Goal: Task Accomplishment & Management: Complete application form

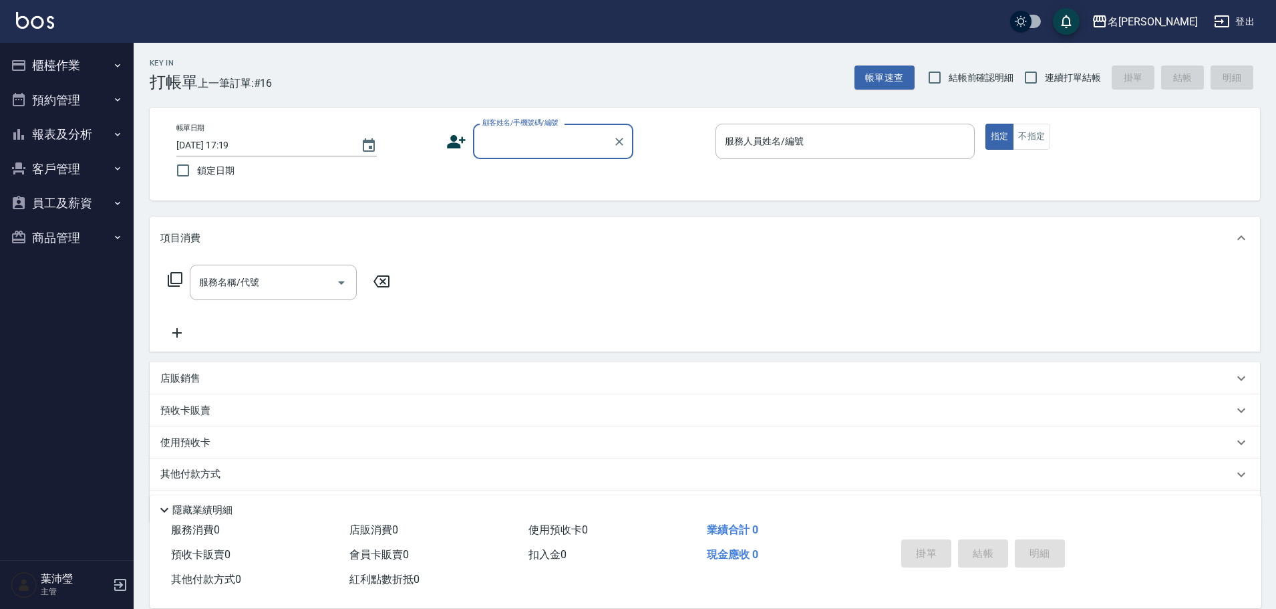
click at [538, 157] on div "顧客姓名/手機號碼/編號" at bounding box center [553, 141] width 160 height 35
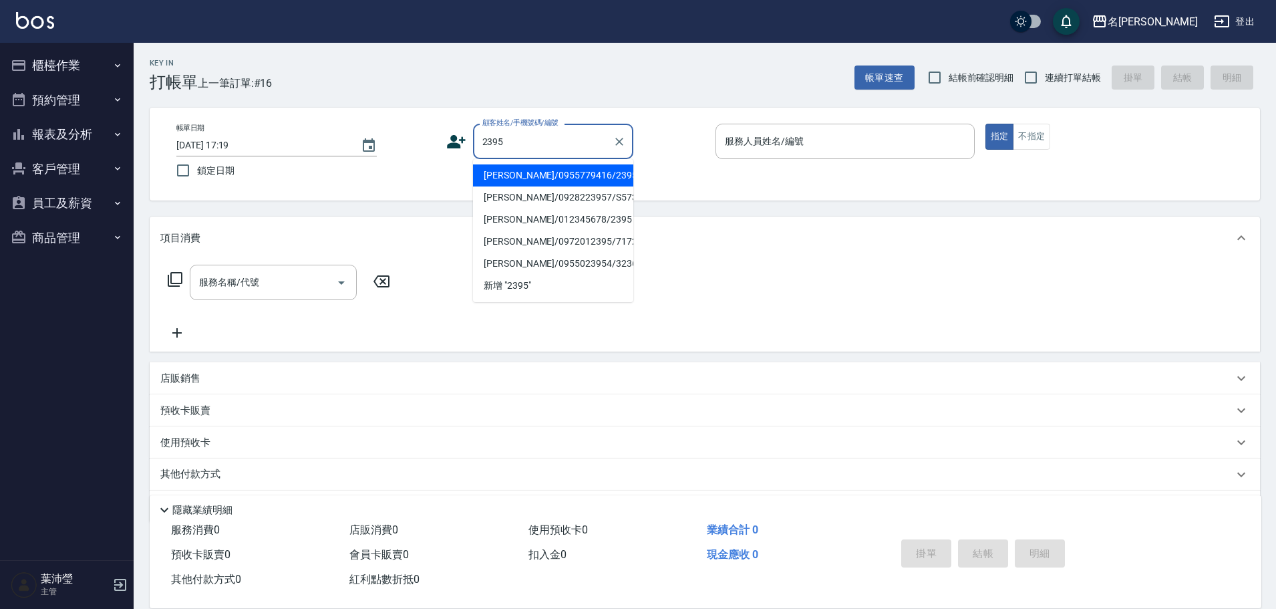
click at [536, 182] on li "[PERSON_NAME]/0955779416/2395" at bounding box center [553, 175] width 160 height 22
type input "[PERSON_NAME]/0955779416/2395"
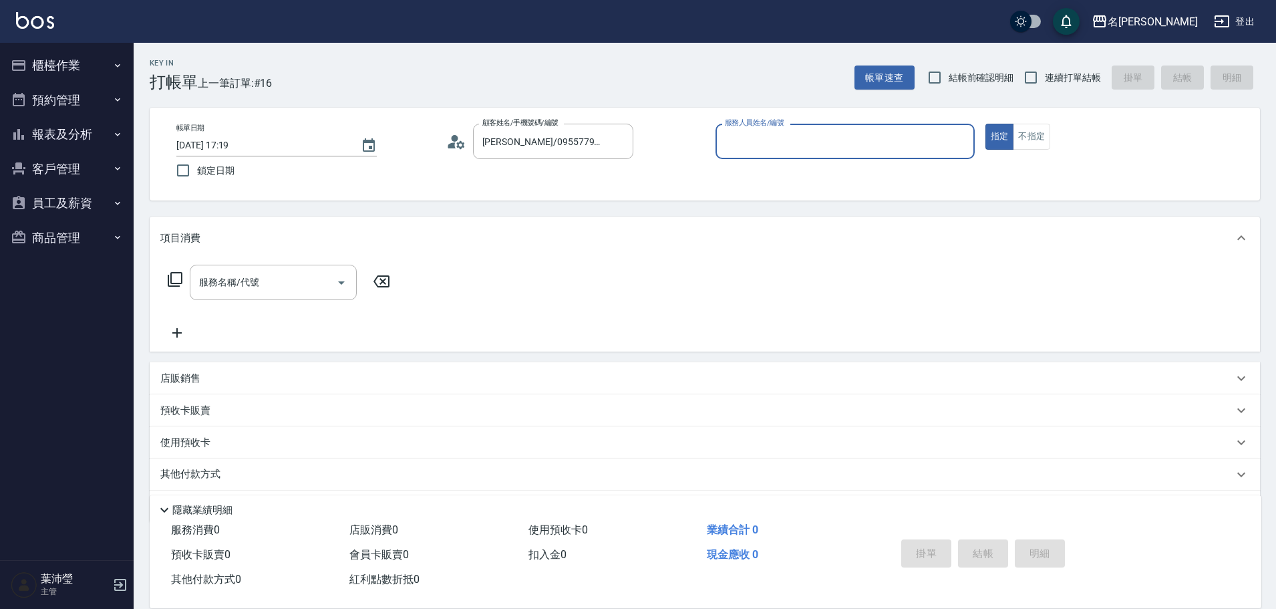
type input "敏卉-2"
click at [177, 279] on icon at bounding box center [175, 279] width 16 height 16
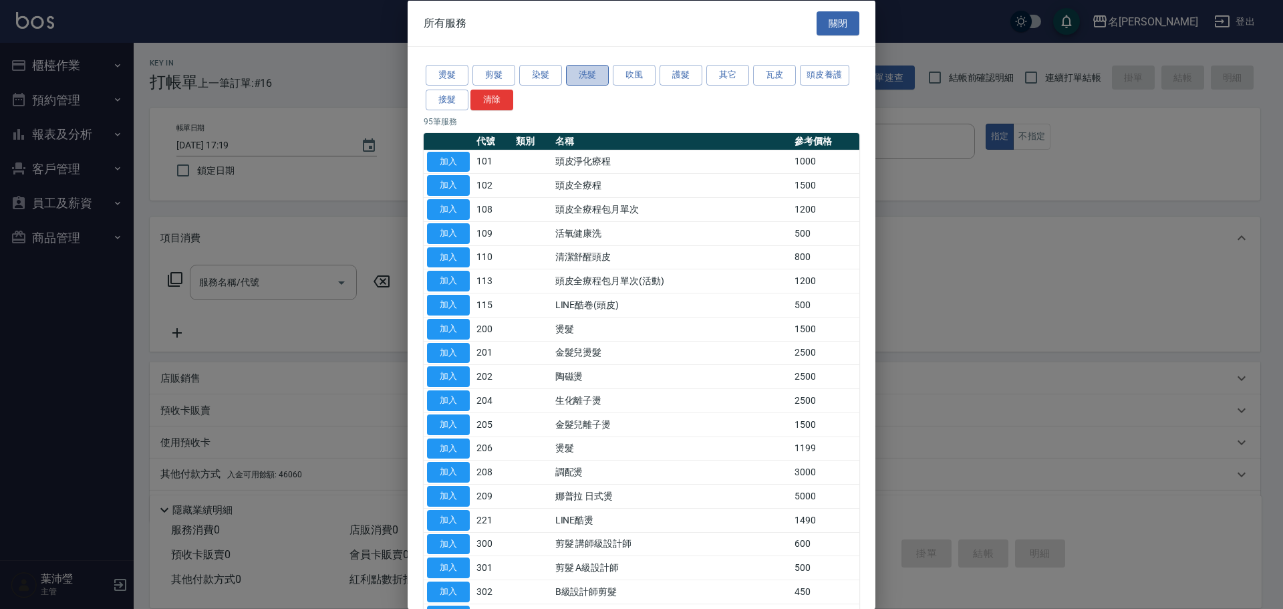
click at [581, 78] on button "洗髮" at bounding box center [587, 75] width 43 height 21
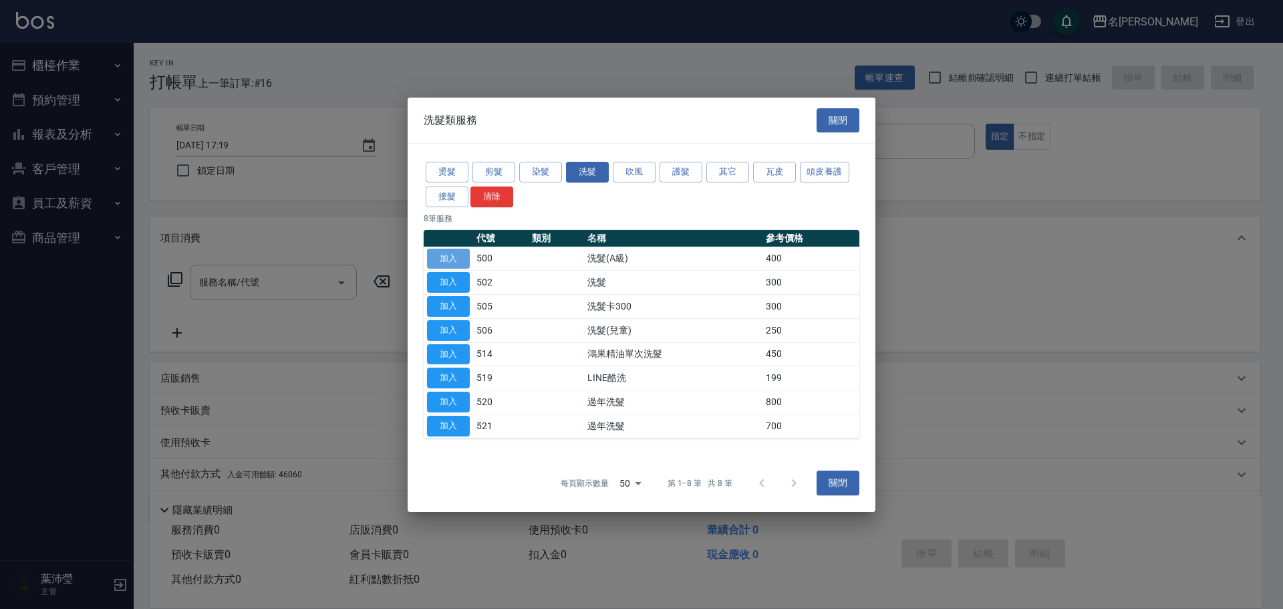
click at [458, 255] on button "加入" at bounding box center [448, 258] width 43 height 21
type input "洗髮(A級)(500)"
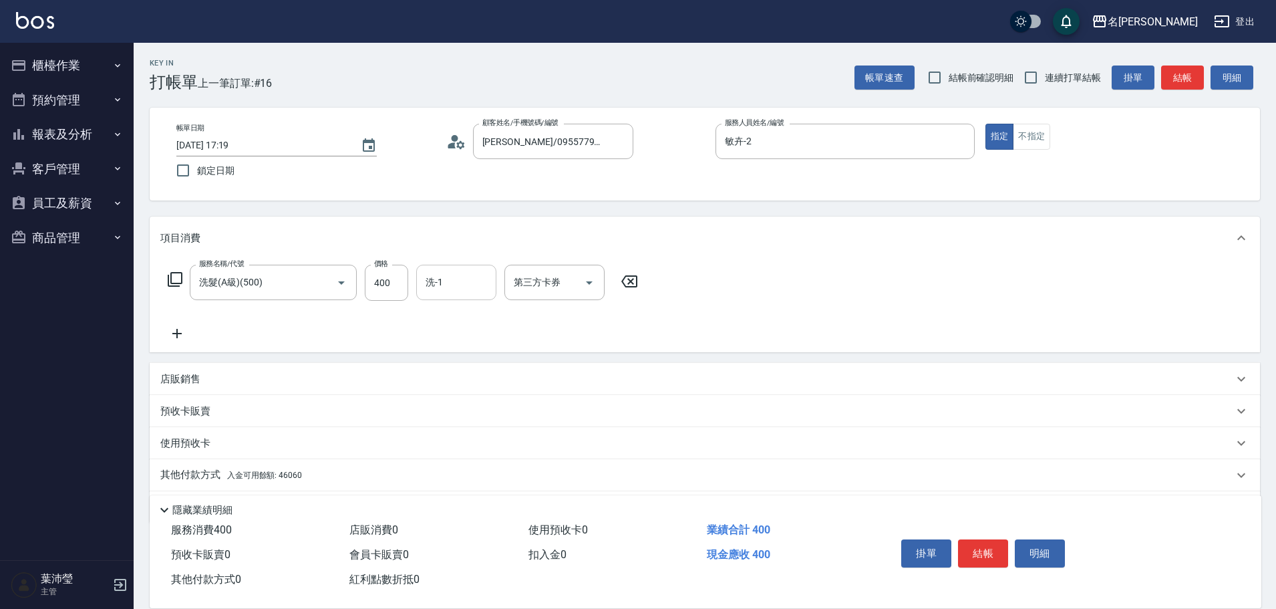
click at [448, 292] on input "洗-1" at bounding box center [456, 282] width 68 height 23
click at [433, 317] on span "語爭 -20" at bounding box center [443, 316] width 32 height 14
type input "語爭-20"
click at [194, 476] on p "其他付款方式 入金可用餘額: 46060" at bounding box center [231, 475] width 142 height 15
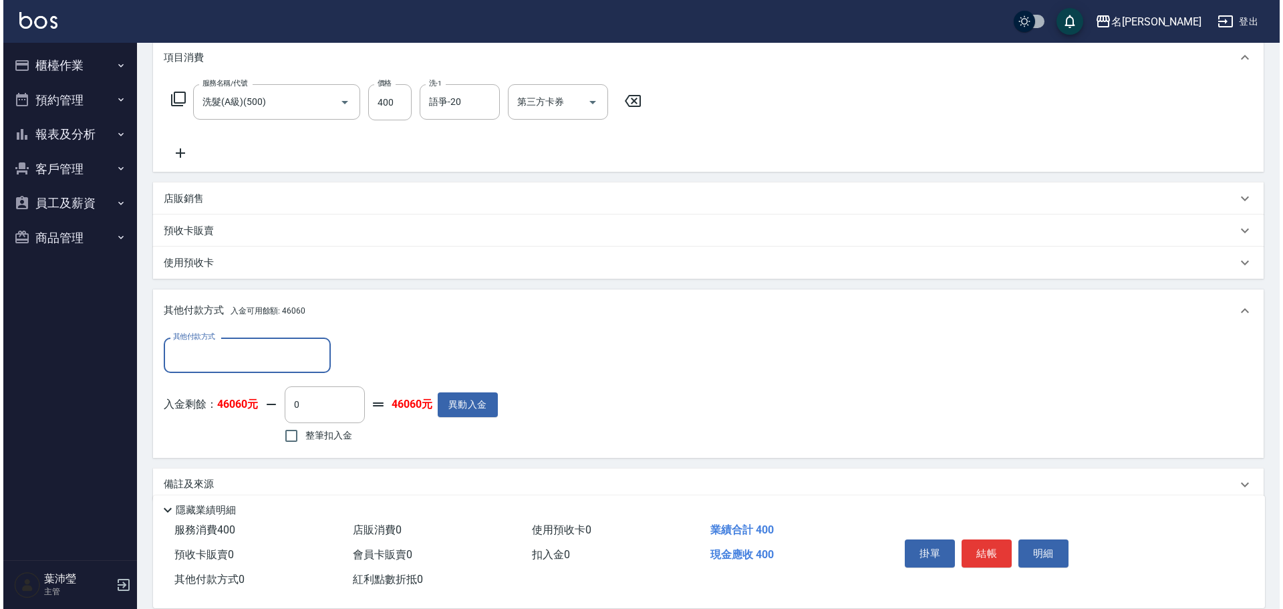
scroll to position [200, 0]
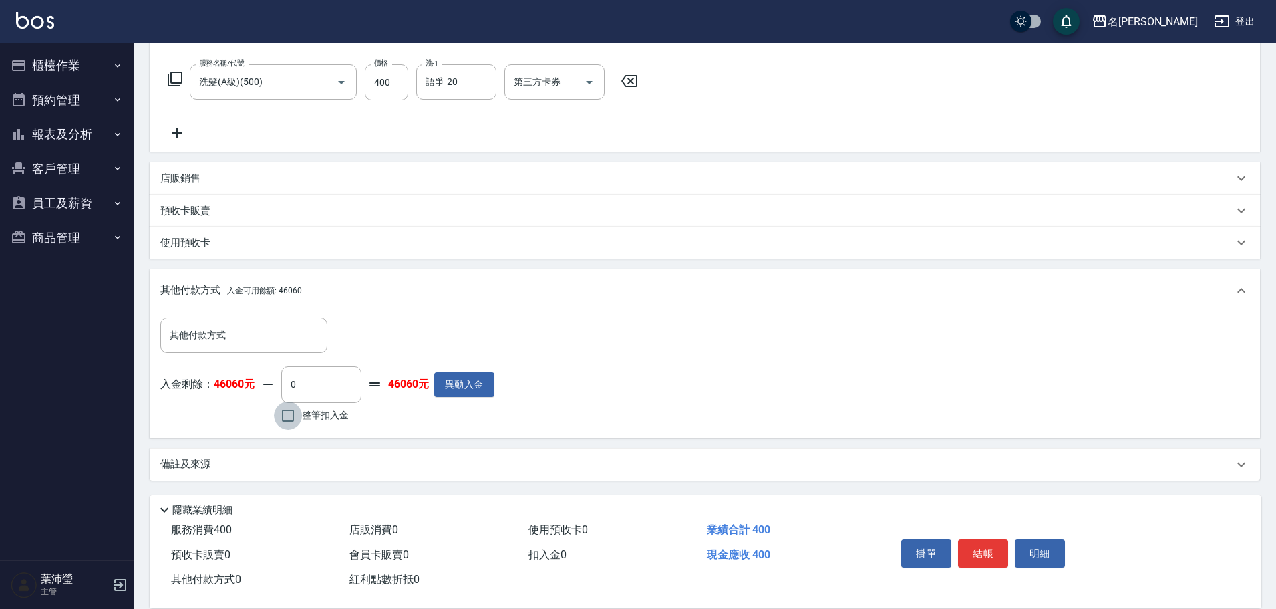
click at [292, 416] on input "整筆扣入金" at bounding box center [288, 416] width 28 height 28
checkbox input "true"
type input "400"
drag, startPoint x: 1029, startPoint y: 547, endPoint x: 1016, endPoint y: 541, distance: 14.7
click at [1029, 548] on button "明細" at bounding box center [1040, 553] width 50 height 28
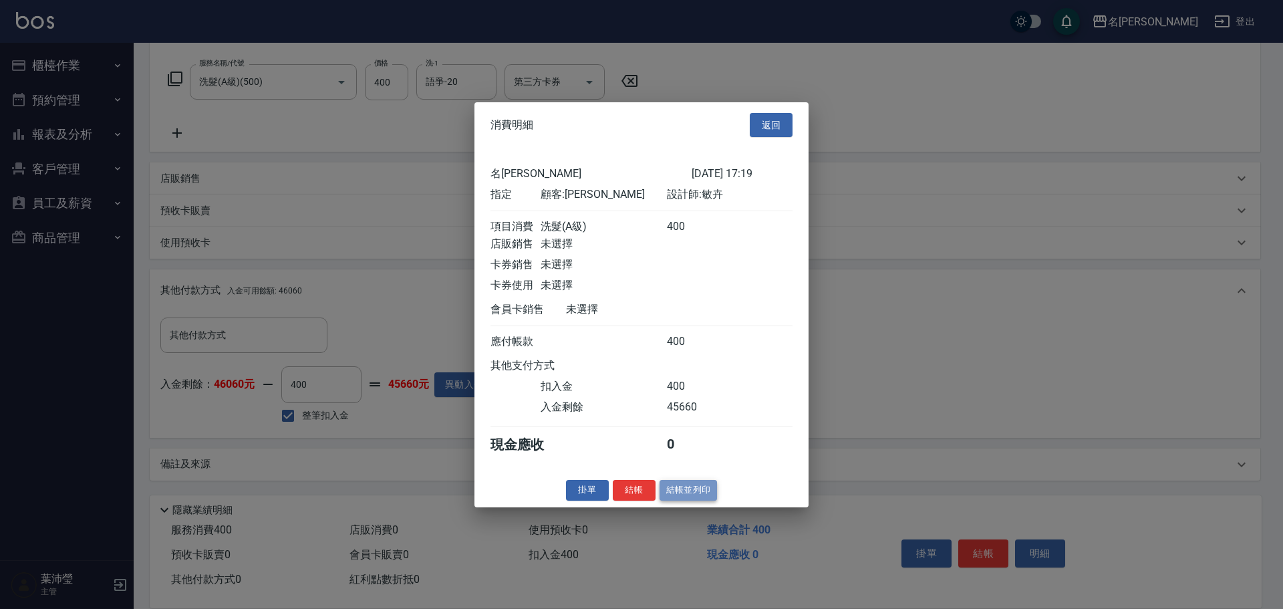
click at [688, 496] on button "結帳並列印" at bounding box center [688, 490] width 58 height 21
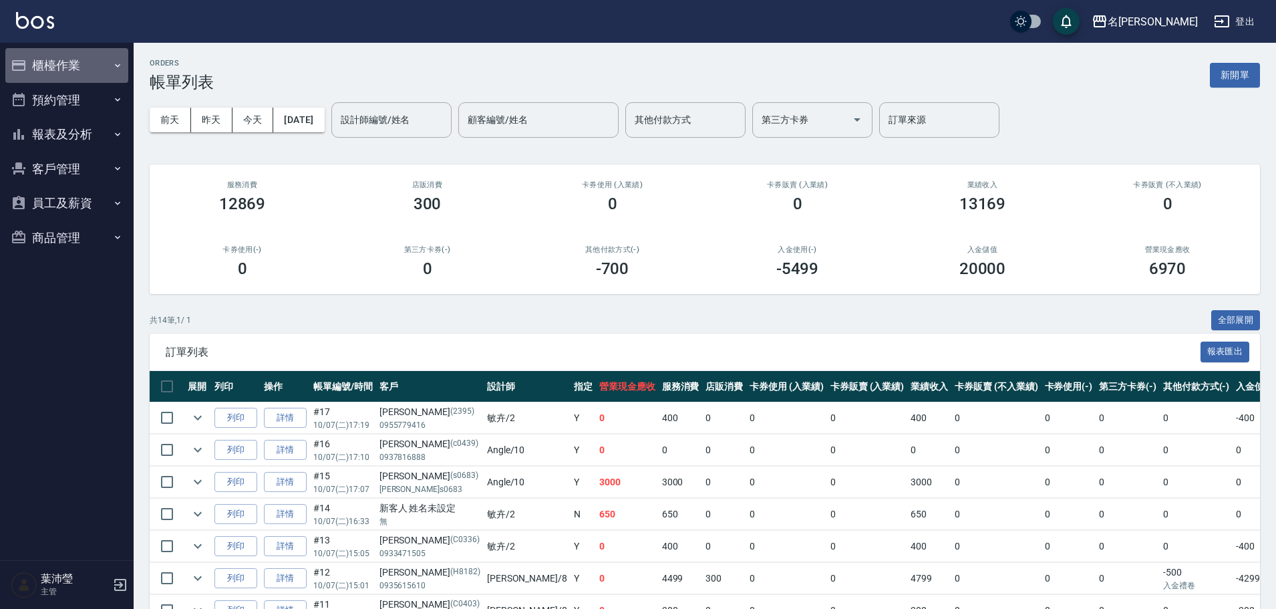
click at [76, 60] on button "櫃檯作業" at bounding box center [66, 65] width 123 height 35
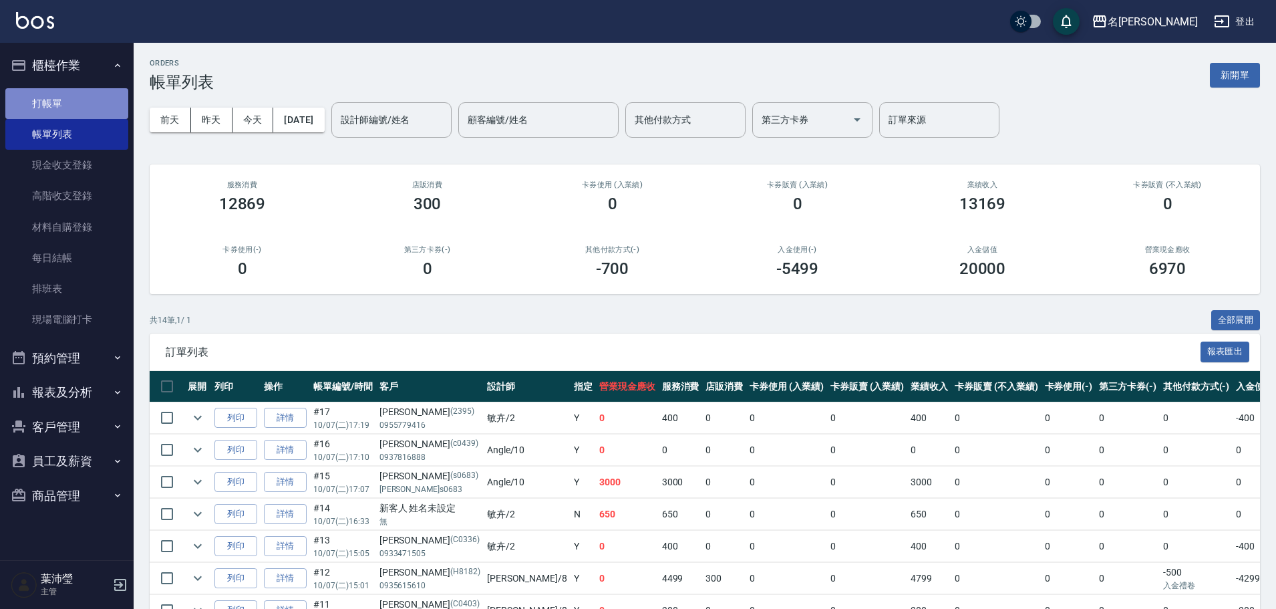
click at [88, 94] on link "打帳單" at bounding box center [66, 103] width 123 height 31
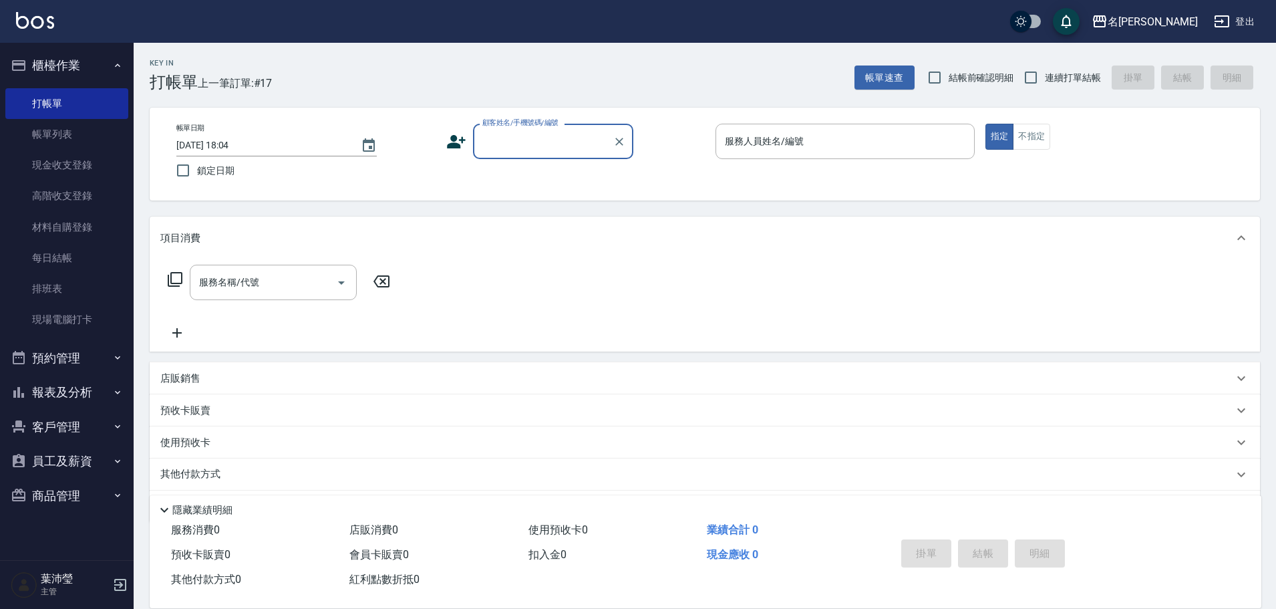
drag, startPoint x: 512, startPoint y: 131, endPoint x: 516, endPoint y: 137, distance: 7.2
click at [508, 130] on input "顧客姓名/手機號碼/編號" at bounding box center [543, 141] width 128 height 23
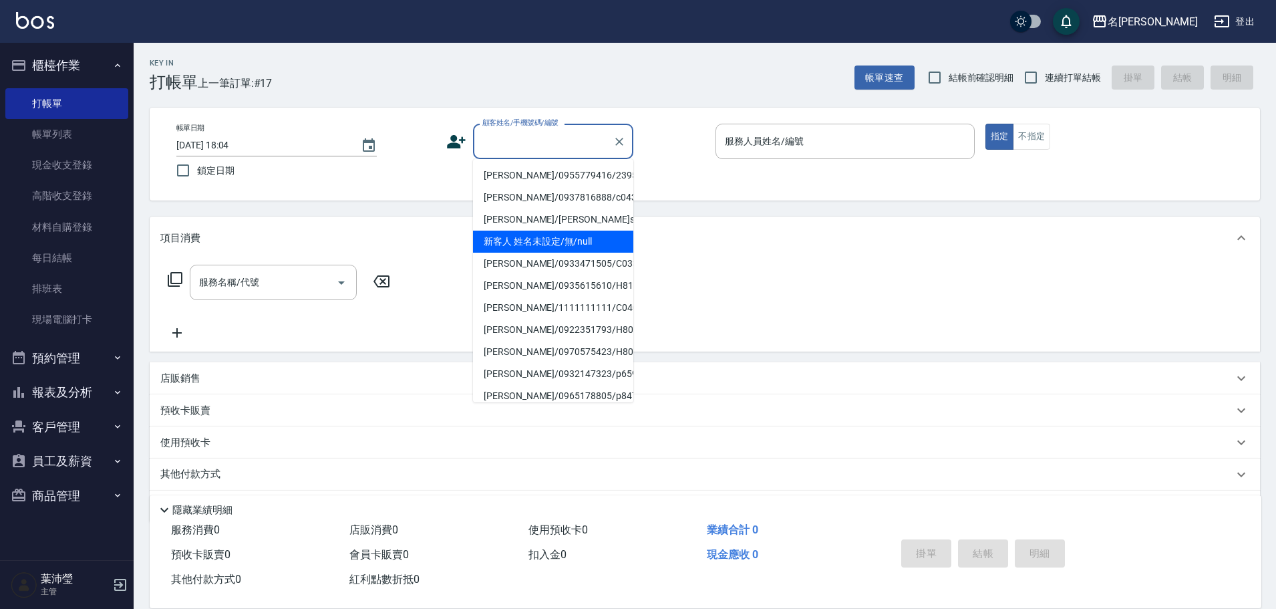
click at [544, 236] on li "新客人 姓名未設定/無/null" at bounding box center [553, 242] width 160 height 22
type input "新客人 姓名未設定/無/null"
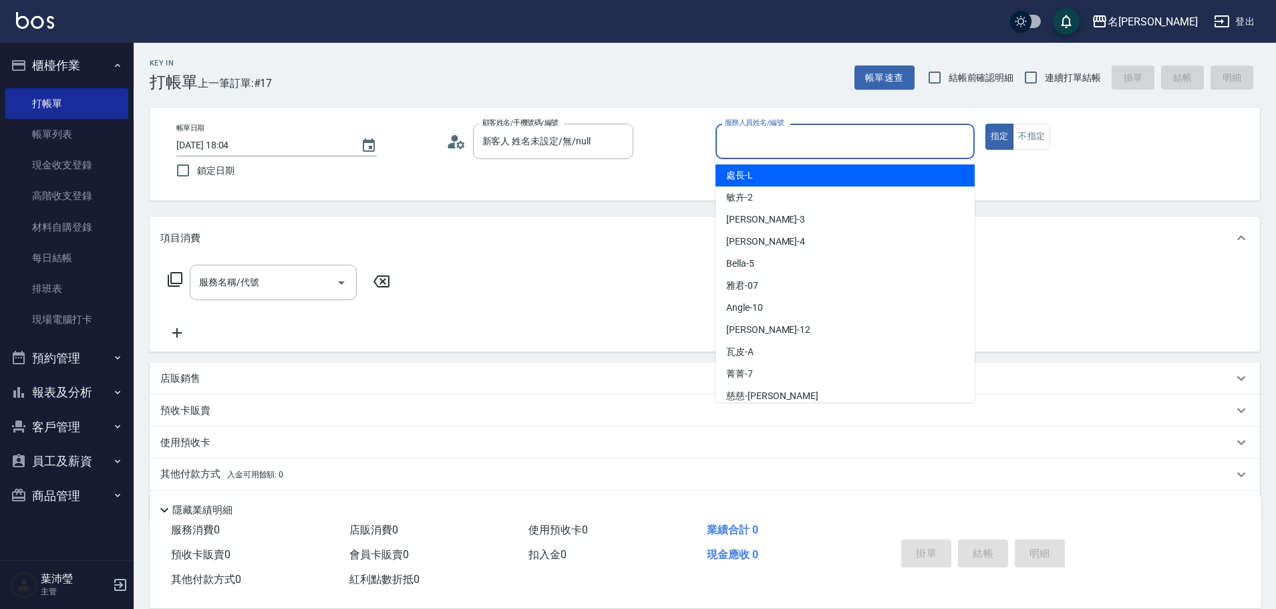
drag, startPoint x: 784, startPoint y: 144, endPoint x: 778, endPoint y: 151, distance: 9.0
click at [782, 144] on input "服務人員姓名/編號" at bounding box center [845, 141] width 247 height 23
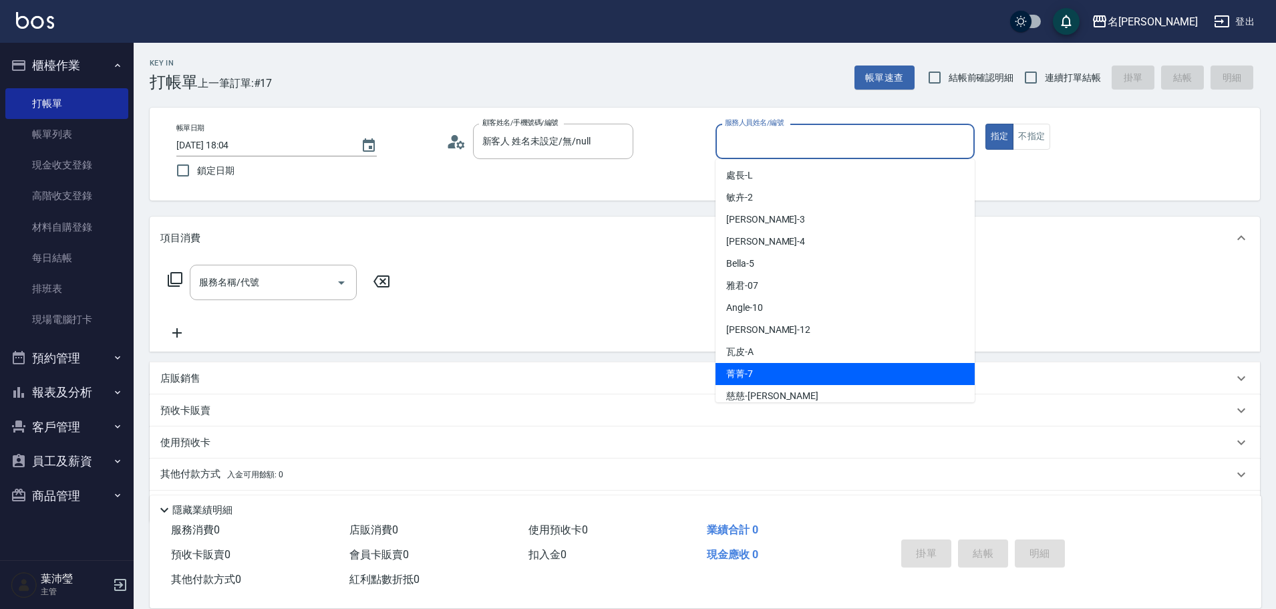
click at [743, 367] on span "菁菁 -7" at bounding box center [739, 374] width 27 height 14
type input "菁菁-7"
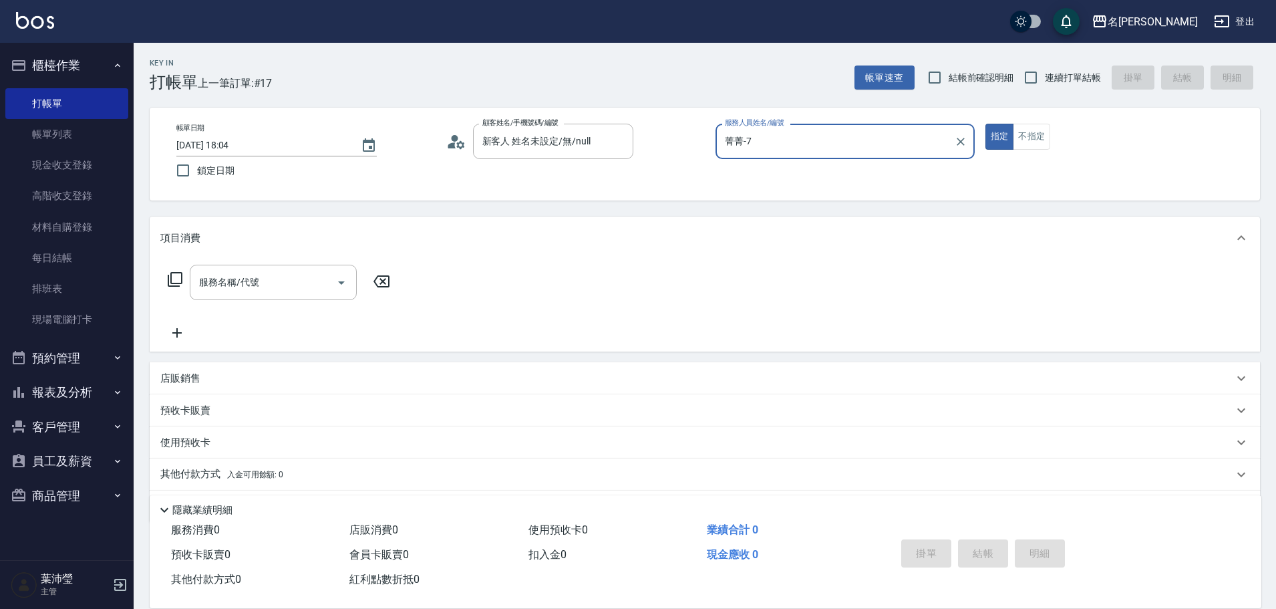
click at [176, 280] on icon at bounding box center [175, 279] width 16 height 16
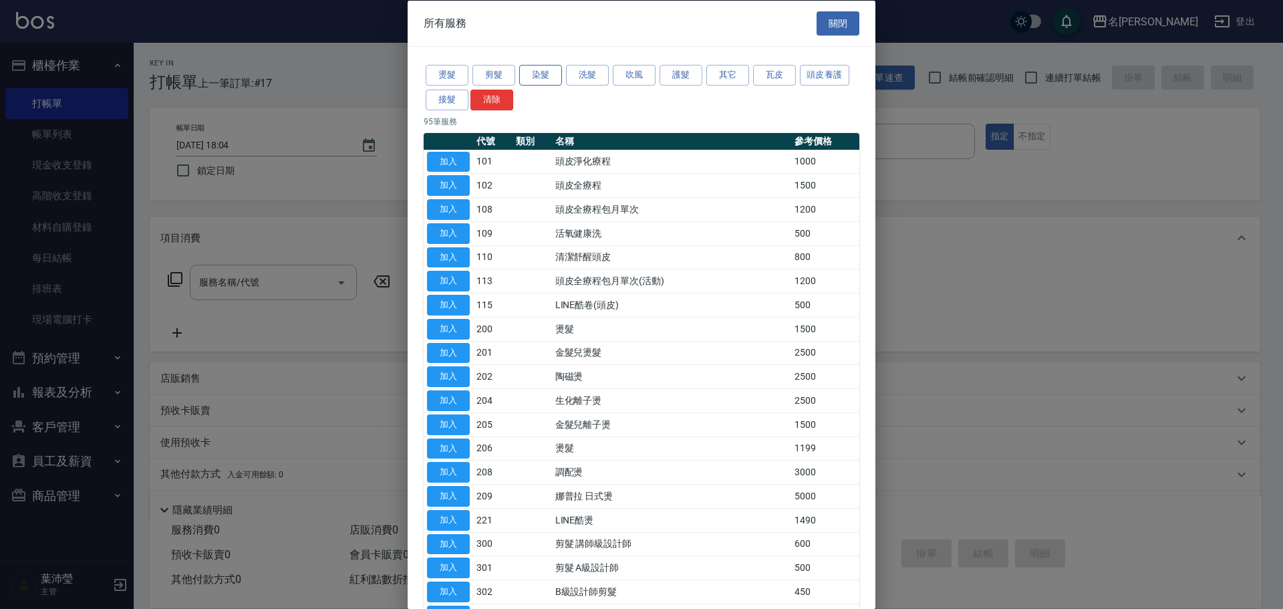
click at [553, 76] on button "染髮" at bounding box center [540, 75] width 43 height 21
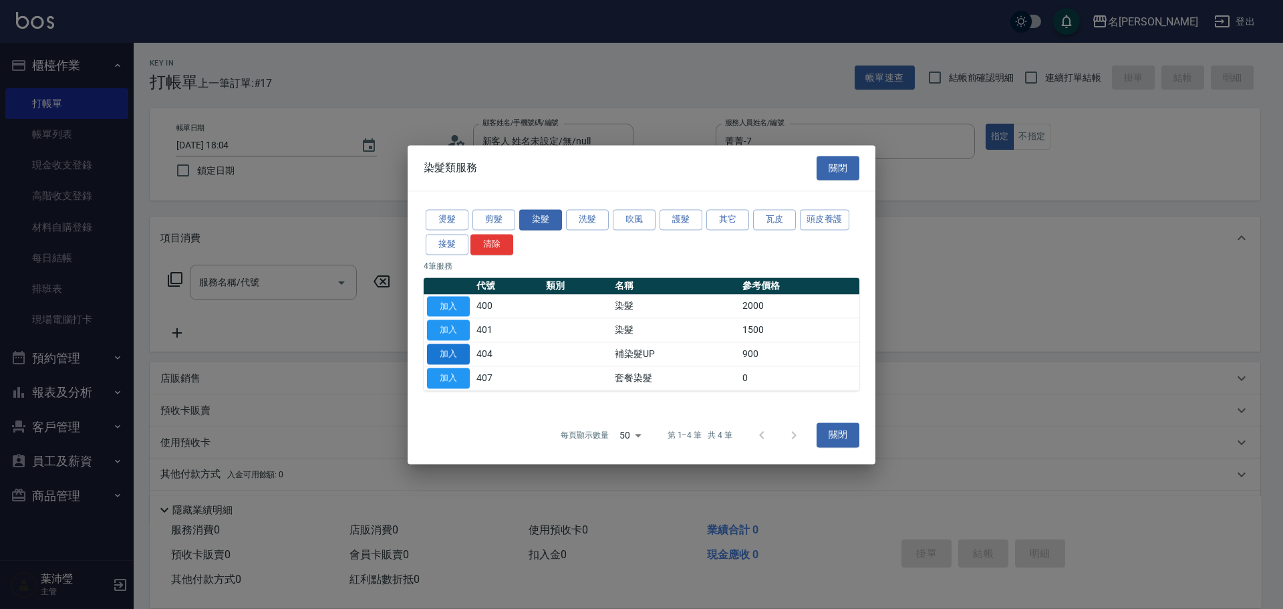
click at [445, 349] on button "加入" at bounding box center [448, 353] width 43 height 21
type input "補染髮UP(404)"
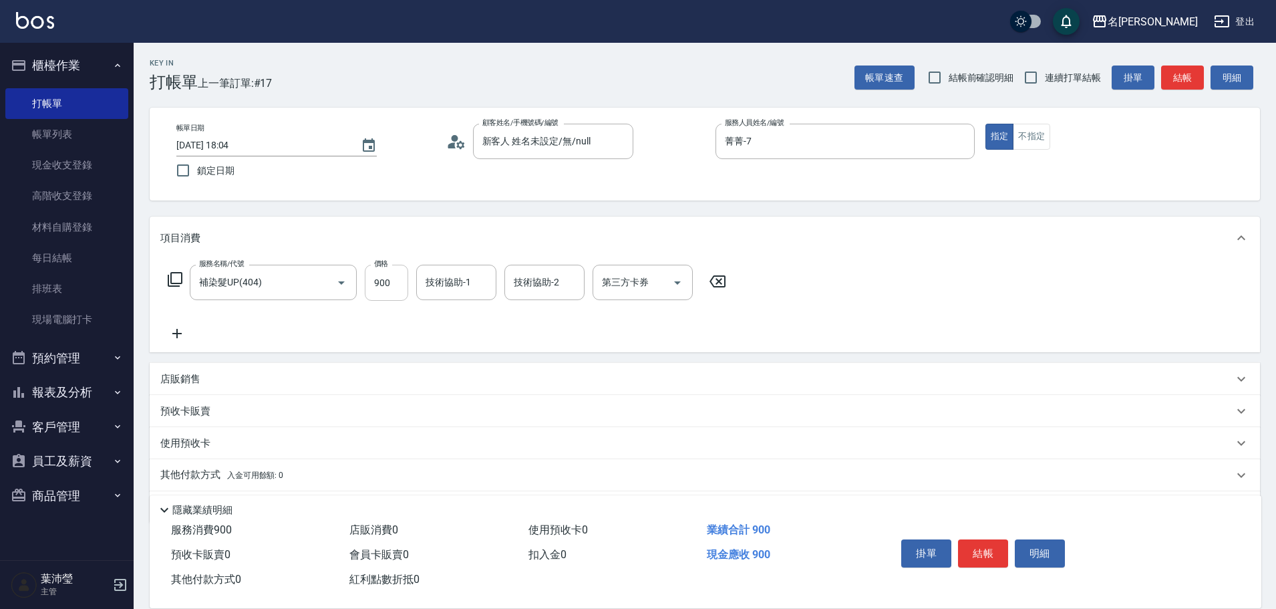
click at [384, 285] on input "900" at bounding box center [386, 283] width 43 height 36
type input "1200"
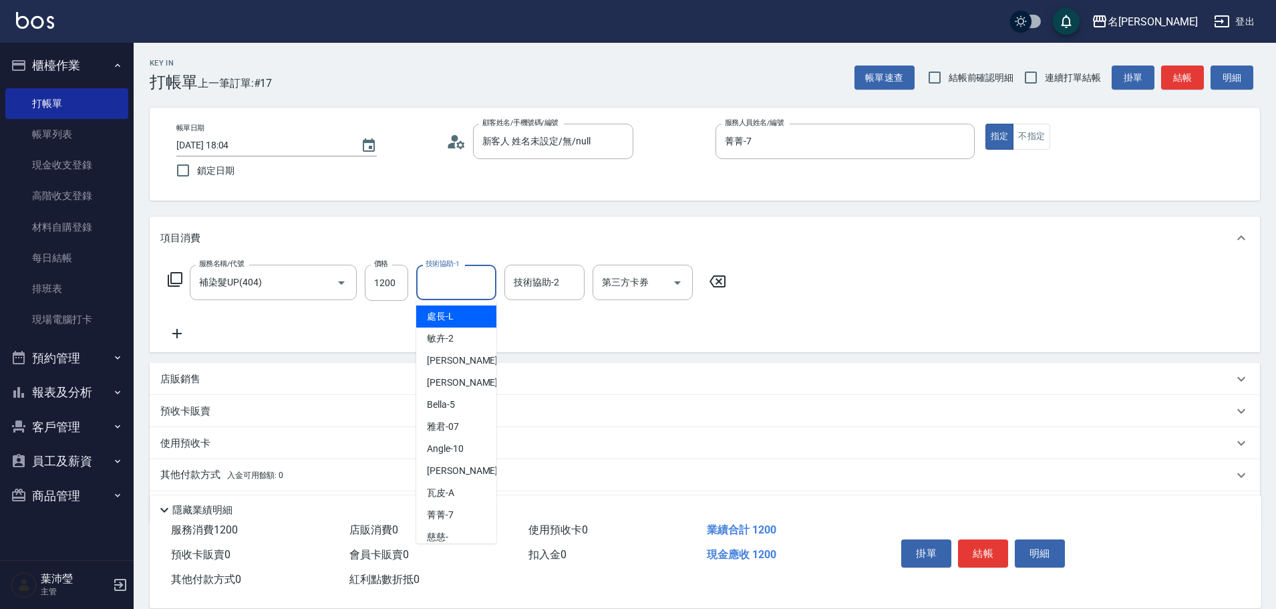
click at [454, 291] on input "技術協助-1" at bounding box center [456, 282] width 68 height 23
drag, startPoint x: 465, startPoint y: 321, endPoint x: 486, endPoint y: 308, distance: 24.6
click at [465, 321] on div "菁菁 -7" at bounding box center [456, 316] width 80 height 22
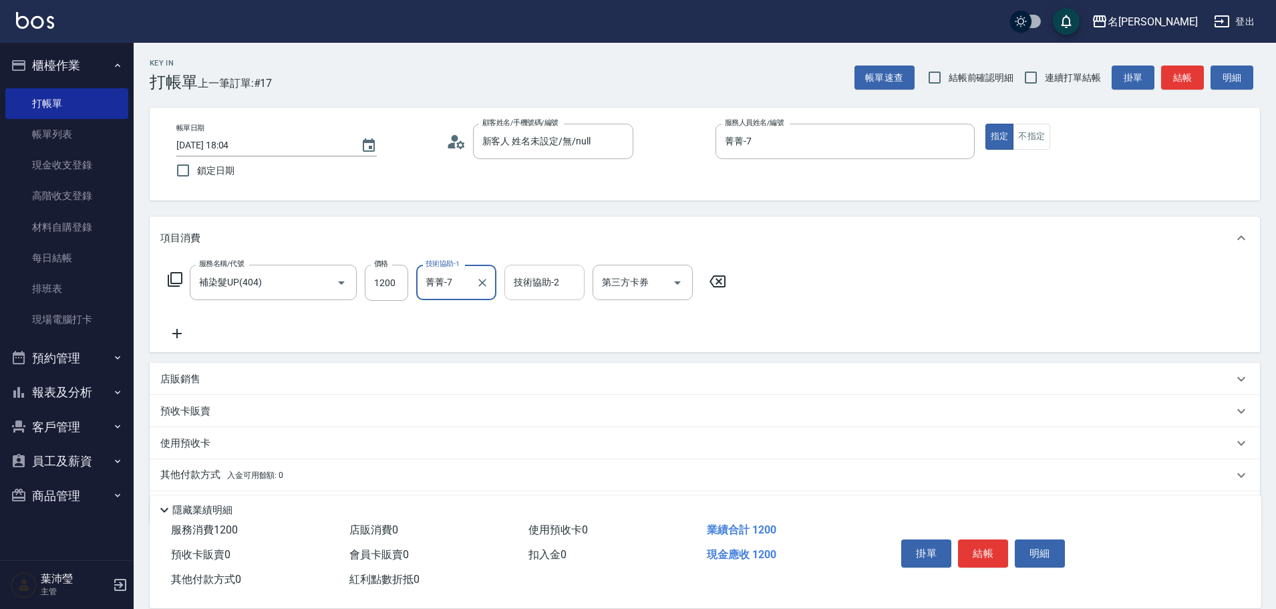
type input "菁菁-7"
click at [548, 287] on input "技術協助-2" at bounding box center [544, 282] width 68 height 23
click at [531, 317] on span "語爭 -20" at bounding box center [531, 316] width 32 height 14
type input "語爭-20"
click at [173, 279] on icon at bounding box center [175, 279] width 16 height 16
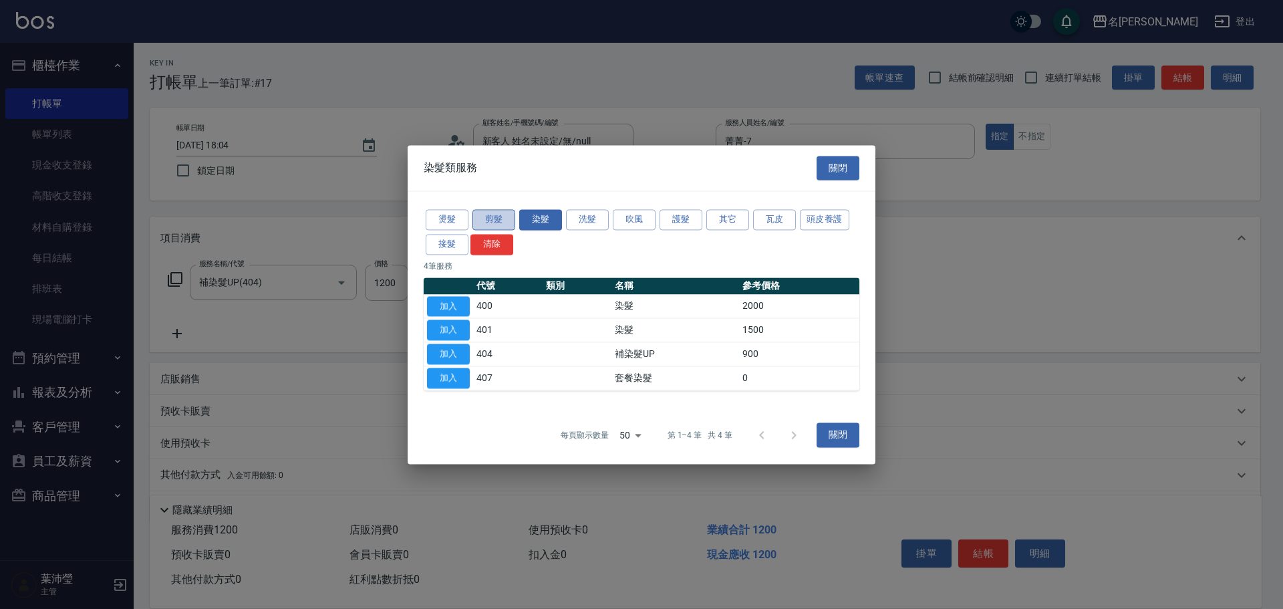
click at [494, 221] on button "剪髮" at bounding box center [493, 219] width 43 height 21
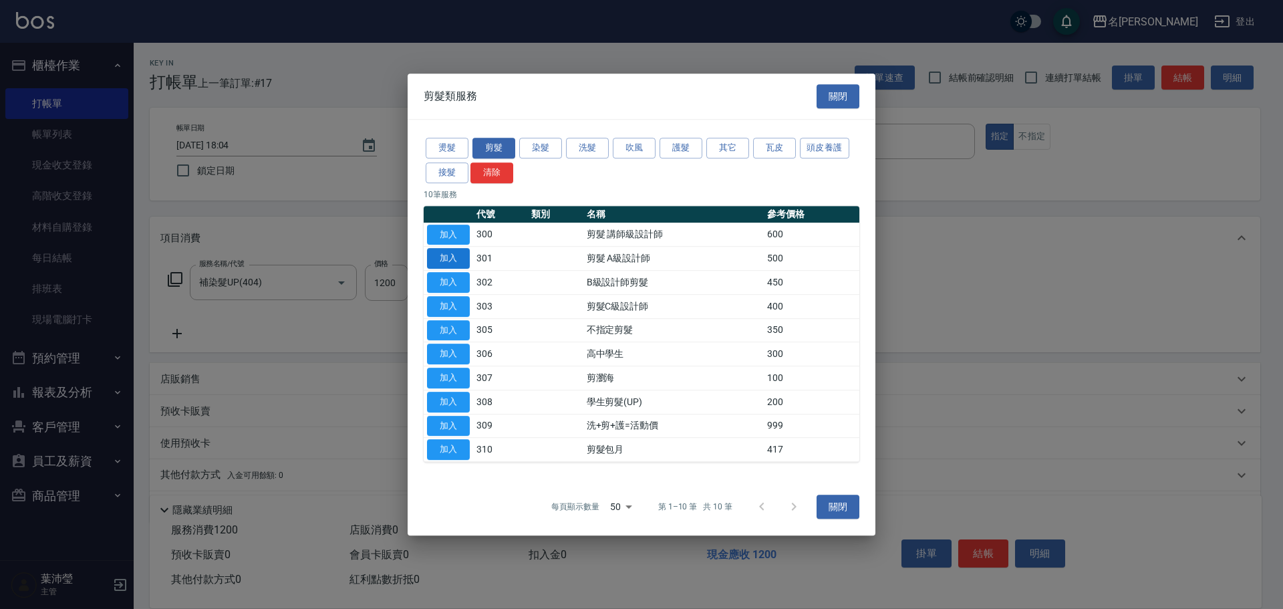
click at [443, 259] on button "加入" at bounding box center [448, 258] width 43 height 21
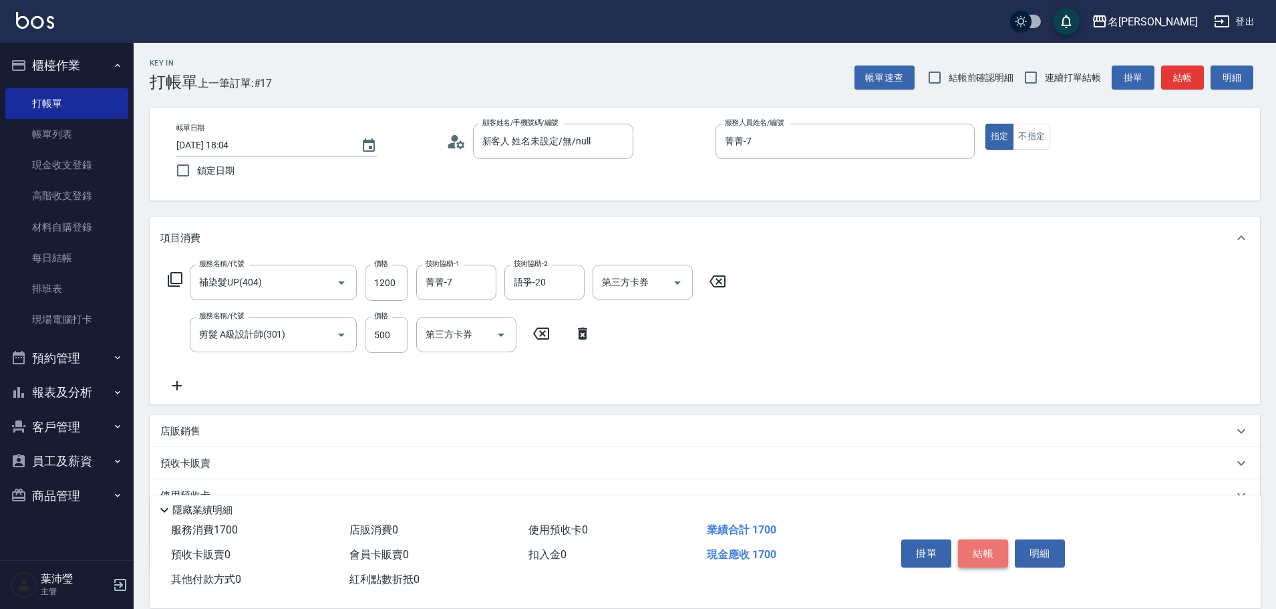
click at [978, 545] on button "結帳" at bounding box center [983, 553] width 50 height 28
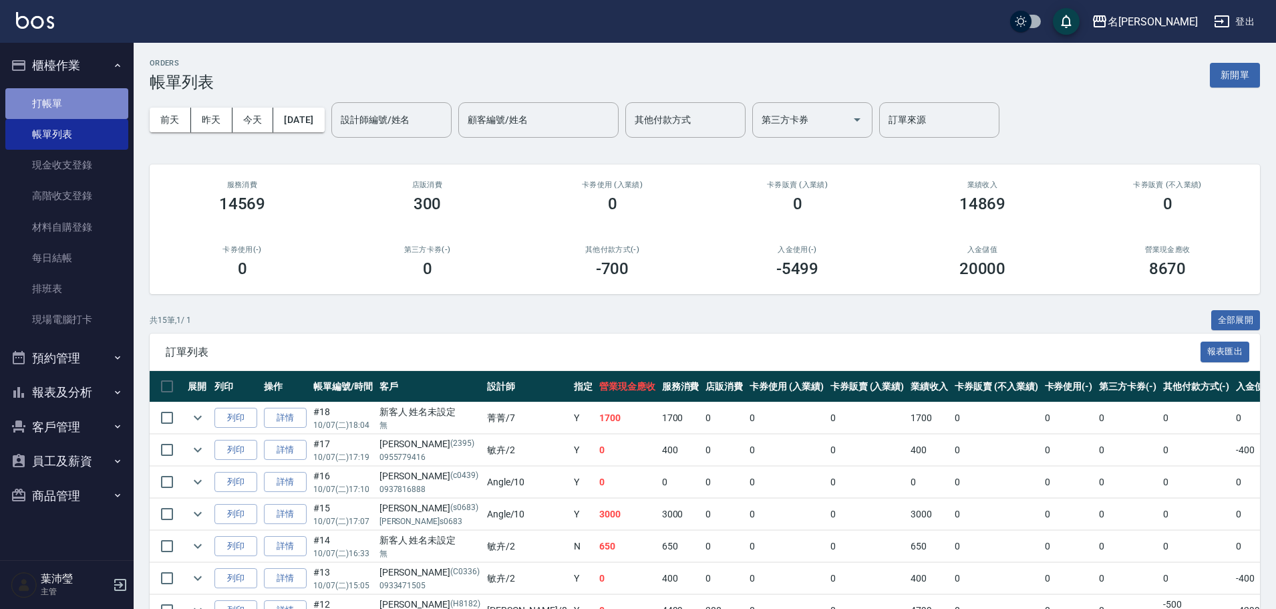
click at [102, 104] on link "打帳單" at bounding box center [66, 103] width 123 height 31
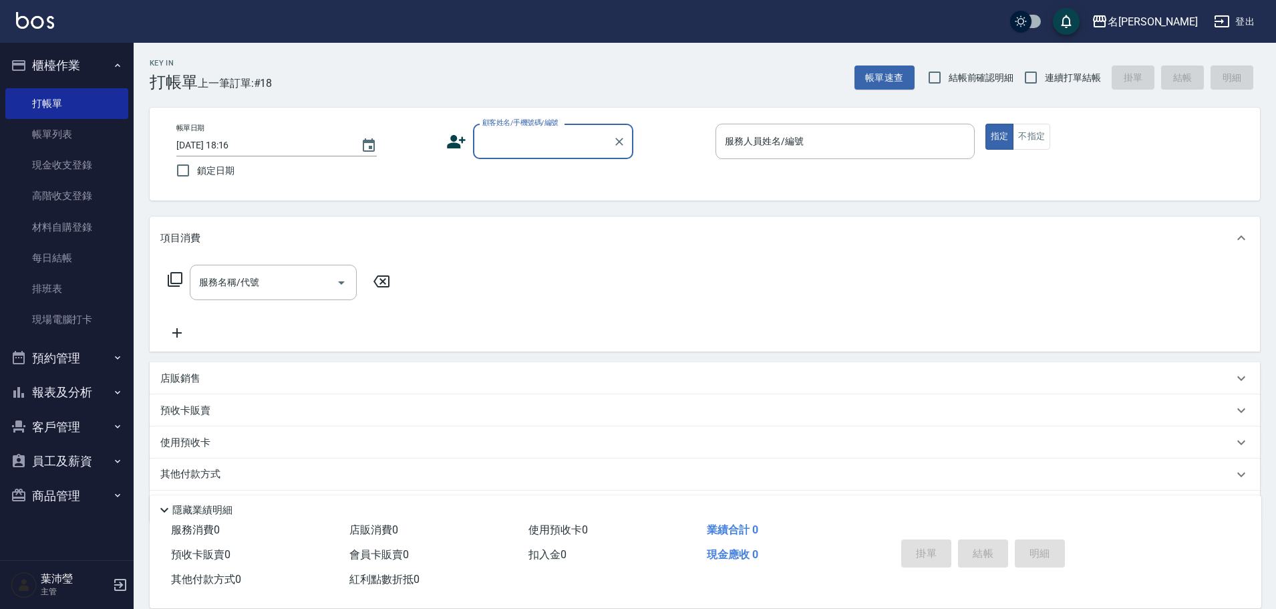
click at [490, 149] on input "顧客姓名/手機號碼/編號" at bounding box center [543, 141] width 128 height 23
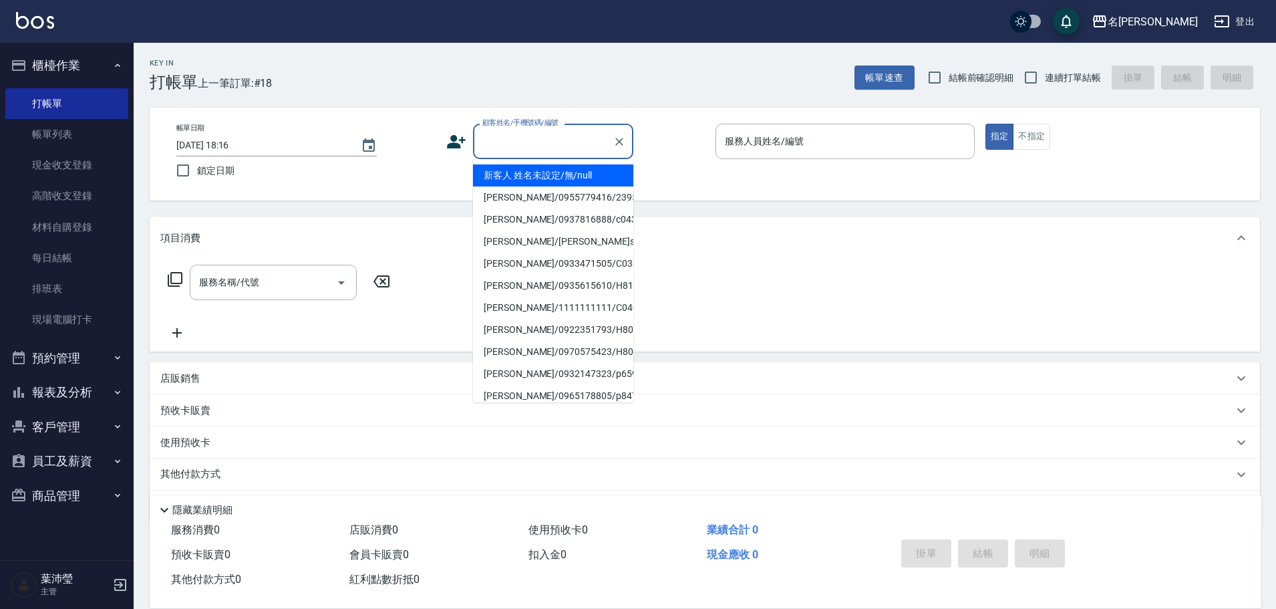
click at [531, 174] on li "新客人 姓名未設定/無/null" at bounding box center [553, 175] width 160 height 22
type input "新客人 姓名未設定/無/null"
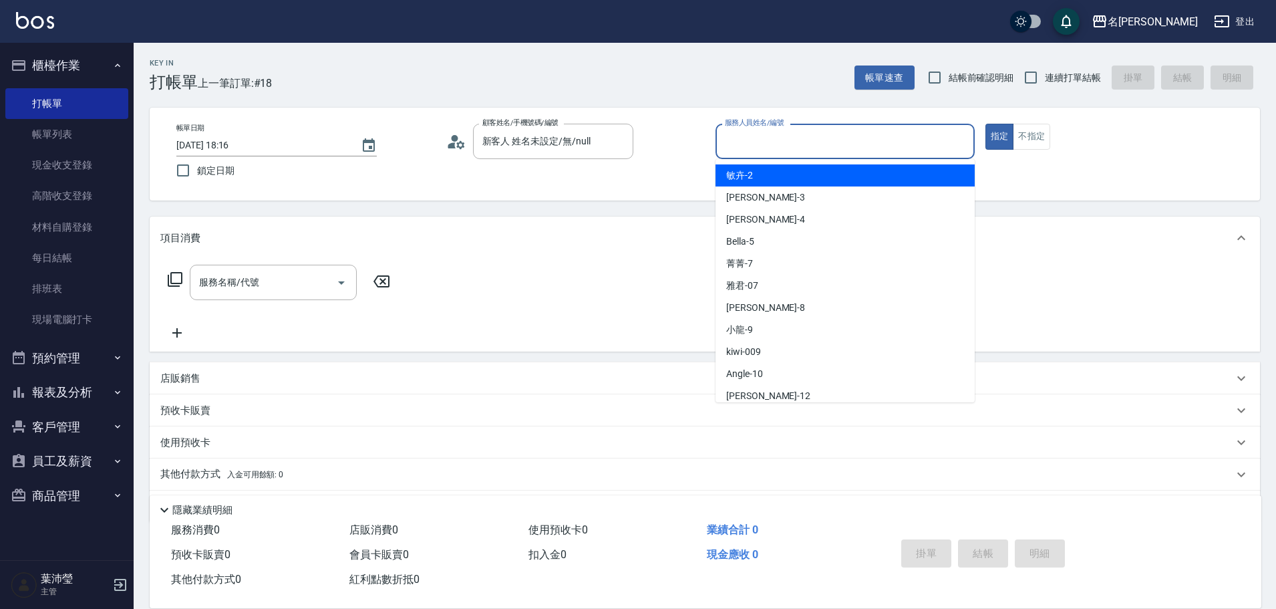
click at [771, 142] on input "服務人員姓名/編號" at bounding box center [845, 141] width 247 height 23
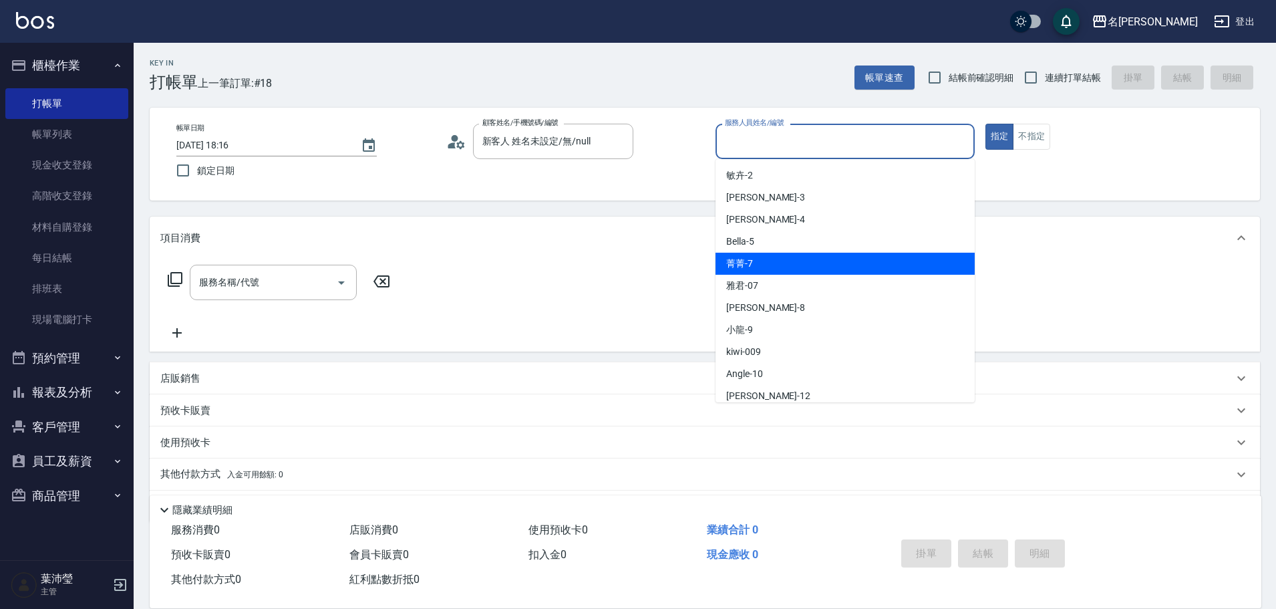
click at [778, 263] on div "菁菁 -7" at bounding box center [845, 264] width 259 height 22
type input "菁菁-7"
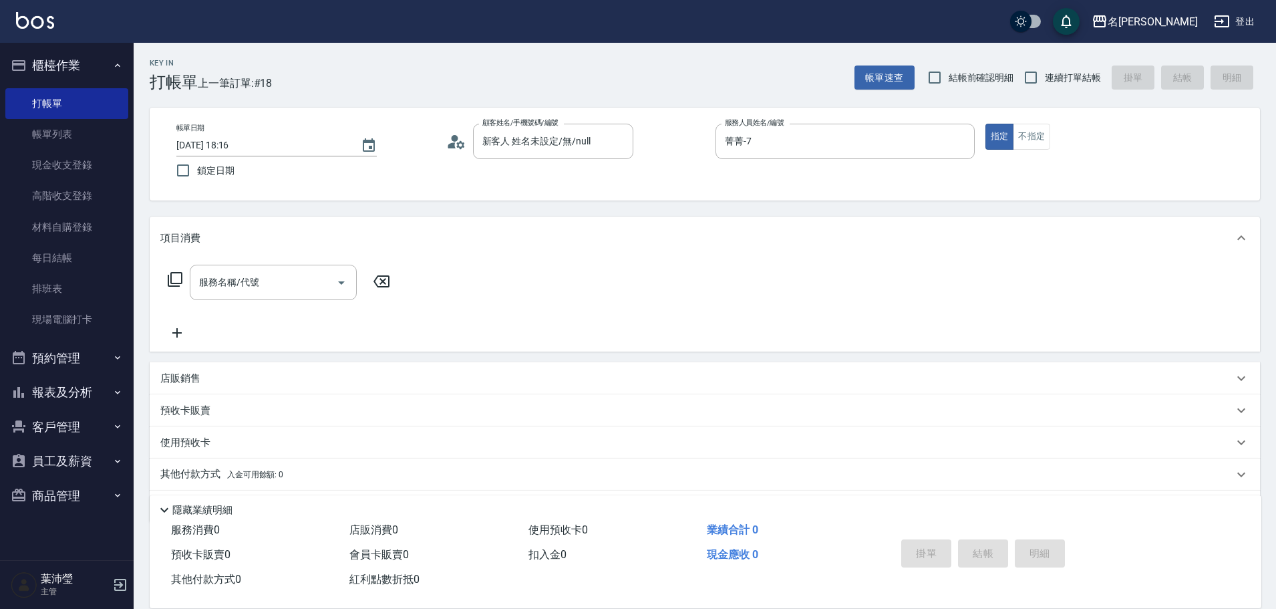
click at [170, 275] on icon at bounding box center [175, 279] width 16 height 16
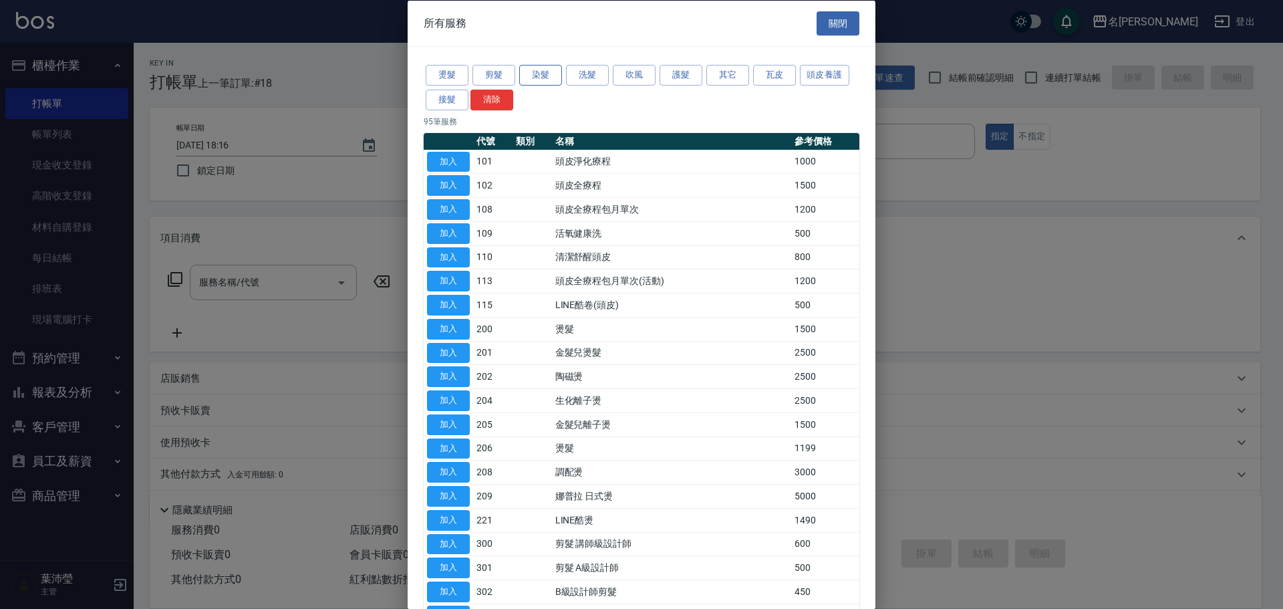
click at [549, 73] on button "染髮" at bounding box center [540, 75] width 43 height 21
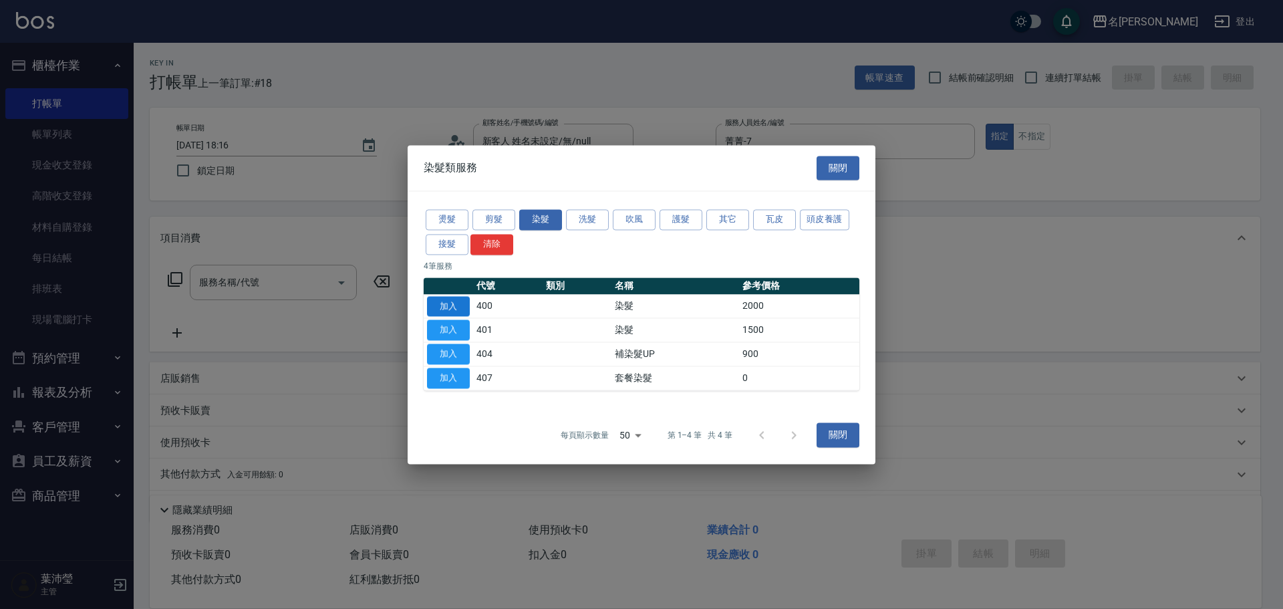
click at [463, 305] on button "加入" at bounding box center [448, 306] width 43 height 21
type input "染髮(400)"
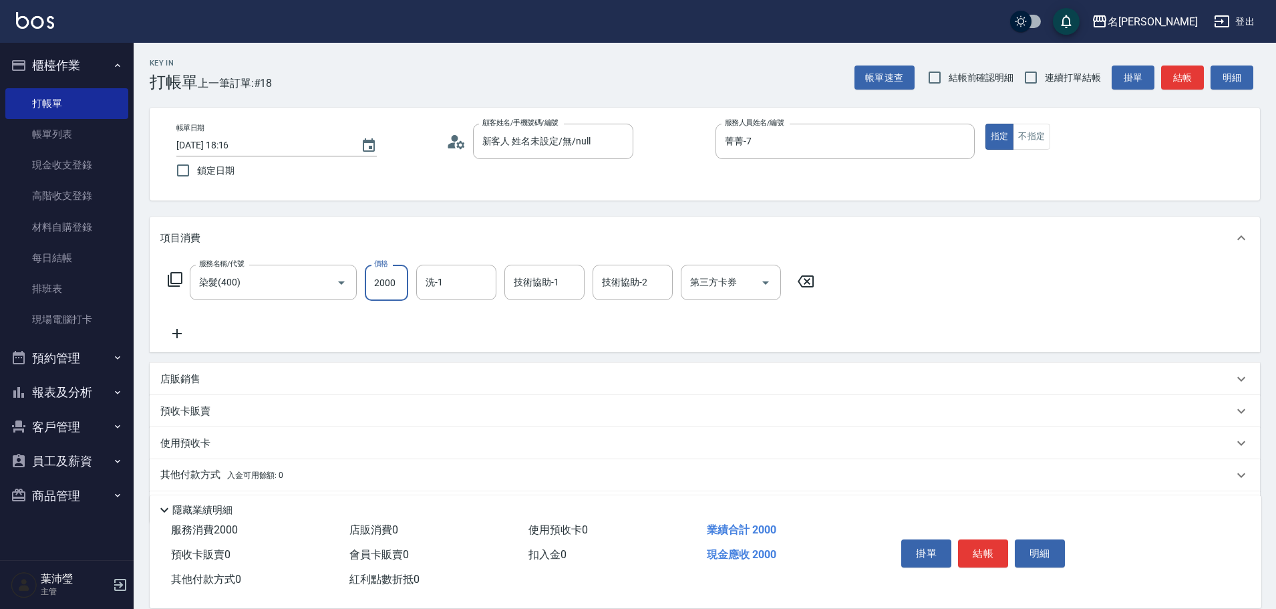
click at [378, 284] on input "2000" at bounding box center [386, 283] width 43 height 36
type input "3000"
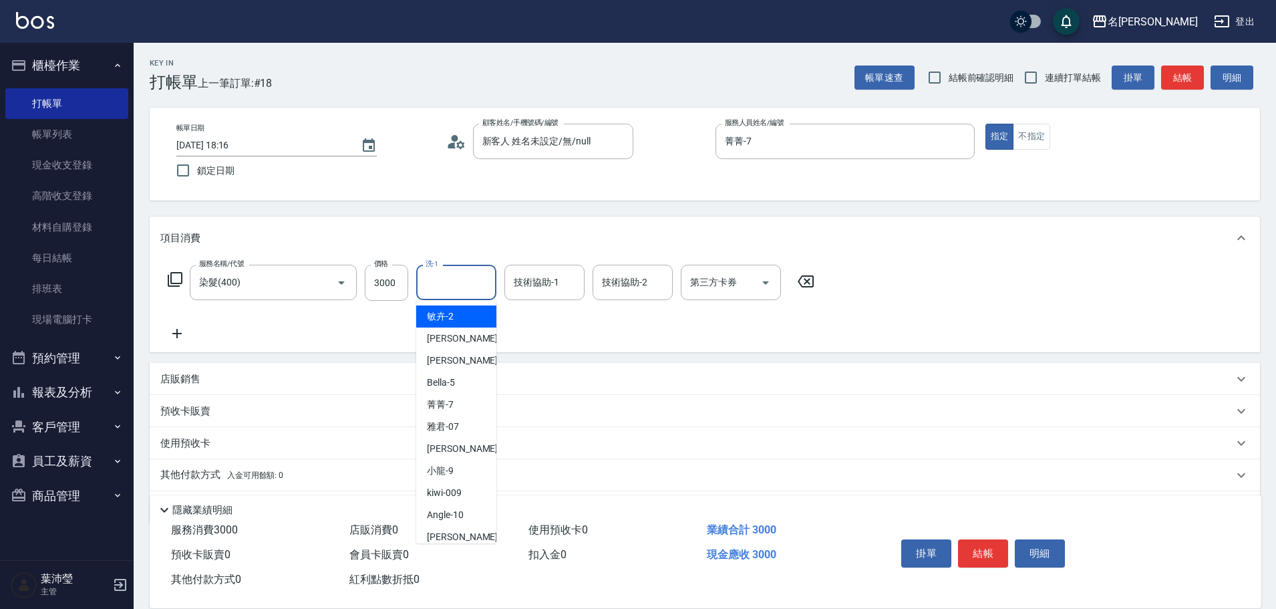
click at [454, 288] on input "洗-1" at bounding box center [456, 282] width 68 height 23
click at [476, 320] on div "語爭 -20" at bounding box center [456, 316] width 80 height 22
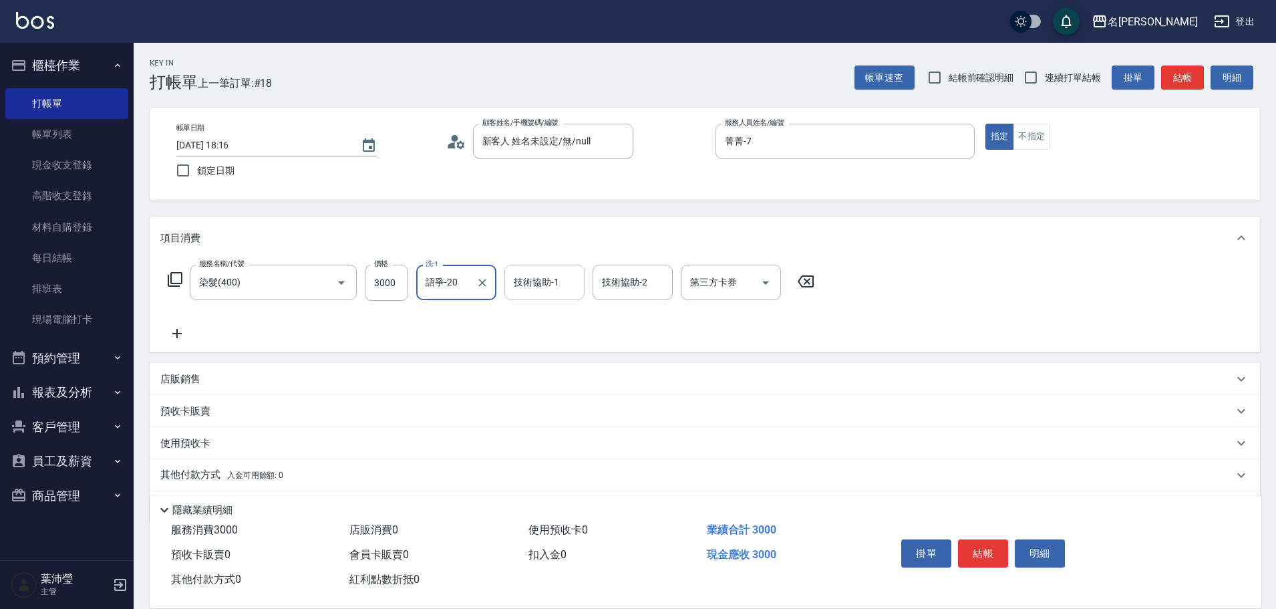
type input "語爭-20"
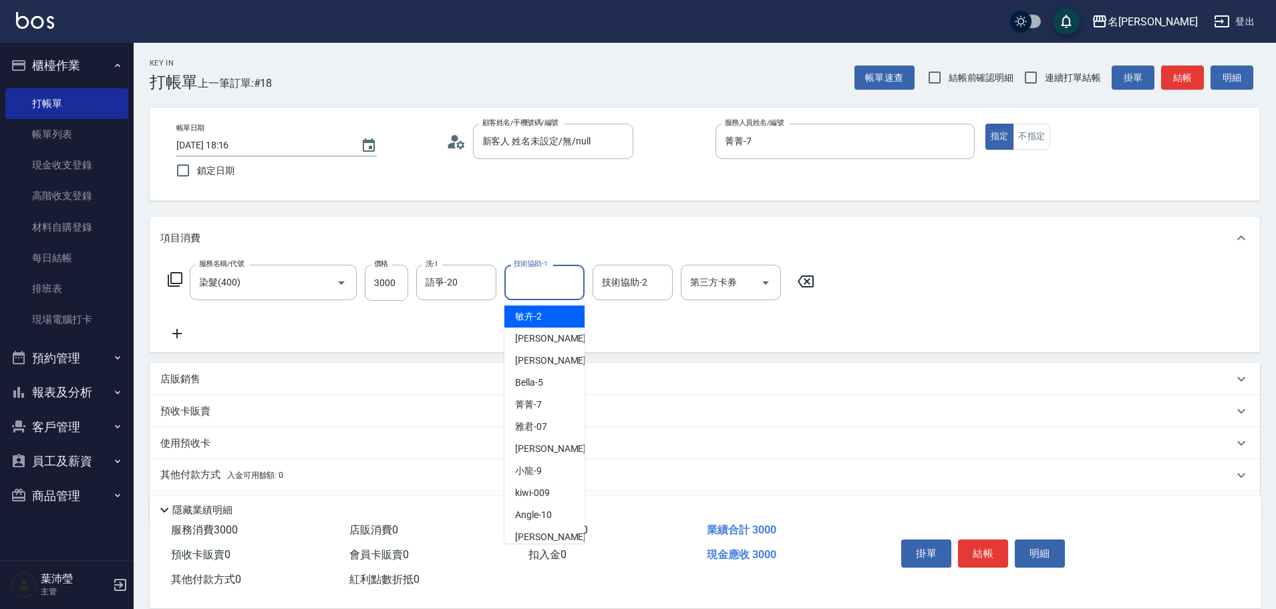
click at [567, 282] on input "技術協助-1" at bounding box center [544, 282] width 68 height 23
click at [536, 319] on span "語爭 -20" at bounding box center [531, 316] width 32 height 14
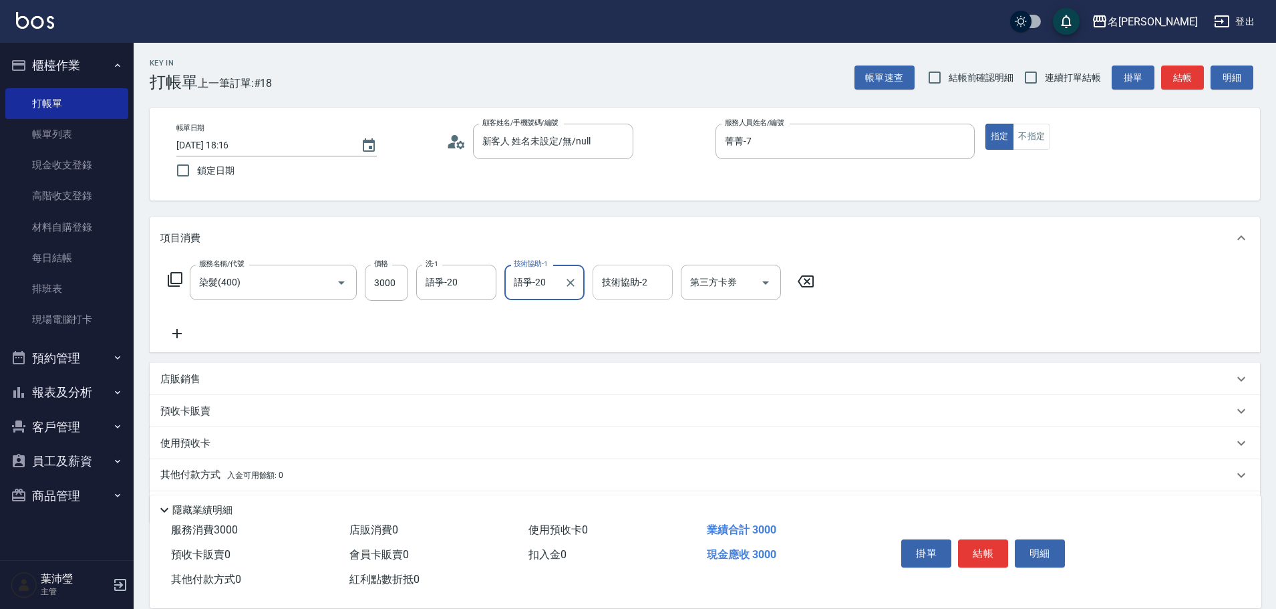
type input "語爭-20"
click at [619, 281] on input "技術協助-2" at bounding box center [633, 282] width 68 height 23
click at [615, 329] on ul "語爭 -20" at bounding box center [633, 316] width 80 height 33
click at [619, 313] on span "語爭 -20" at bounding box center [619, 316] width 32 height 14
type input "語爭-20"
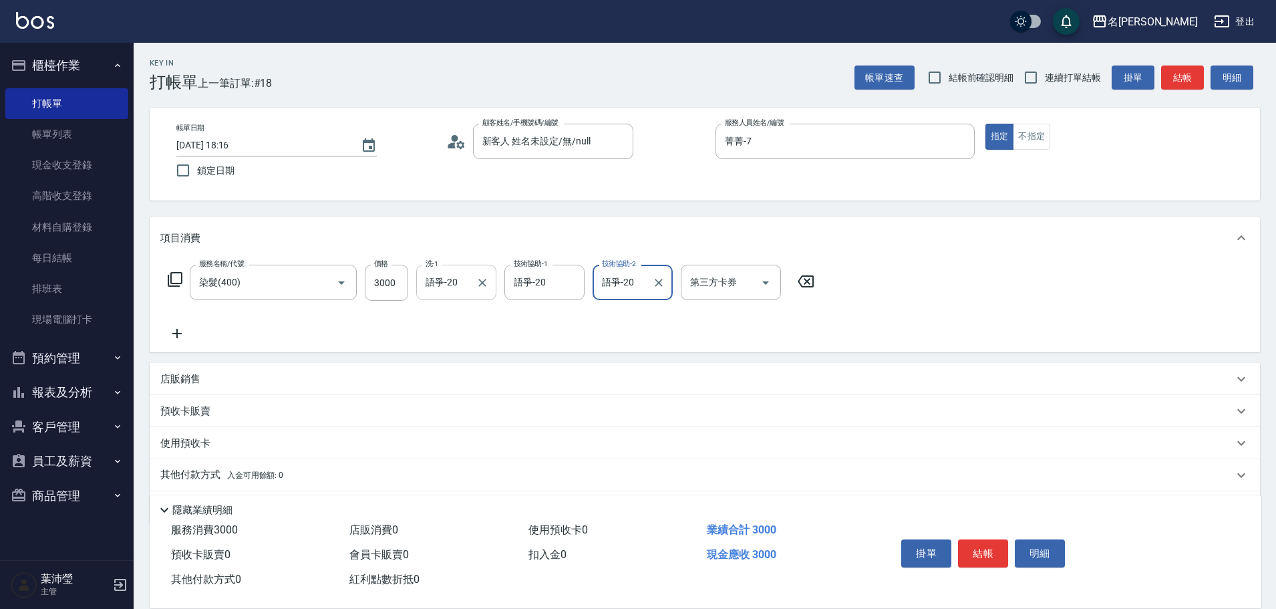
click at [462, 283] on input "語爭-20" at bounding box center [446, 282] width 48 height 23
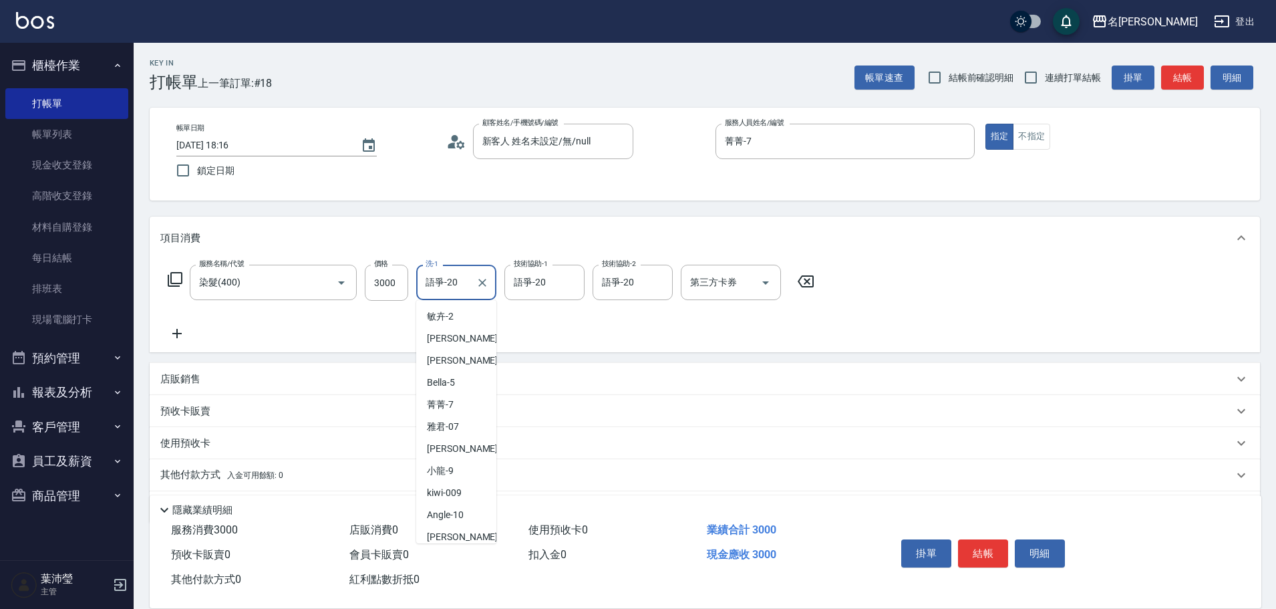
scroll to position [291, 0]
type input "語"
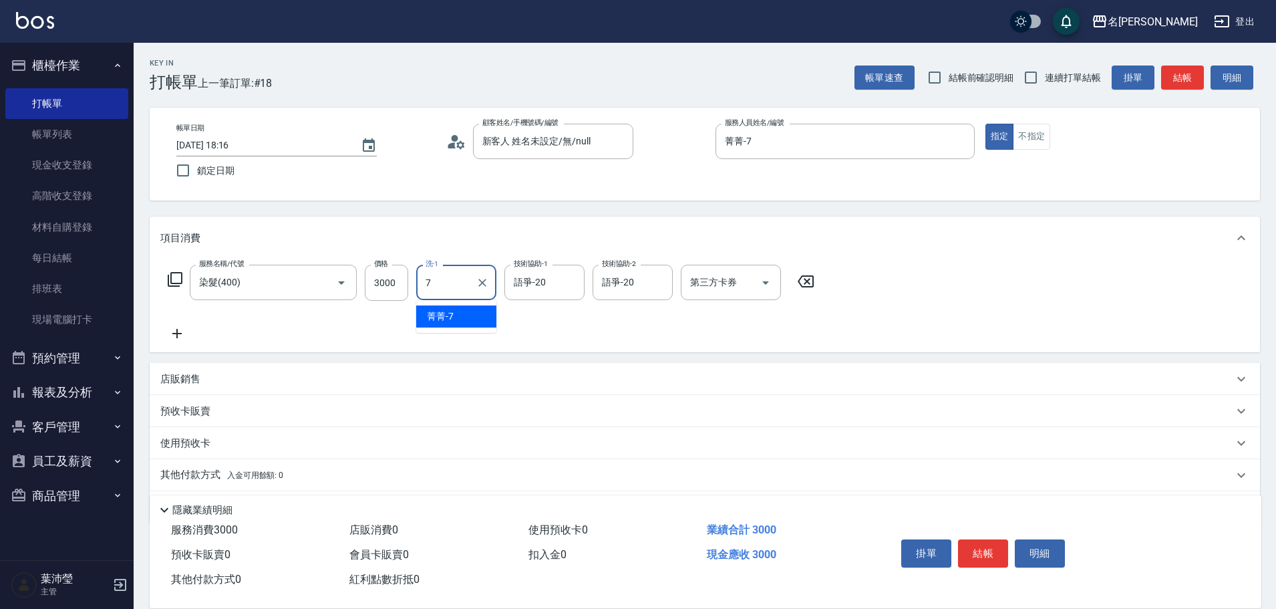
click at [480, 310] on div "菁菁 -7" at bounding box center [456, 316] width 80 height 22
type input "菁菁-7"
click at [239, 383] on div "店販銷售" at bounding box center [696, 379] width 1073 height 14
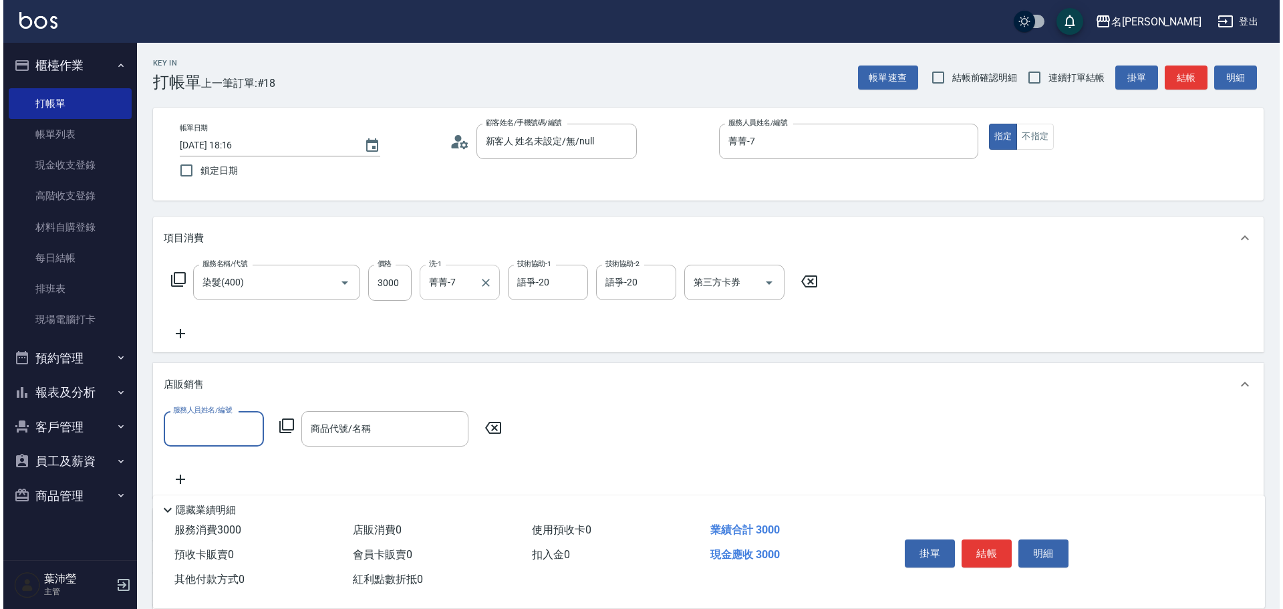
scroll to position [0, 0]
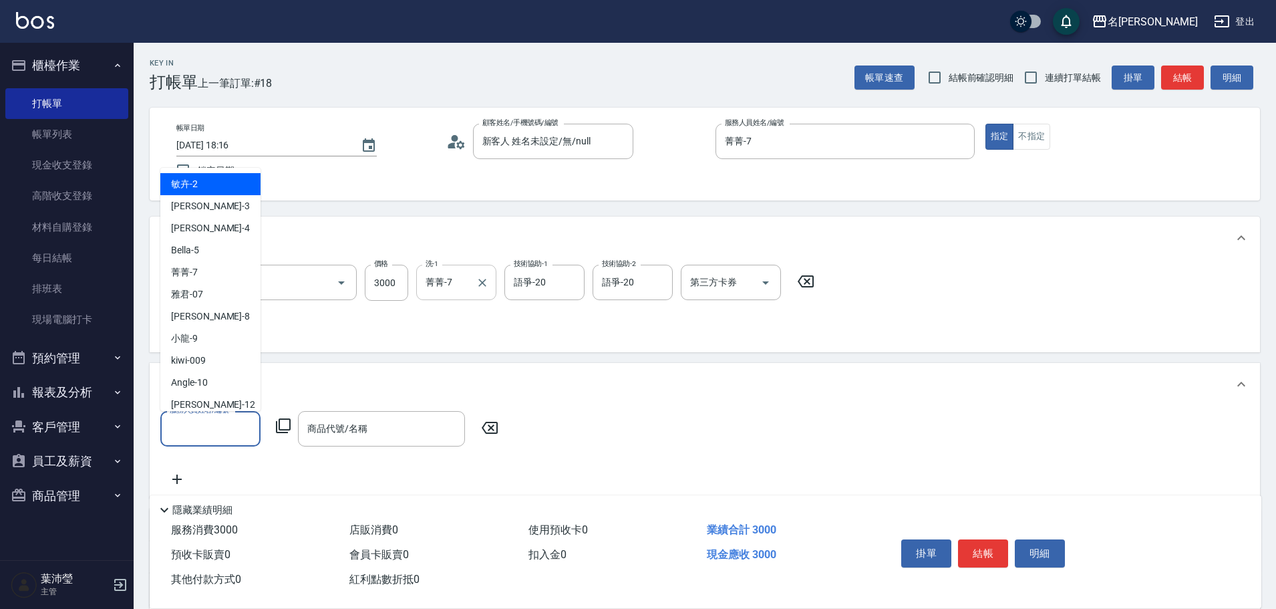
click at [218, 432] on input "服務人員姓名/編號" at bounding box center [210, 428] width 88 height 23
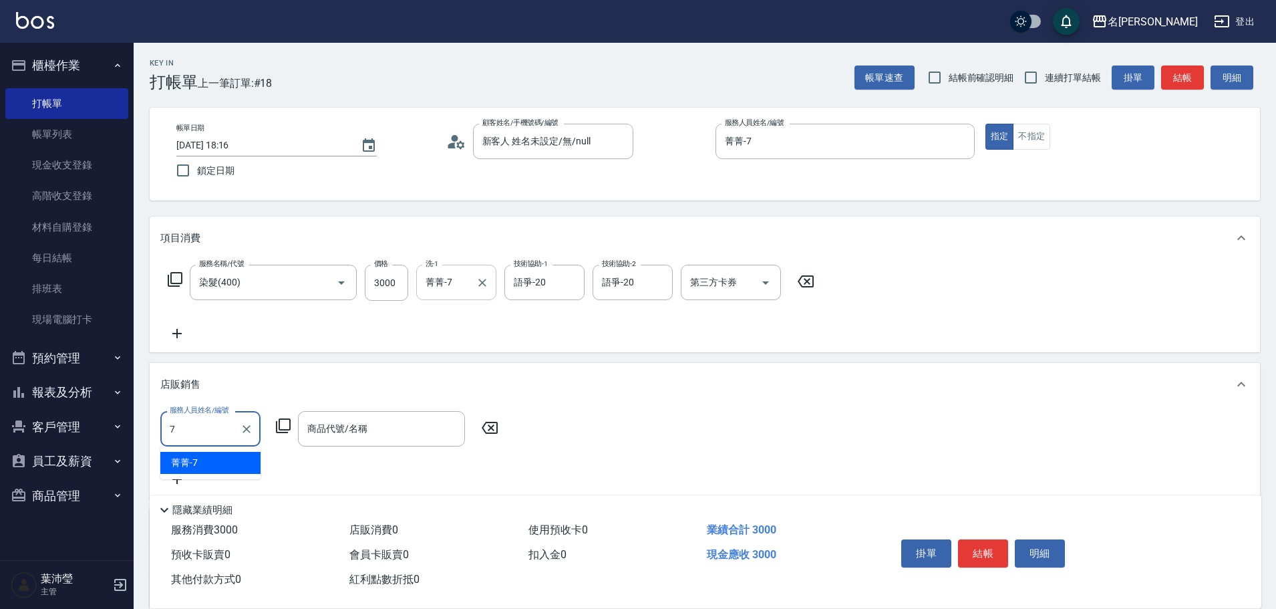
type input "7"
click at [281, 426] on icon at bounding box center [283, 426] width 16 height 16
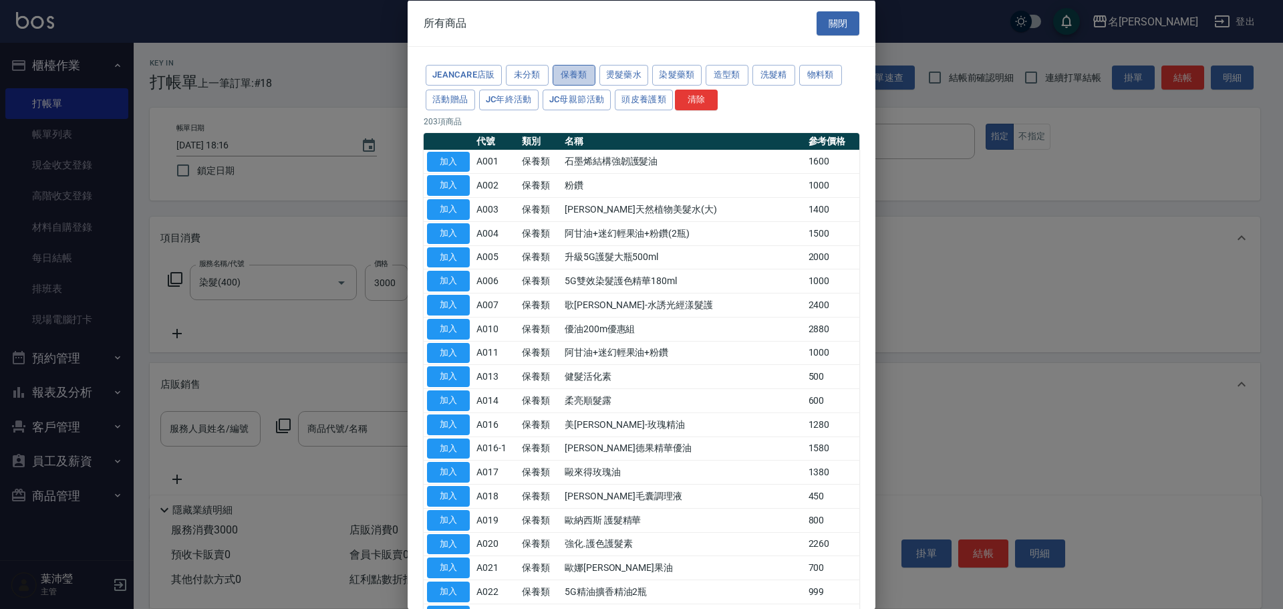
click at [573, 78] on button "保養類" at bounding box center [574, 75] width 43 height 21
click at [769, 69] on button "洗髮精" at bounding box center [773, 75] width 43 height 21
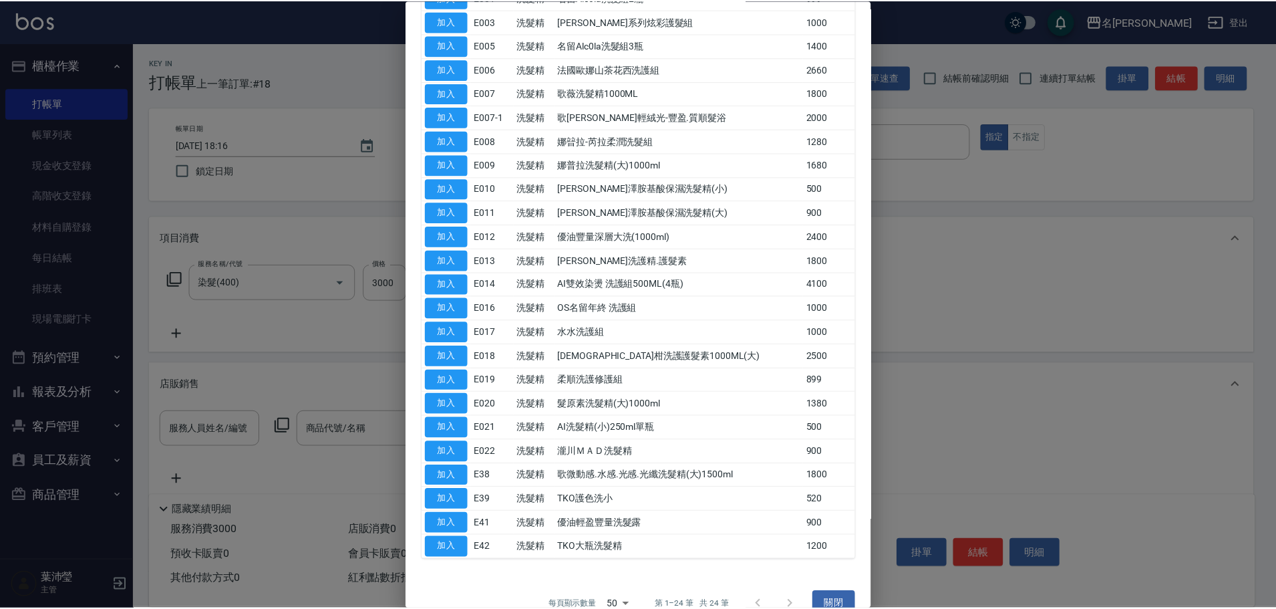
scroll to position [188, 0]
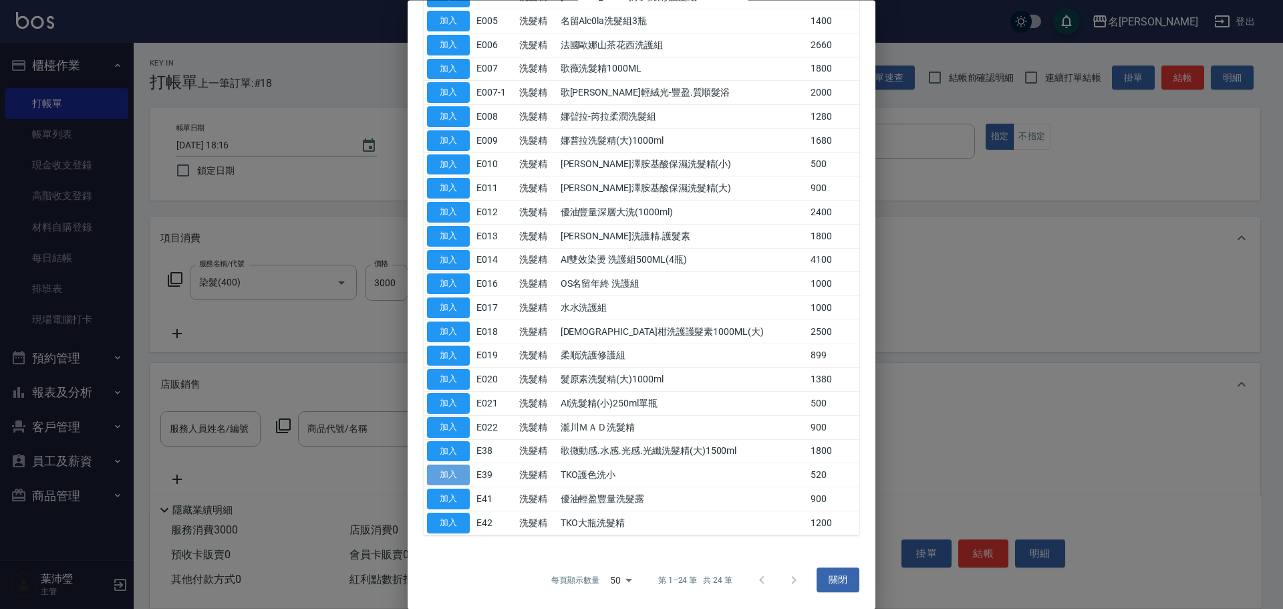
click at [464, 475] on button "加入" at bounding box center [448, 475] width 43 height 21
type input "TKO護色洗小"
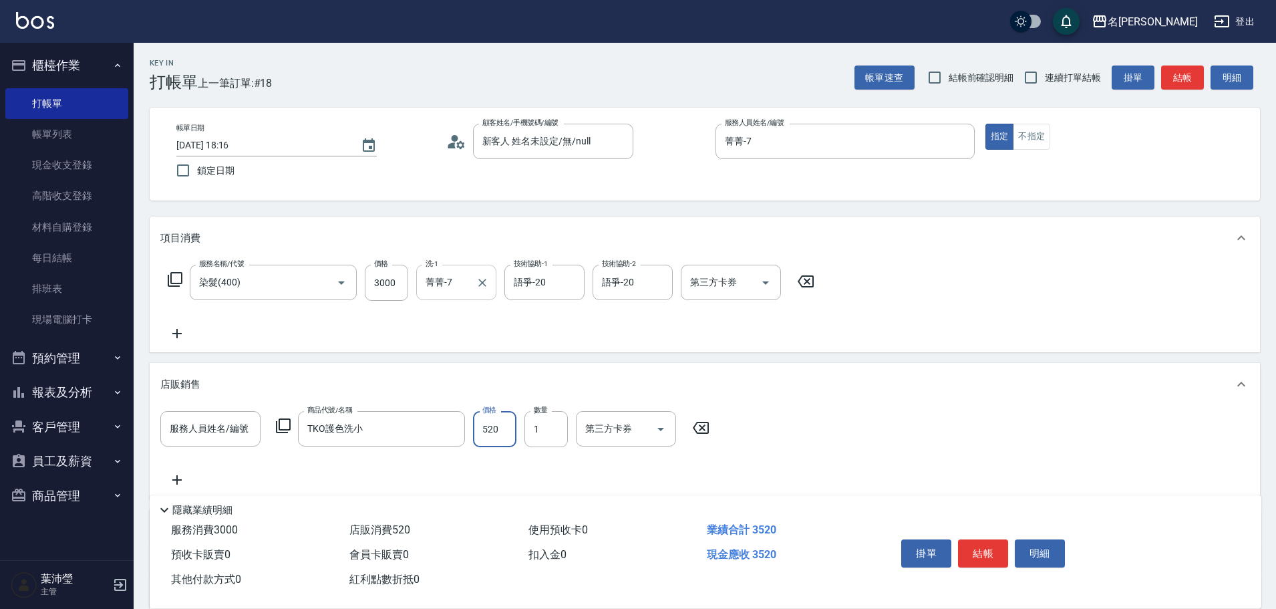
click at [506, 430] on input "520" at bounding box center [494, 429] width 43 height 36
type input "500"
click at [985, 551] on button "結帳" at bounding box center [983, 553] width 50 height 28
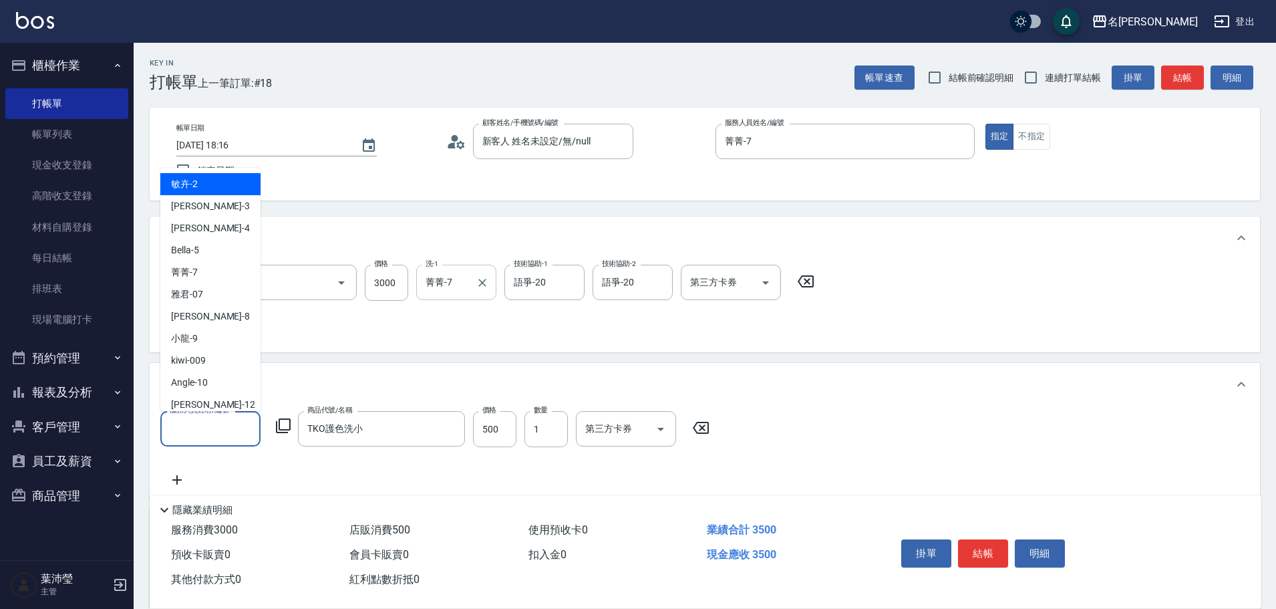
click at [197, 426] on input "服務人員姓名/編號" at bounding box center [210, 428] width 88 height 23
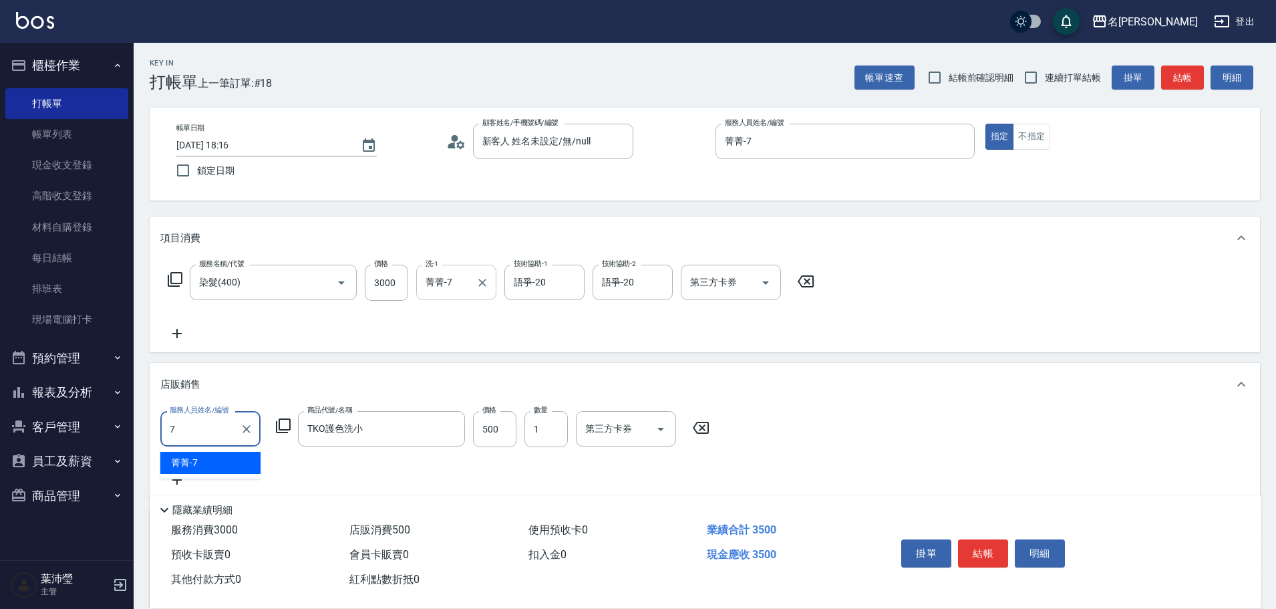
click at [193, 468] on span "菁菁 -7" at bounding box center [184, 463] width 27 height 14
type input "菁菁-7"
click at [980, 552] on button "結帳" at bounding box center [983, 553] width 50 height 28
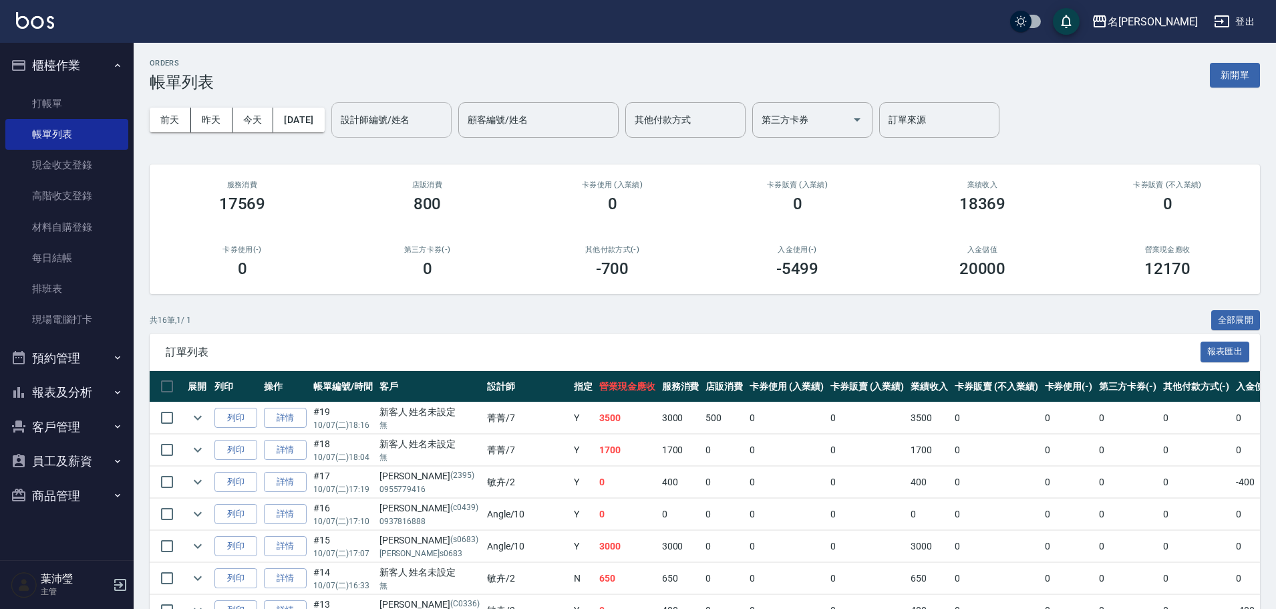
click at [407, 121] on input "設計師編號/姓名" at bounding box center [391, 119] width 108 height 23
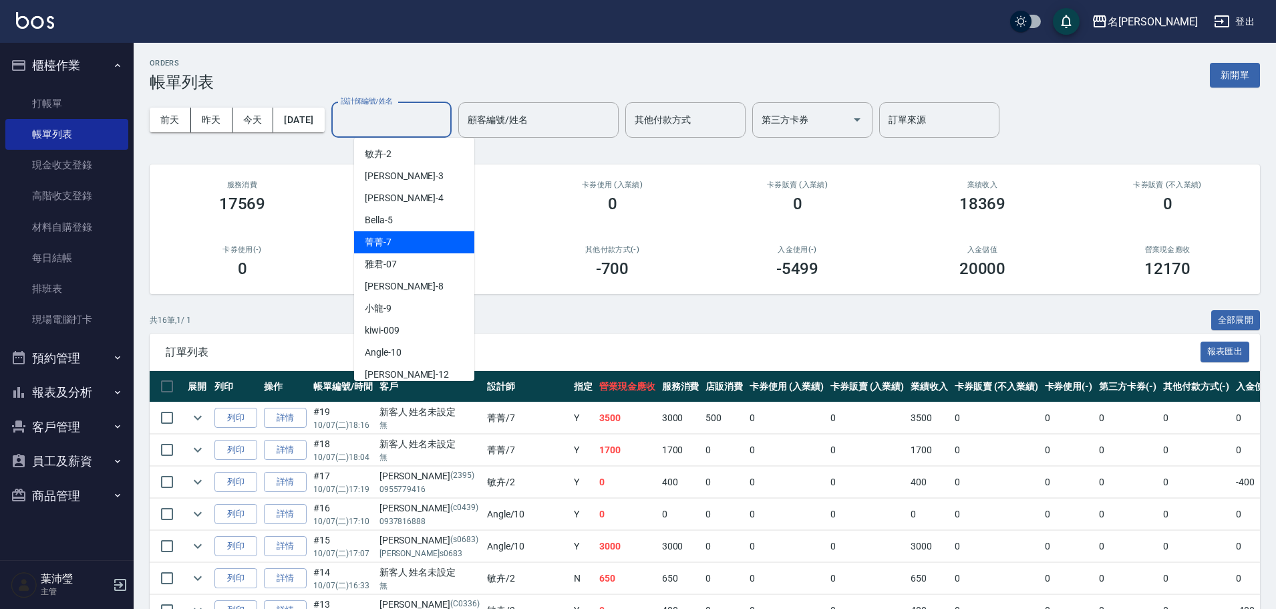
click at [419, 234] on div "菁菁 -7" at bounding box center [414, 242] width 120 height 22
type input "菁菁-7"
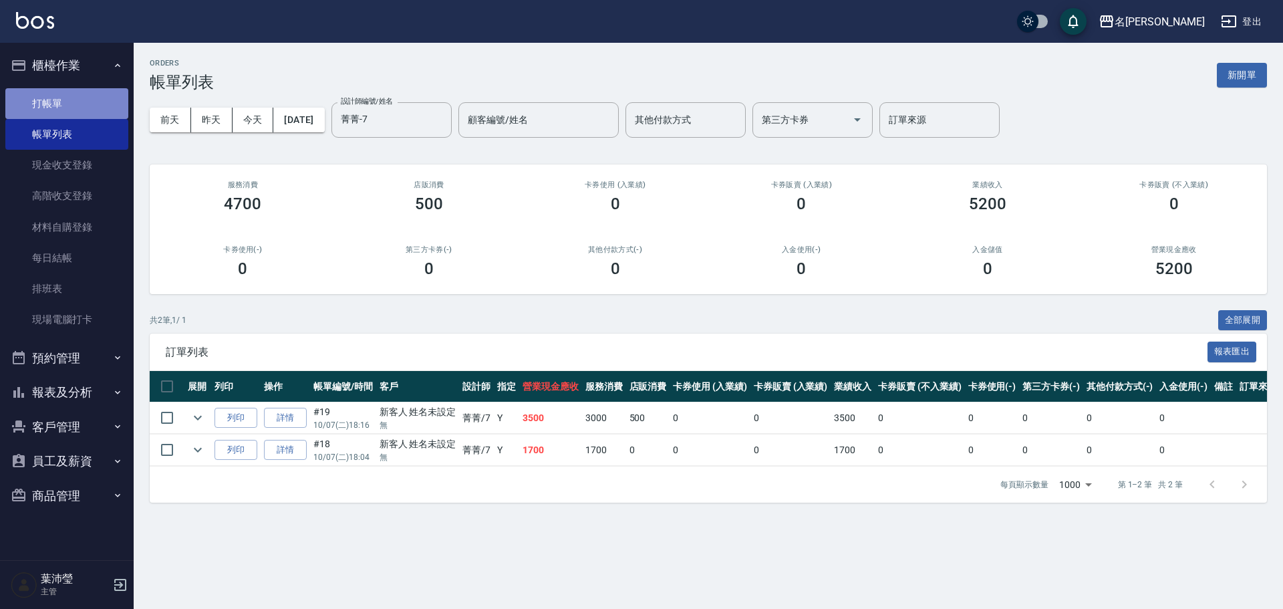
click at [80, 105] on link "打帳單" at bounding box center [66, 103] width 123 height 31
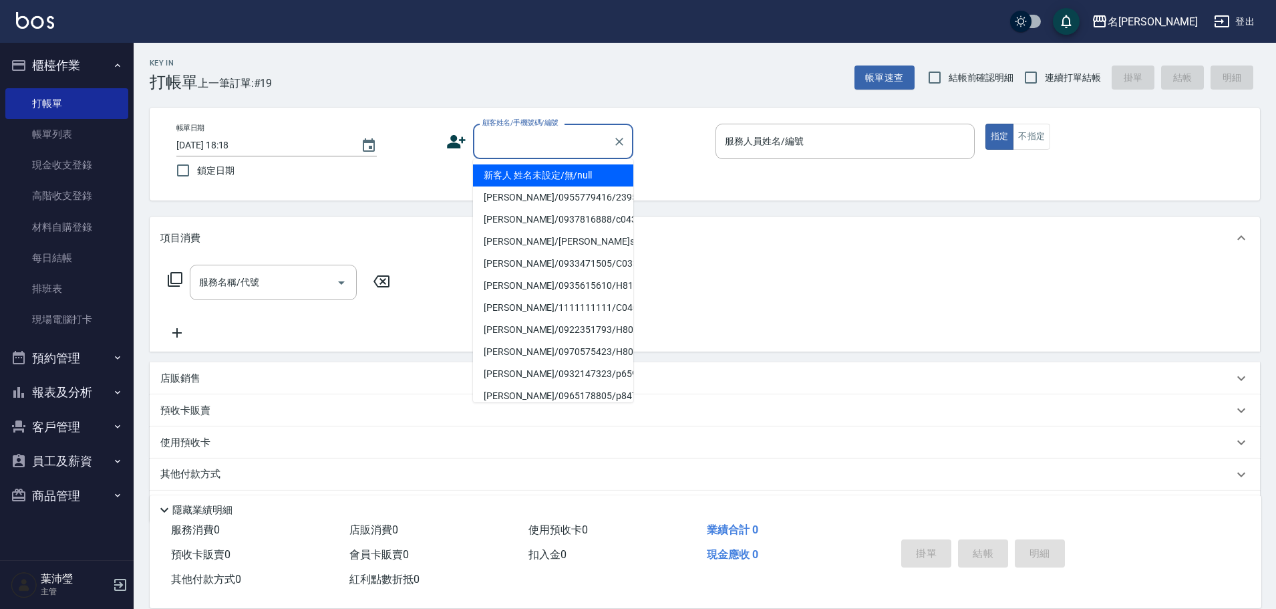
click at [547, 144] on input "顧客姓名/手機號碼/編號" at bounding box center [543, 141] width 128 height 23
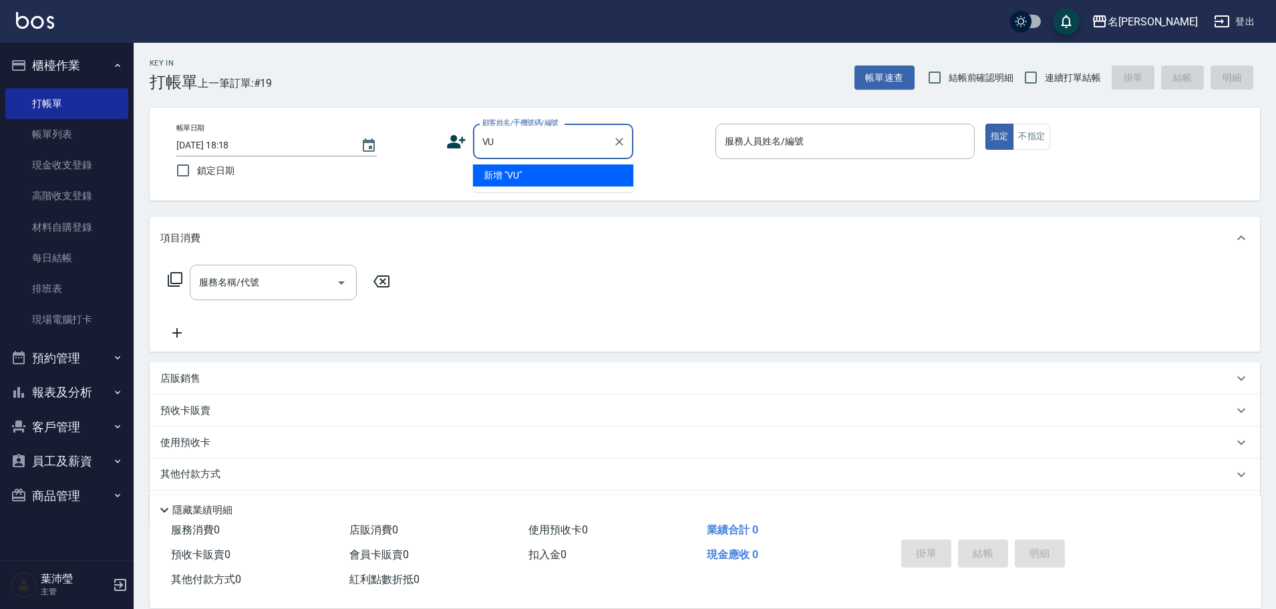
type input "V"
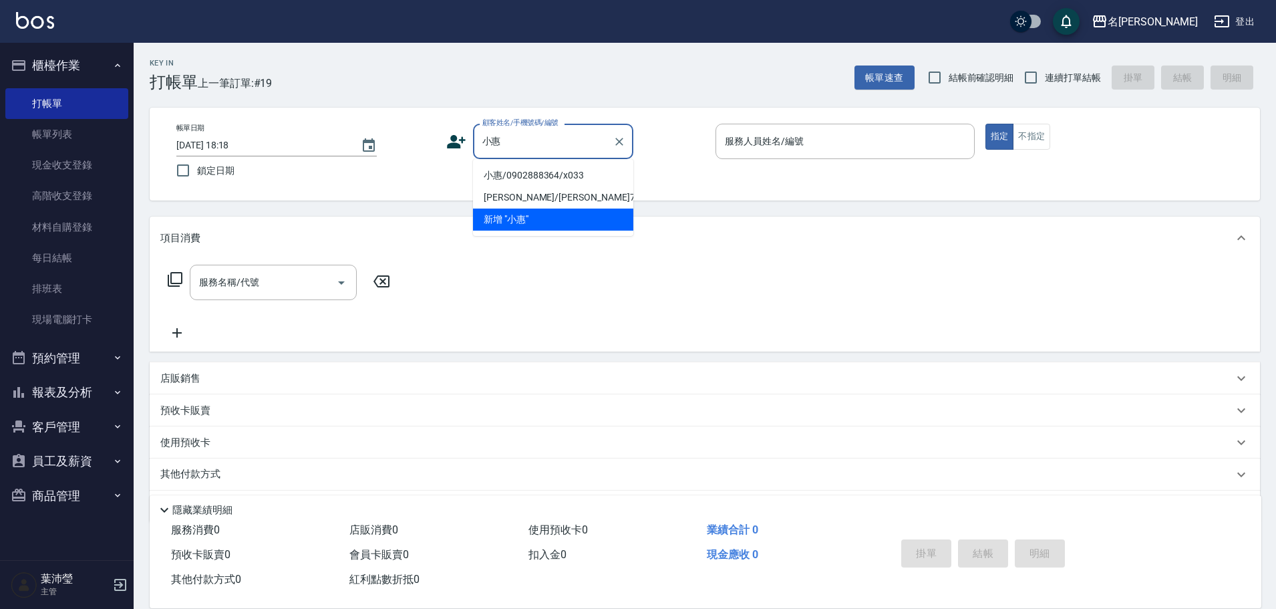
click at [552, 178] on li "小惠/0902888364/x033" at bounding box center [553, 175] width 160 height 22
type input "小惠/0902888364/x033"
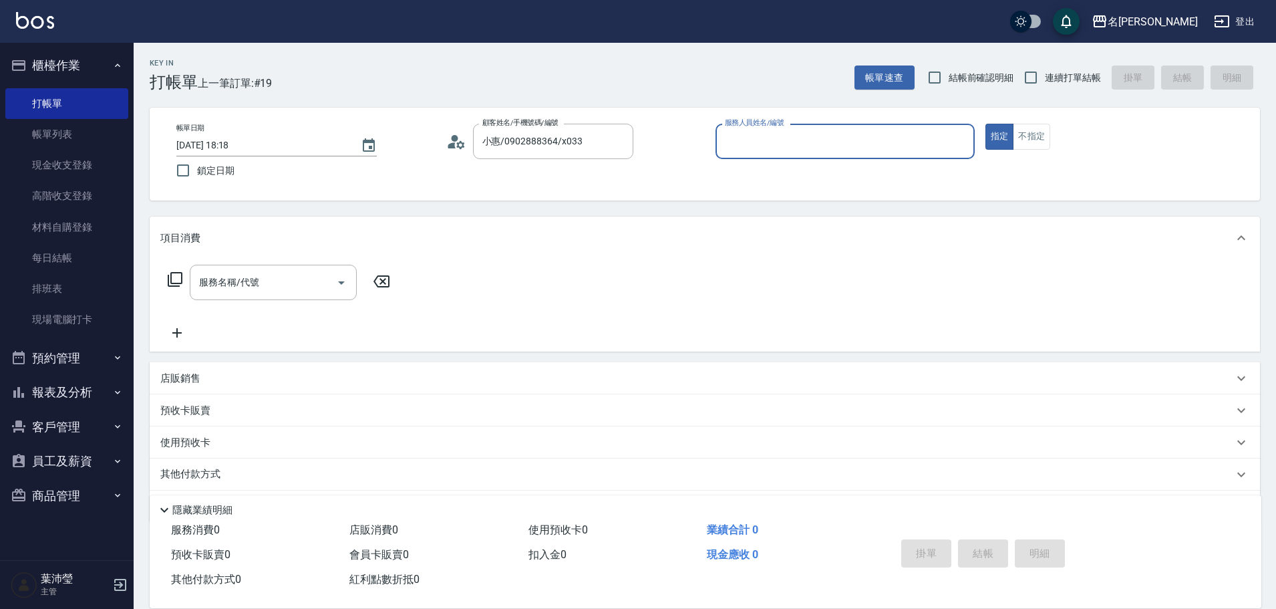
type input "菁菁-7"
click at [174, 273] on icon at bounding box center [175, 279] width 15 height 15
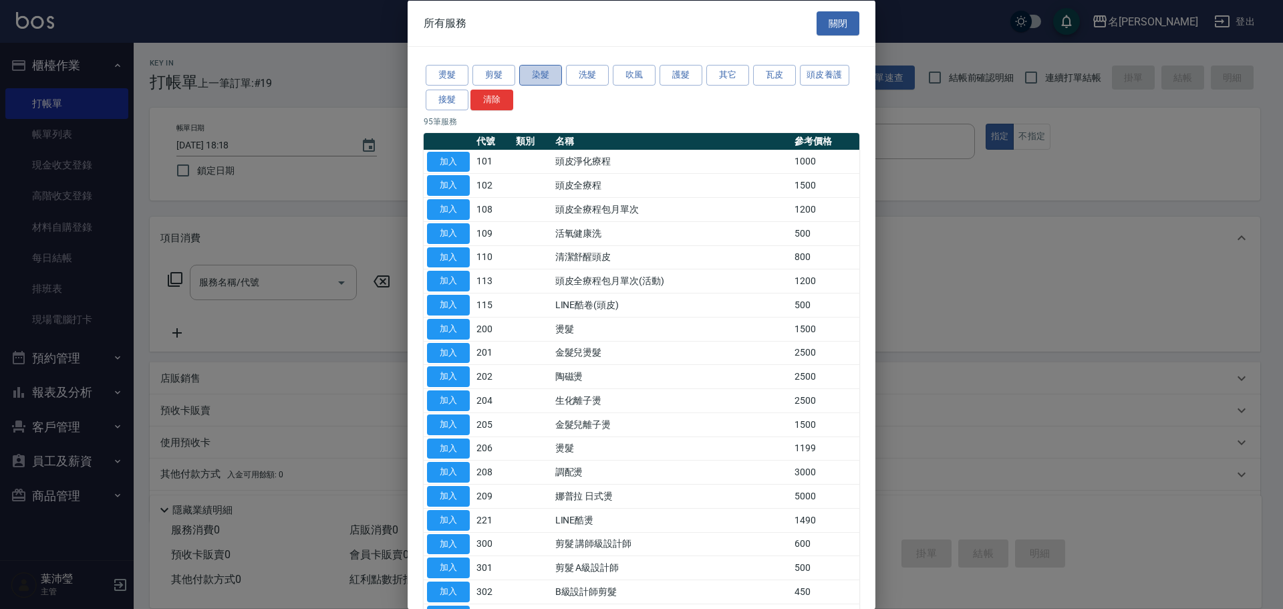
click at [536, 76] on button "染髮" at bounding box center [540, 75] width 43 height 21
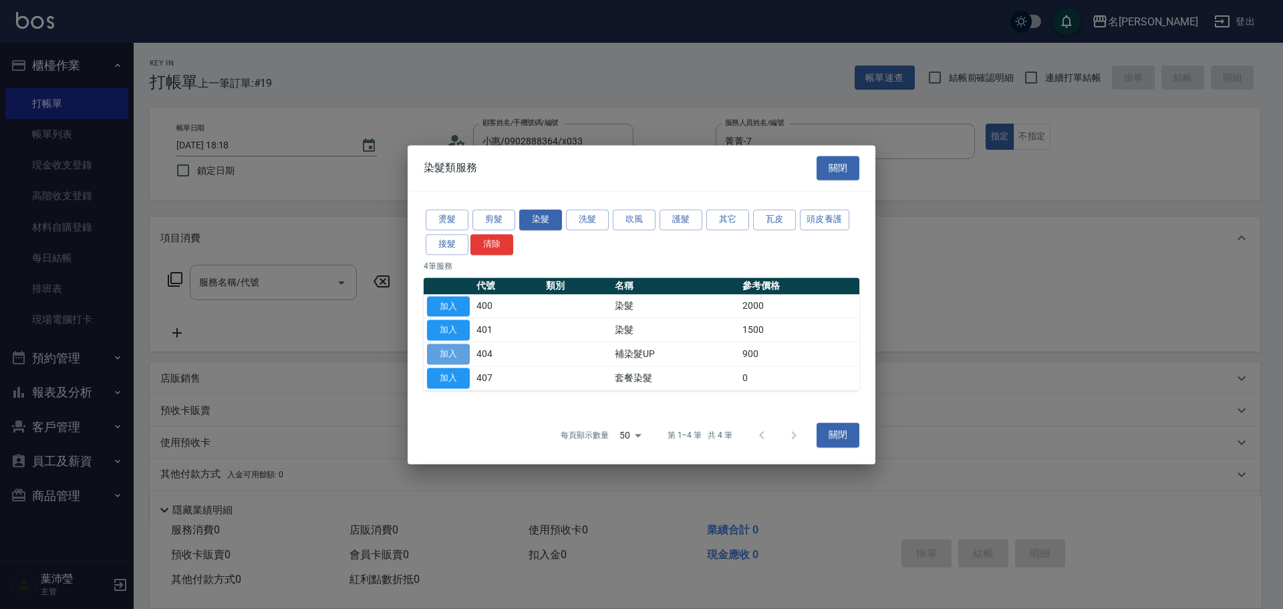
click at [446, 349] on button "加入" at bounding box center [448, 353] width 43 height 21
type input "補染髮UP(404)"
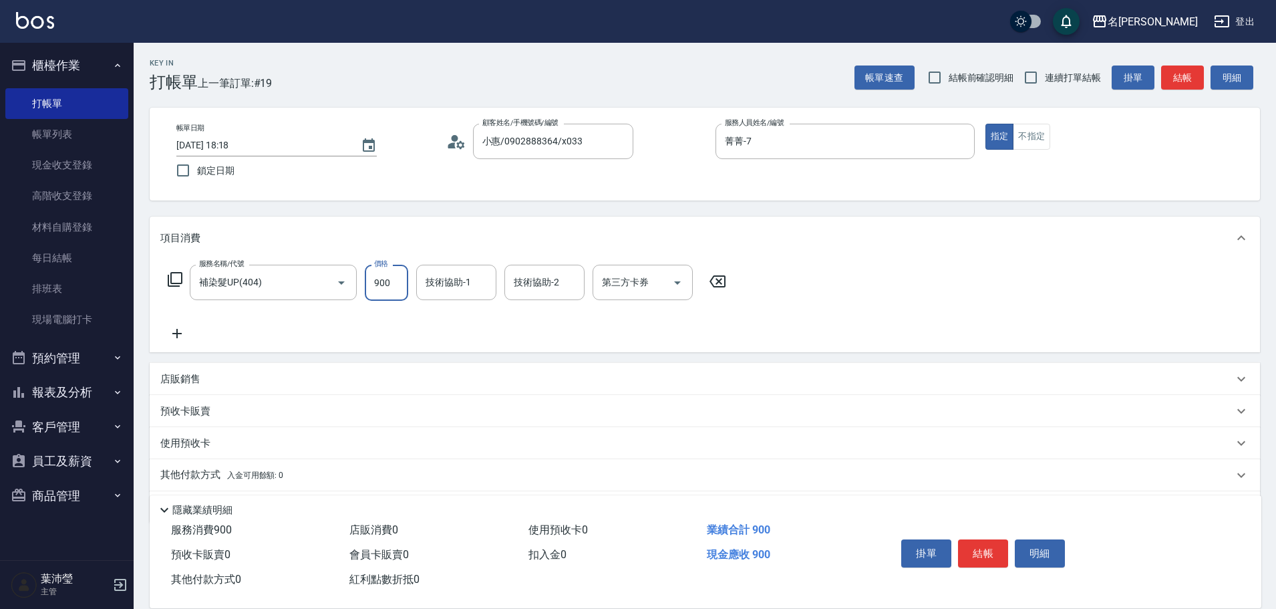
click at [384, 283] on input "900" at bounding box center [386, 283] width 43 height 36
type input "1200"
click at [178, 278] on icon at bounding box center [175, 279] width 16 height 16
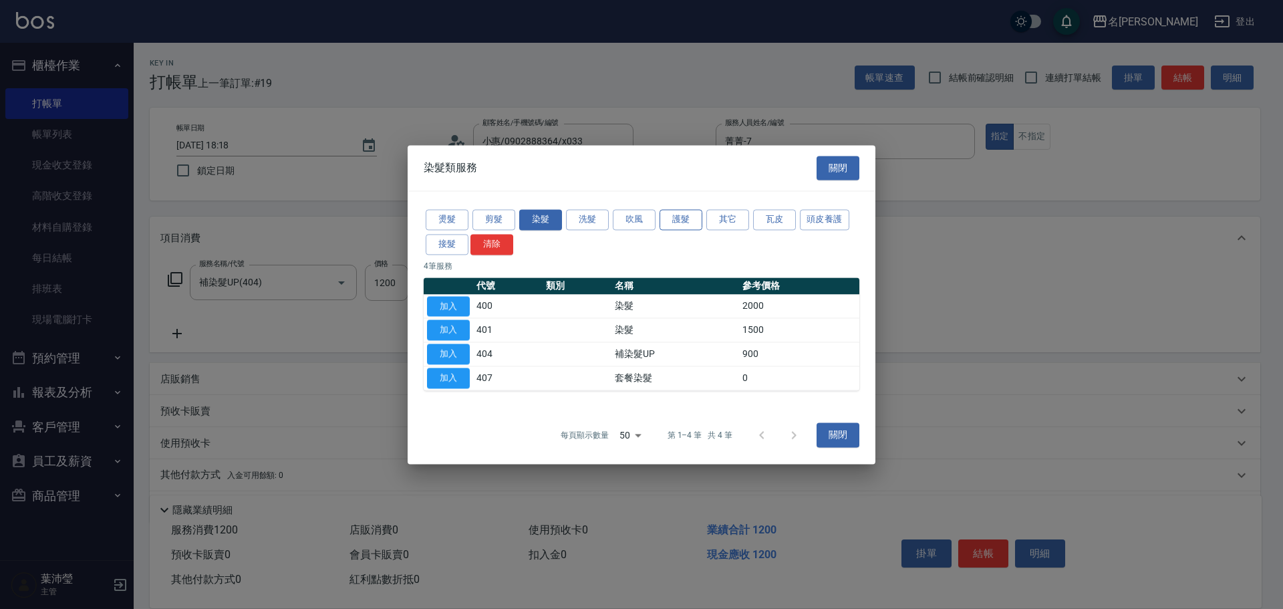
click at [680, 218] on button "護髮" at bounding box center [680, 219] width 43 height 21
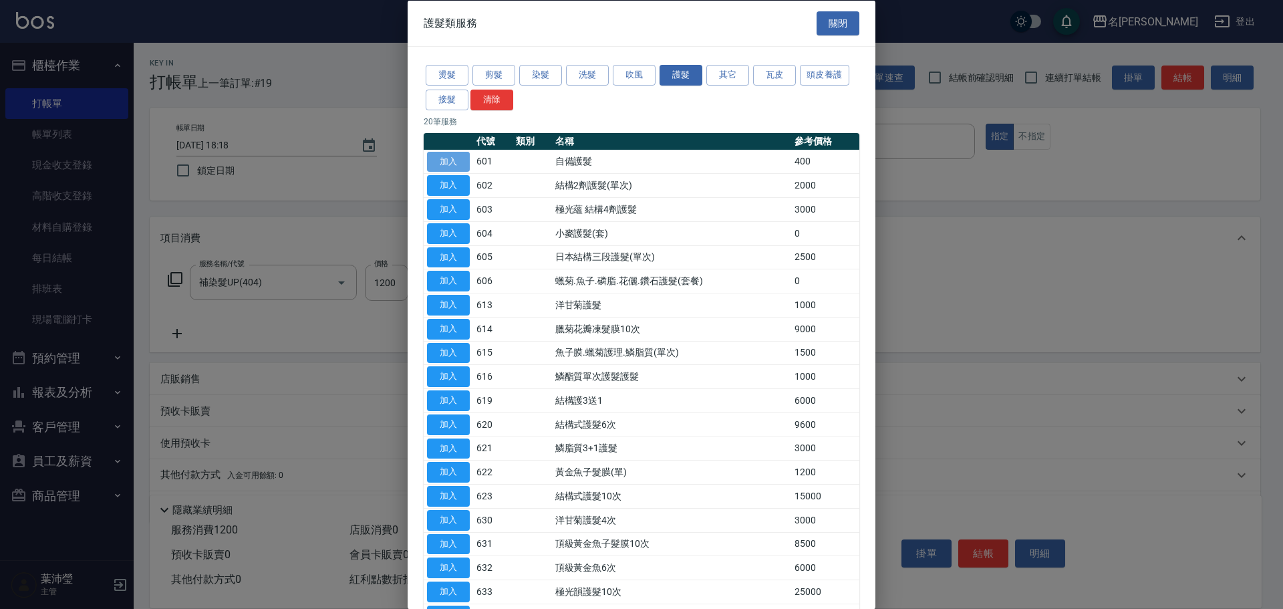
click at [452, 161] on button "加入" at bounding box center [448, 161] width 43 height 21
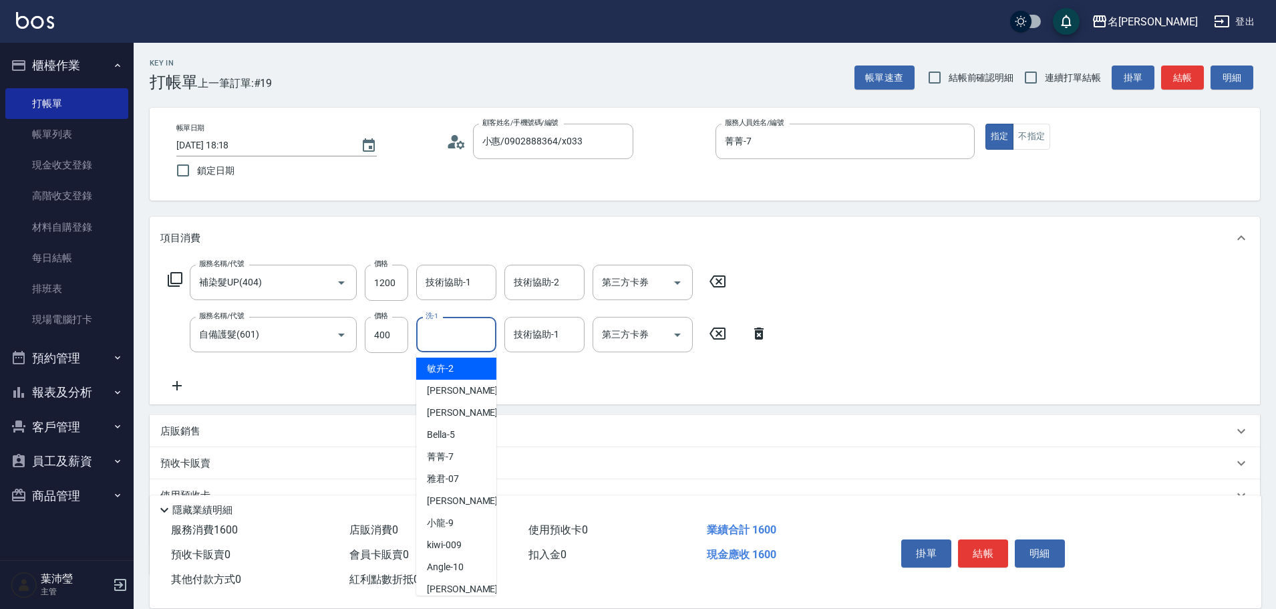
click at [443, 339] on input "洗-1" at bounding box center [456, 334] width 68 height 23
click at [454, 371] on span "[PERSON_NAME] -12" at bounding box center [469, 368] width 84 height 14
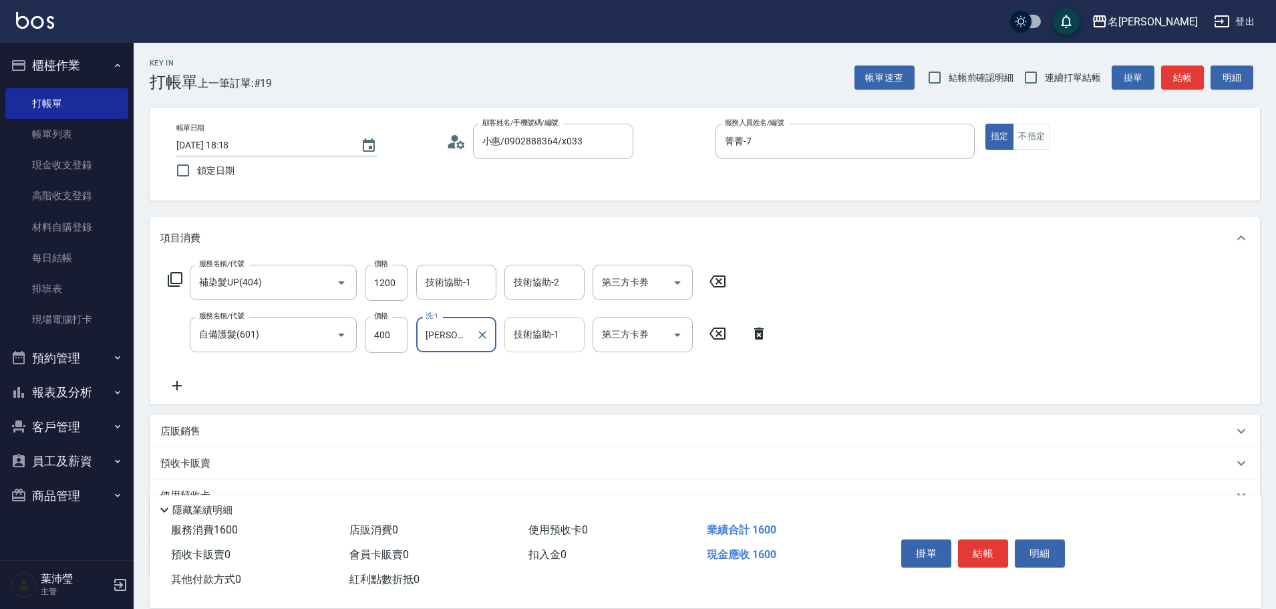
type input "[PERSON_NAME]-12"
click at [549, 343] on input "技術協助-1" at bounding box center [544, 334] width 68 height 23
click at [545, 367] on span "[PERSON_NAME] -12" at bounding box center [557, 368] width 84 height 14
type input "[PERSON_NAME]-12"
click at [717, 277] on icon at bounding box center [717, 281] width 33 height 16
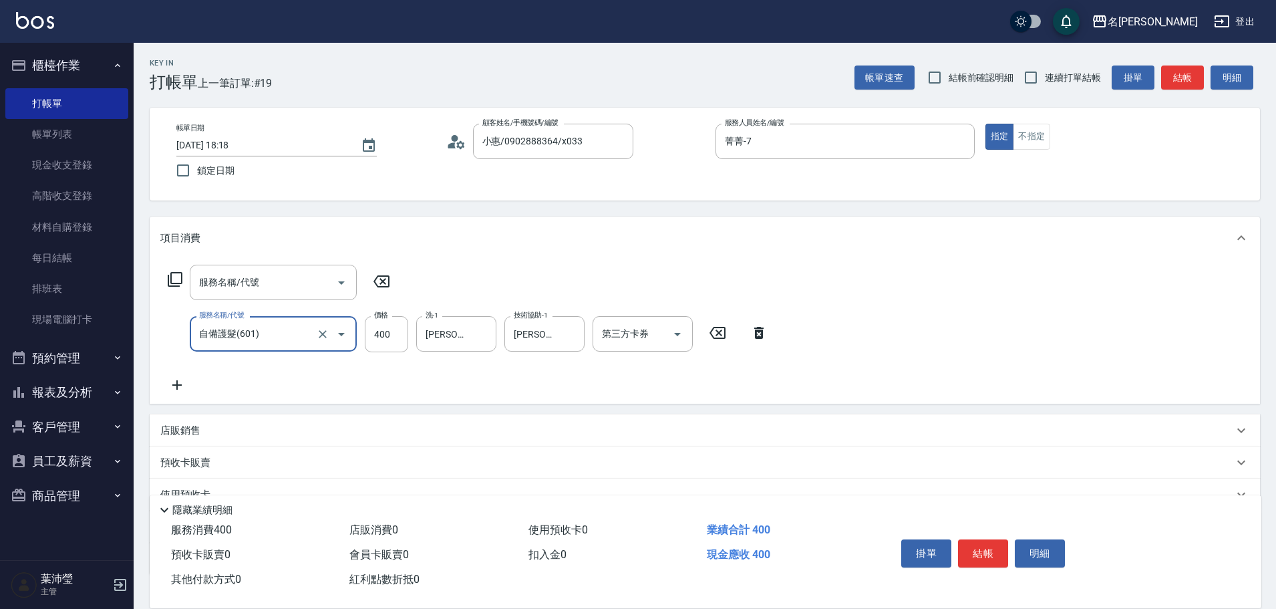
click at [386, 281] on icon at bounding box center [381, 281] width 33 height 16
click at [172, 281] on icon at bounding box center [175, 279] width 15 height 15
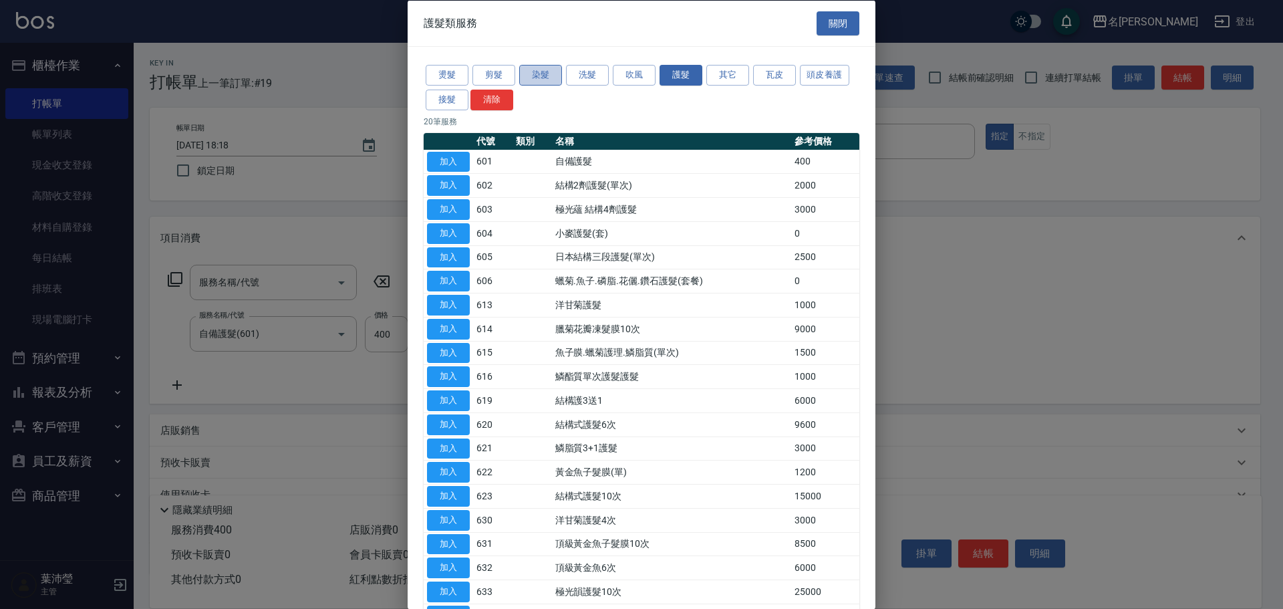
click at [550, 77] on button "染髮" at bounding box center [540, 75] width 43 height 21
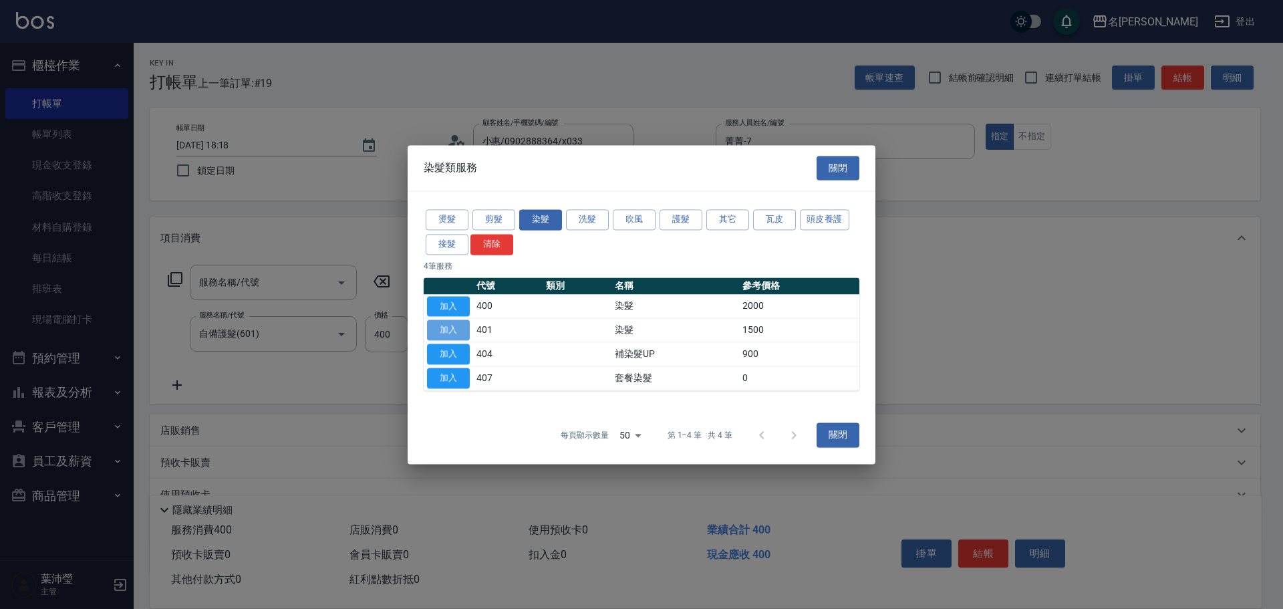
click at [445, 329] on button "加入" at bounding box center [448, 330] width 43 height 21
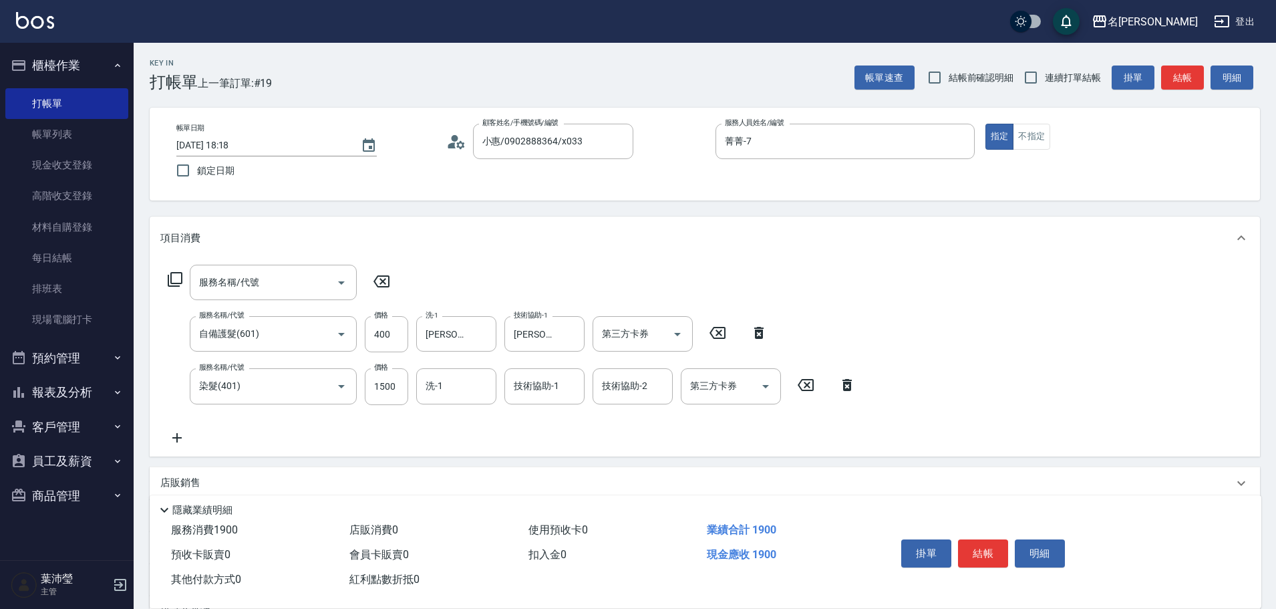
click at [856, 386] on icon at bounding box center [847, 385] width 33 height 16
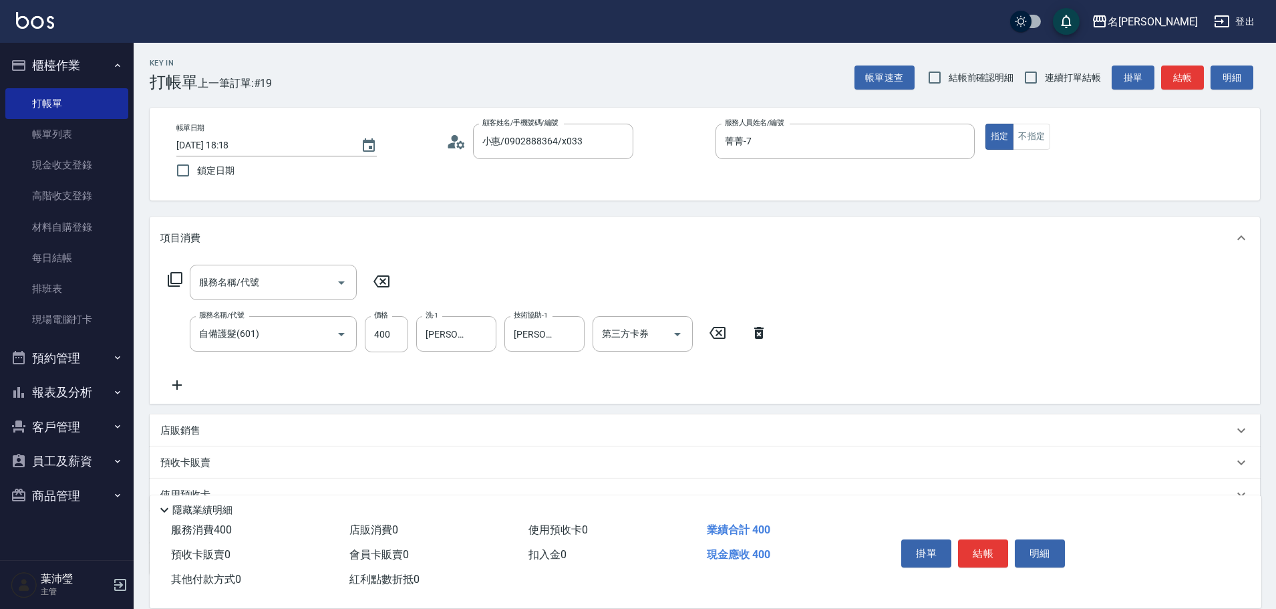
click at [758, 333] on icon at bounding box center [758, 333] width 33 height 16
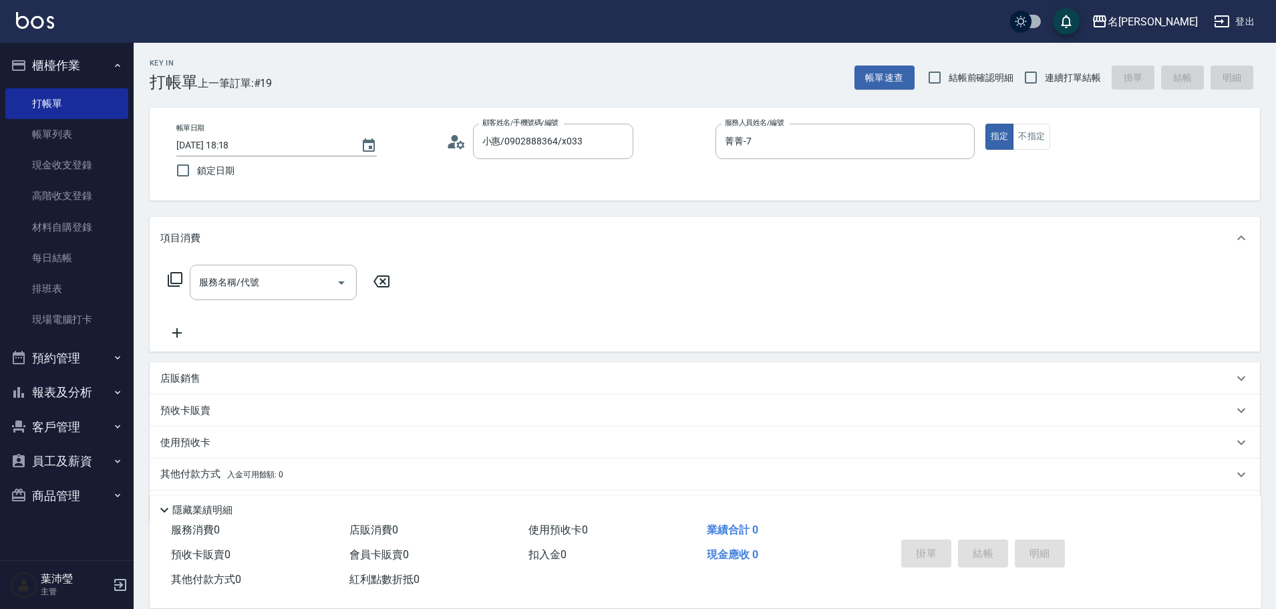
click at [176, 275] on icon at bounding box center [175, 279] width 16 height 16
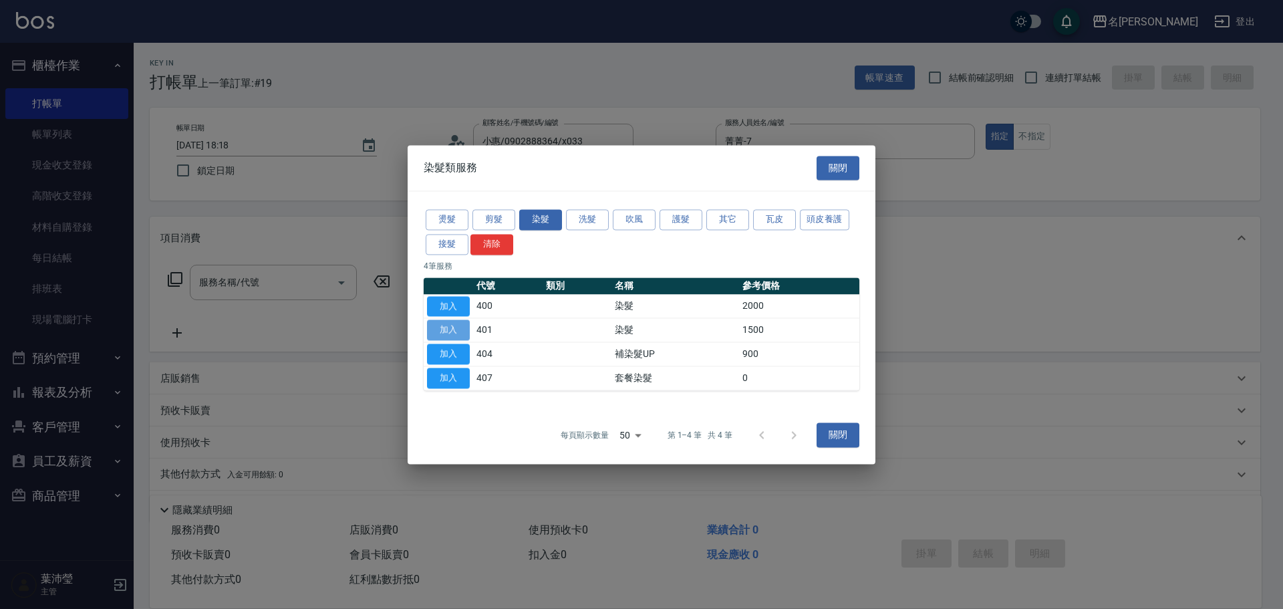
click at [439, 329] on button "加入" at bounding box center [448, 330] width 43 height 21
type input "染髮(401)"
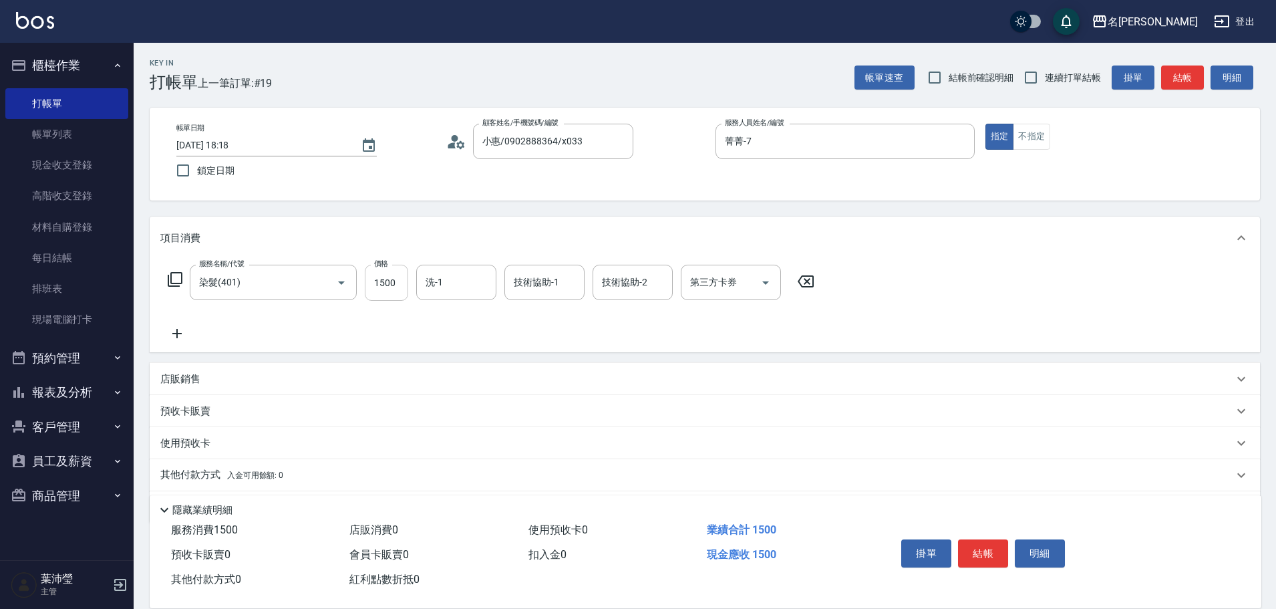
click at [382, 285] on input "1500" at bounding box center [386, 283] width 43 height 36
type input "1700"
click at [442, 287] on input "洗-1" at bounding box center [456, 282] width 68 height 23
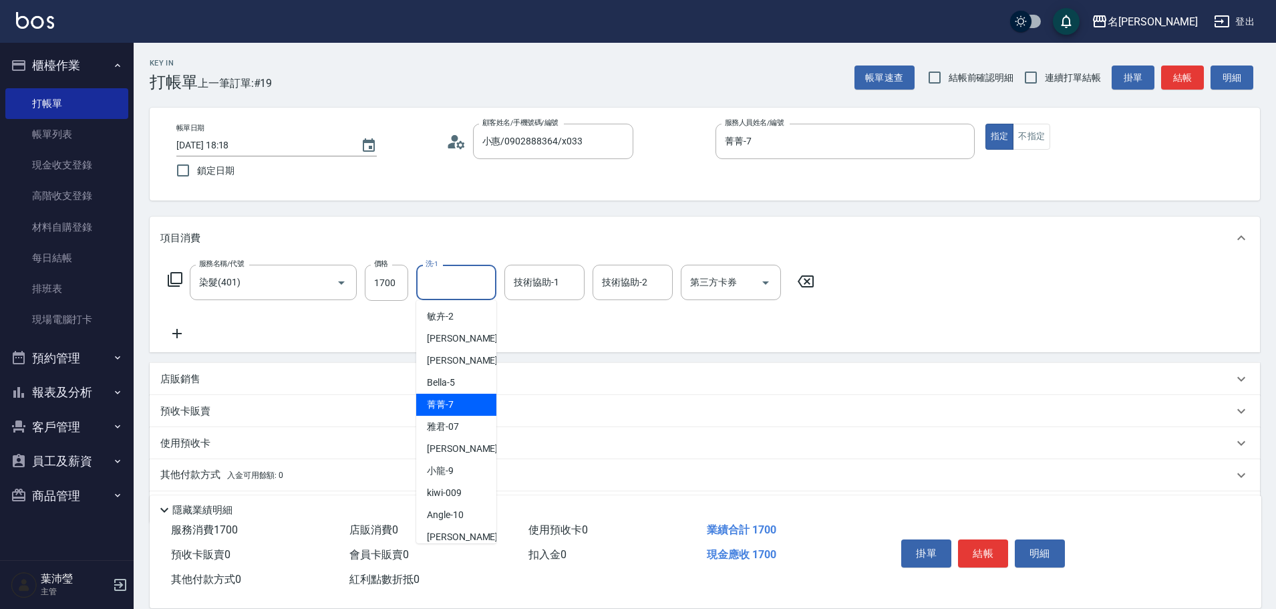
click at [472, 403] on div "菁菁 -7" at bounding box center [456, 405] width 80 height 22
type input "菁菁-7"
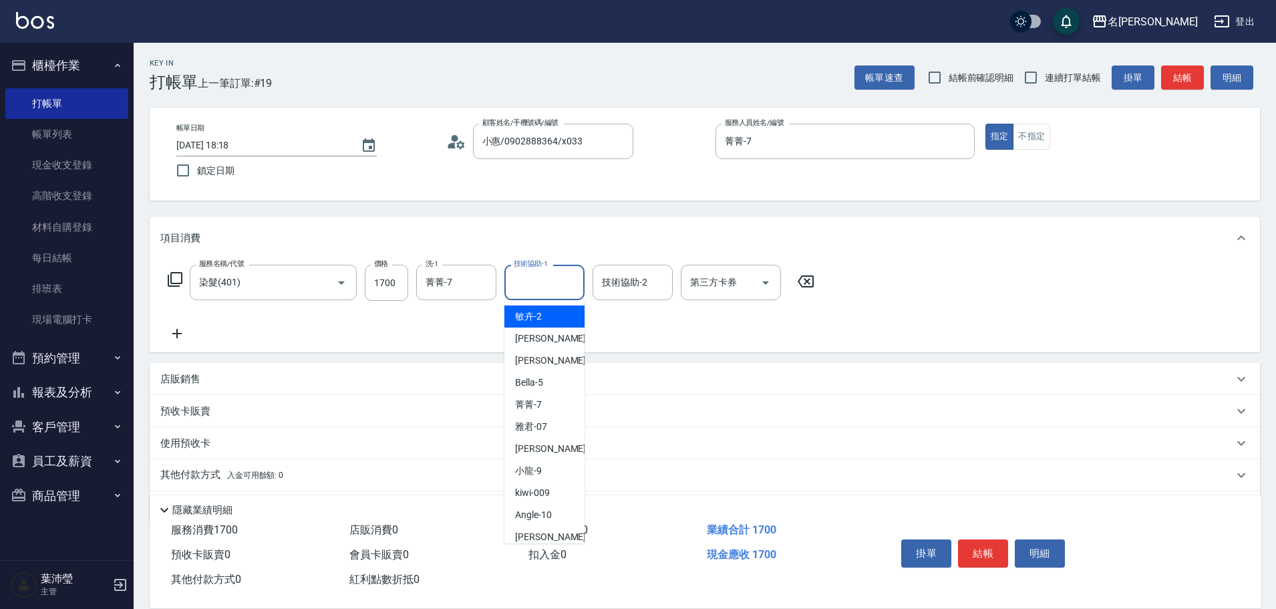
click at [532, 290] on input "技術協助-1" at bounding box center [544, 282] width 68 height 23
click at [522, 403] on span "菁菁 -7" at bounding box center [528, 405] width 27 height 14
type input "菁菁-7"
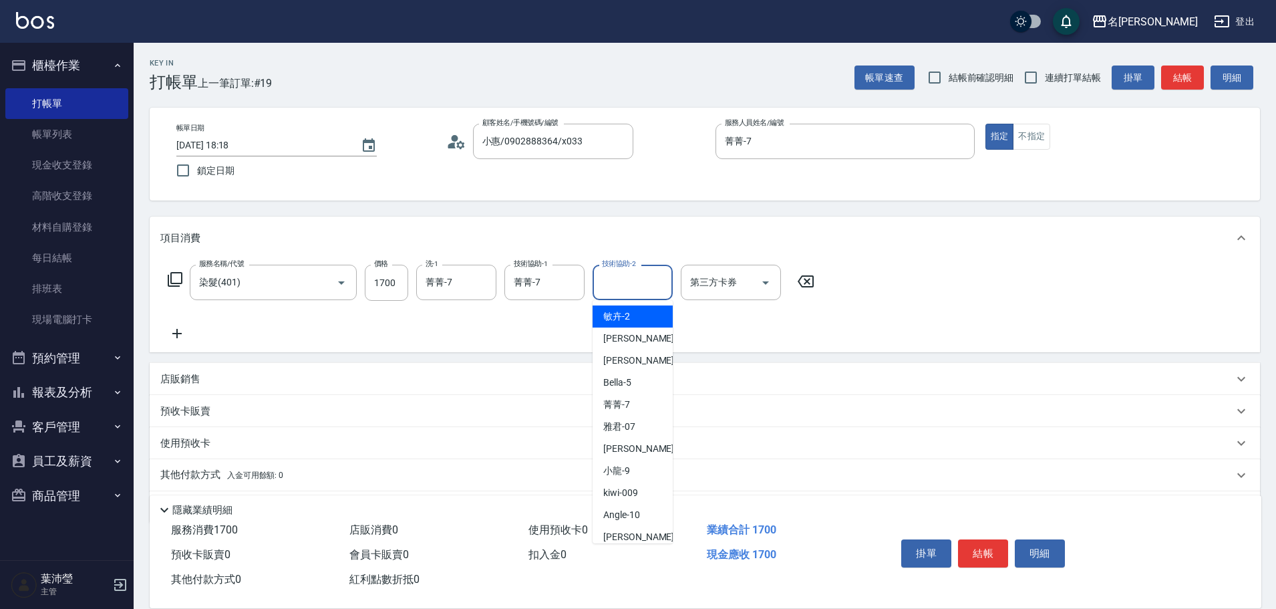
click at [615, 288] on input "技術協助-2" at bounding box center [633, 282] width 68 height 23
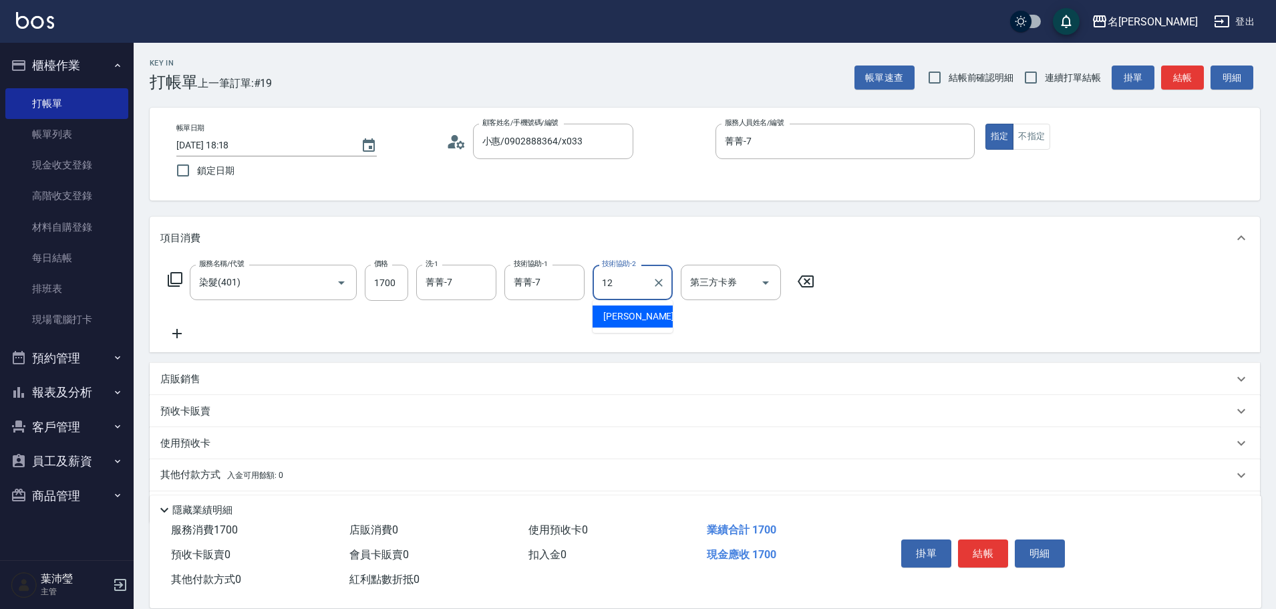
click at [612, 317] on span "[PERSON_NAME] -12" at bounding box center [645, 316] width 84 height 14
type input "[PERSON_NAME]-12"
click at [180, 279] on icon at bounding box center [175, 279] width 16 height 16
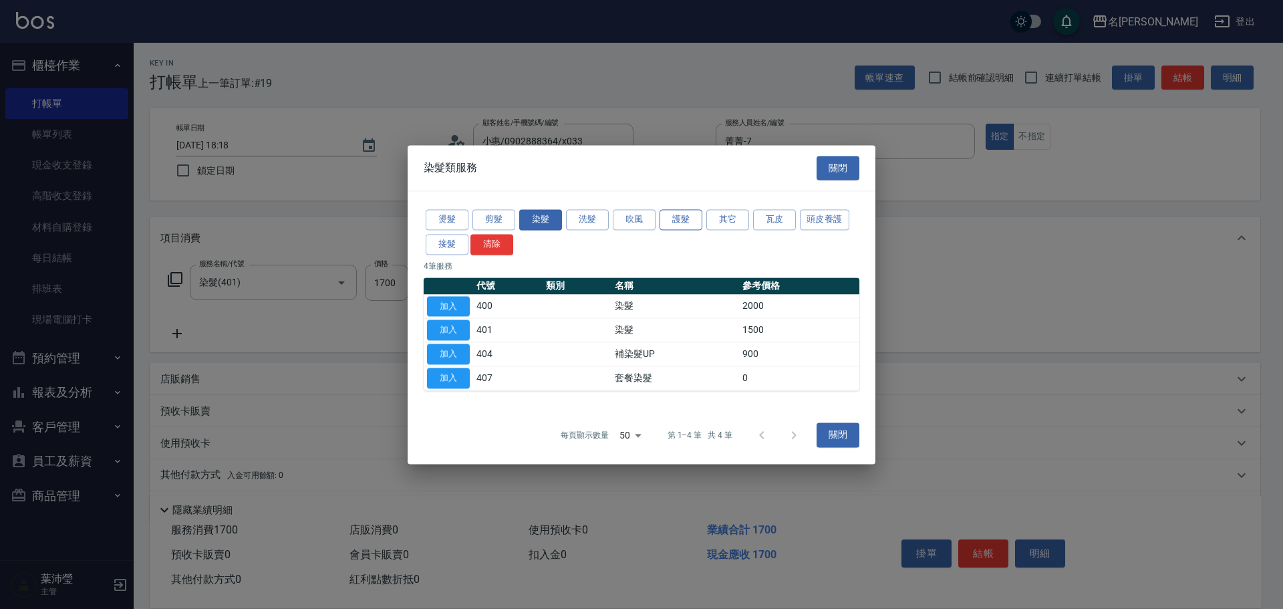
click at [674, 215] on button "護髮" at bounding box center [680, 219] width 43 height 21
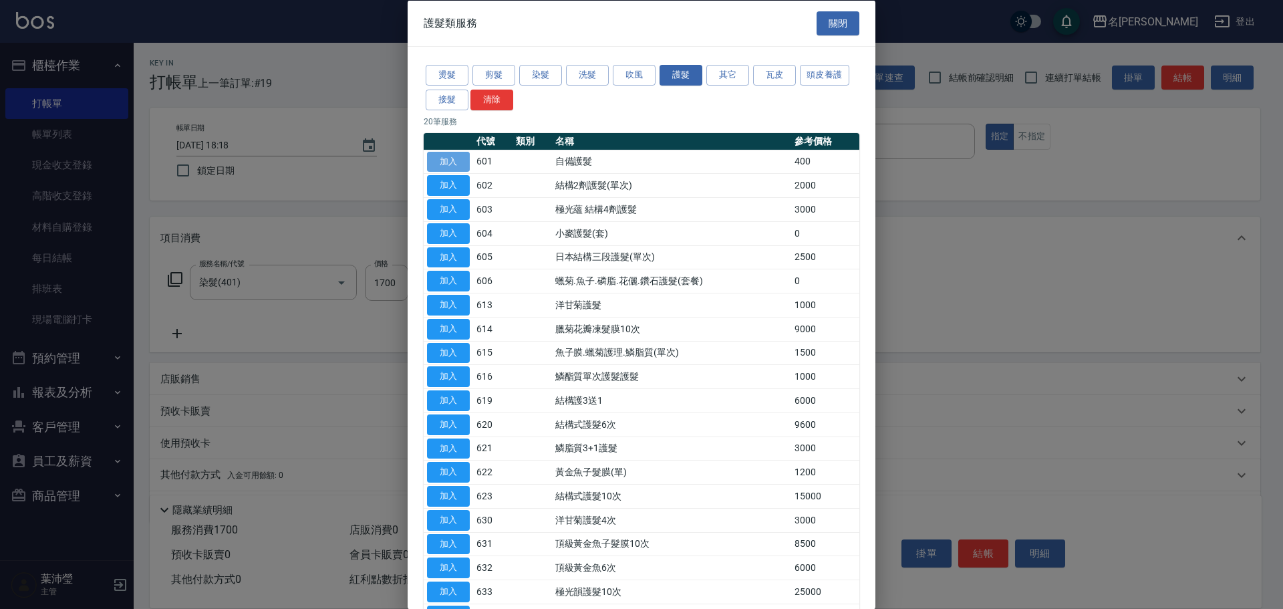
click at [464, 158] on button "加入" at bounding box center [448, 161] width 43 height 21
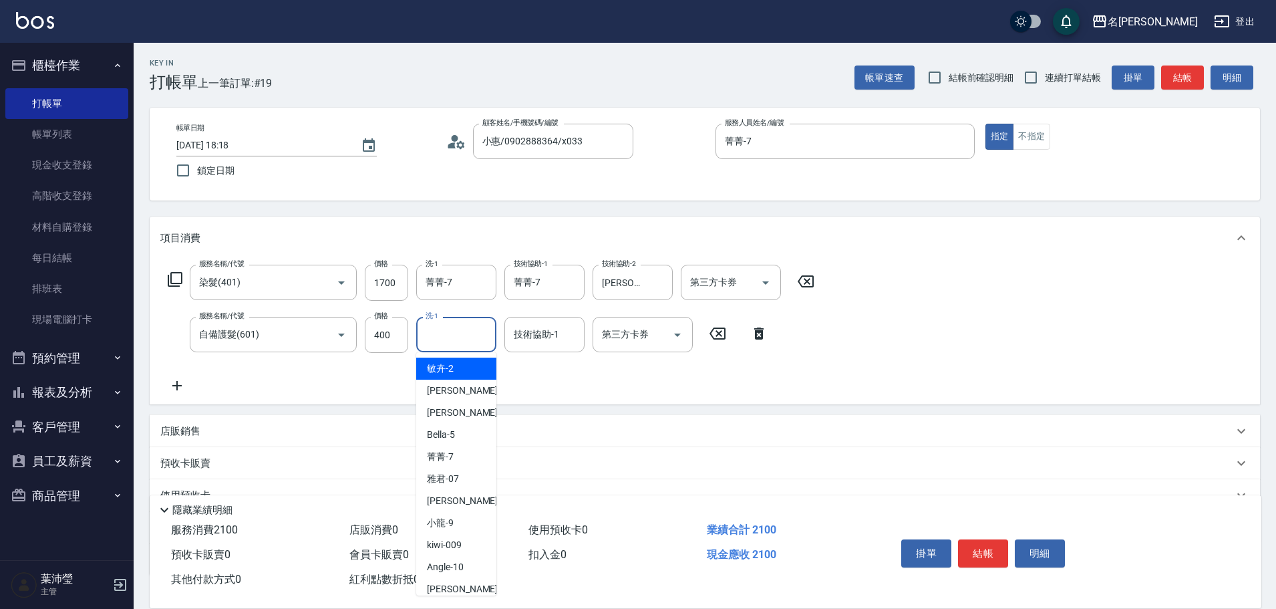
click at [470, 335] on input "洗-1" at bounding box center [456, 334] width 68 height 23
click at [457, 367] on span "[PERSON_NAME] -12" at bounding box center [469, 368] width 84 height 14
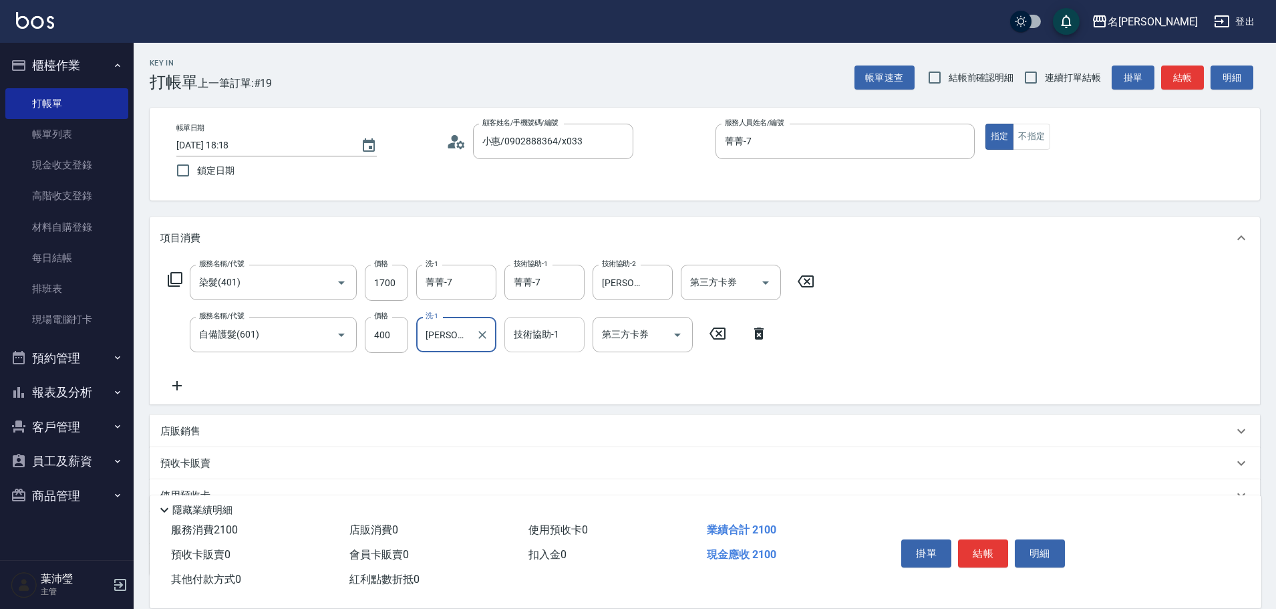
type input "[PERSON_NAME]-12"
click at [557, 337] on input "技術協助-1" at bounding box center [544, 334] width 68 height 23
click at [552, 366] on span "[PERSON_NAME] -12" at bounding box center [557, 368] width 84 height 14
type input "[PERSON_NAME]-12"
click at [404, 281] on input "1700" at bounding box center [386, 283] width 43 height 36
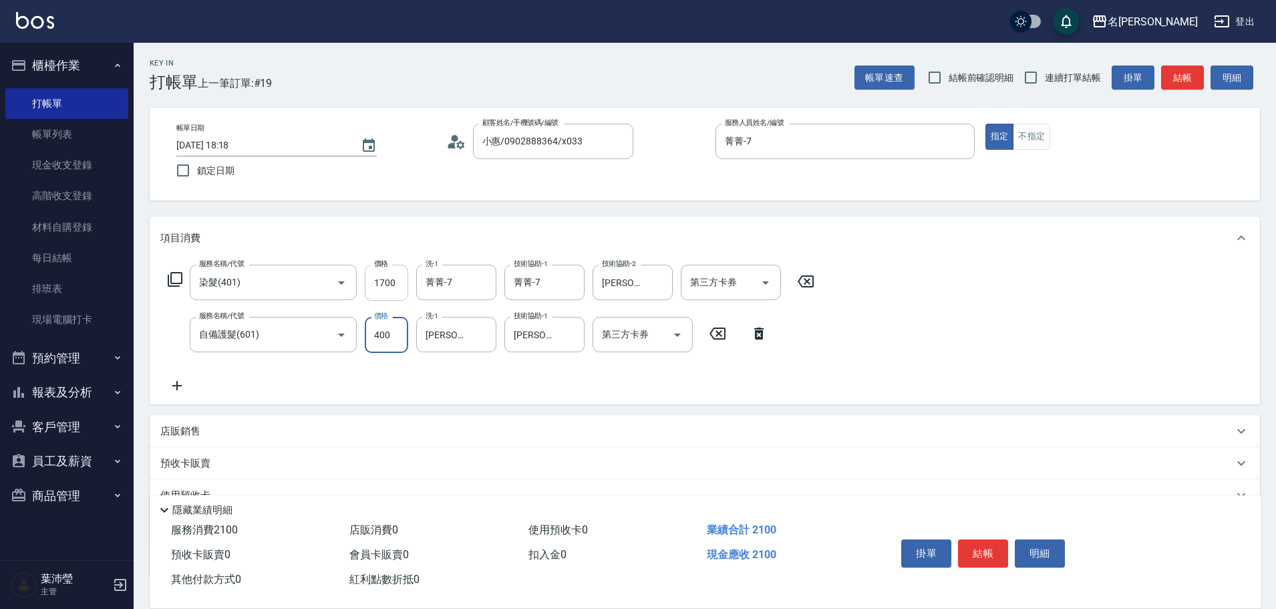
click at [397, 279] on input "1700" at bounding box center [386, 283] width 43 height 36
type input "1800"
click at [992, 549] on button "結帳" at bounding box center [983, 553] width 50 height 28
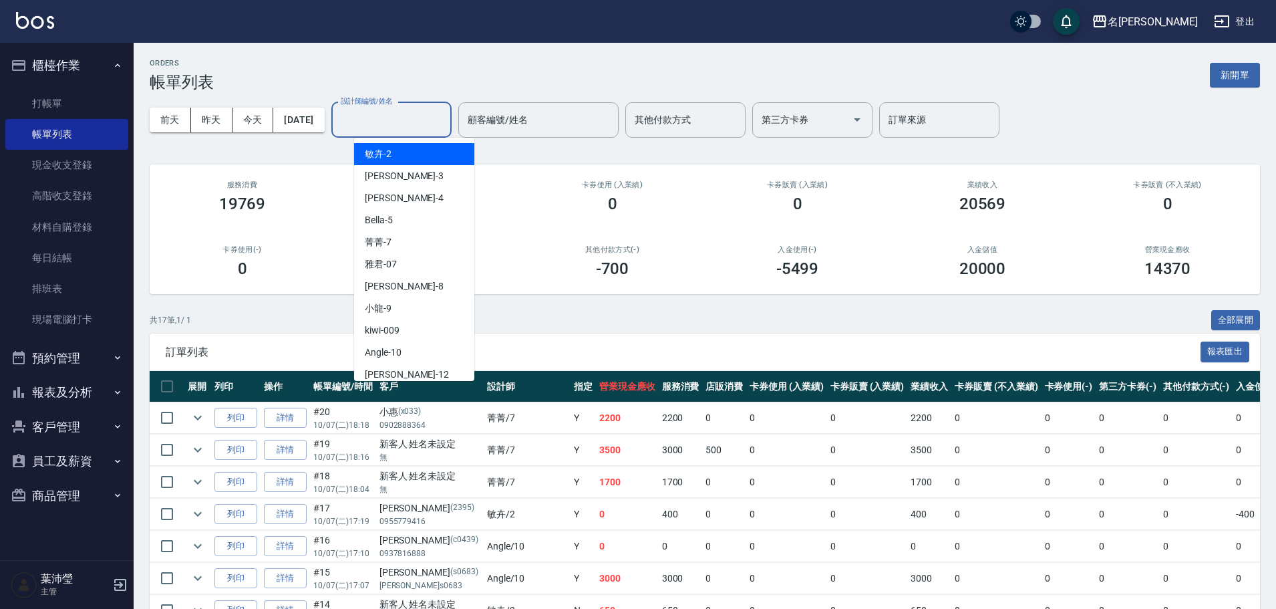
click at [438, 117] on input "設計師編號/姓名" at bounding box center [391, 119] width 108 height 23
click at [417, 243] on div "菁菁 -7" at bounding box center [414, 242] width 120 height 22
type input "菁菁-7"
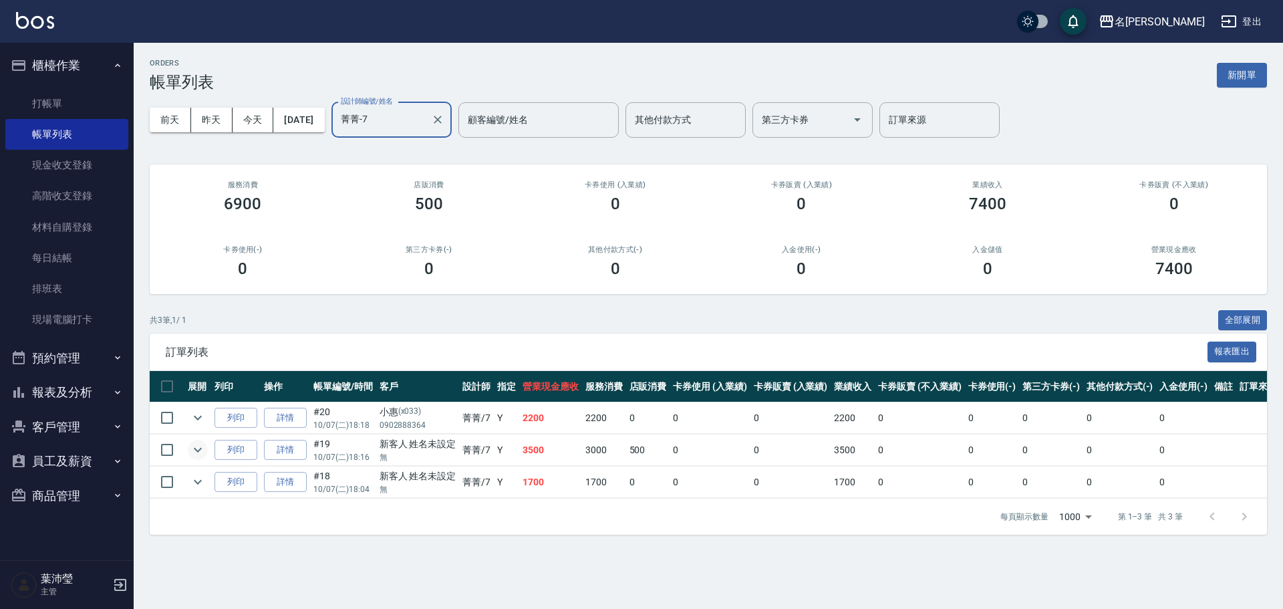
click at [203, 448] on icon "expand row" at bounding box center [198, 450] width 16 height 16
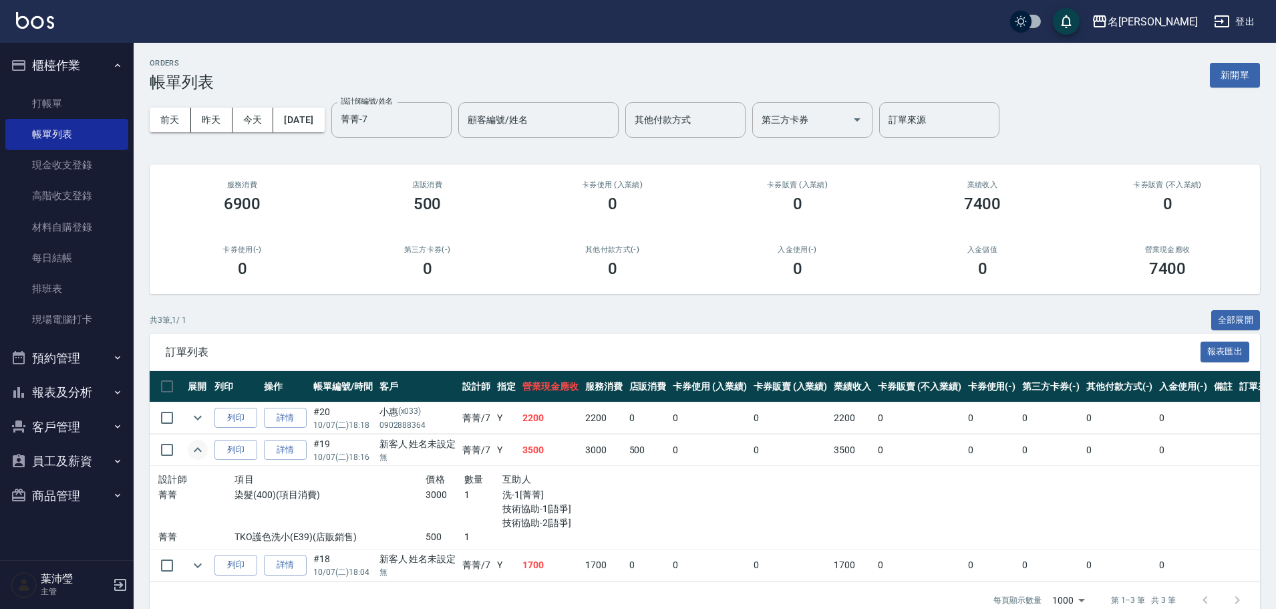
click at [204, 447] on icon "expand row" at bounding box center [198, 450] width 16 height 16
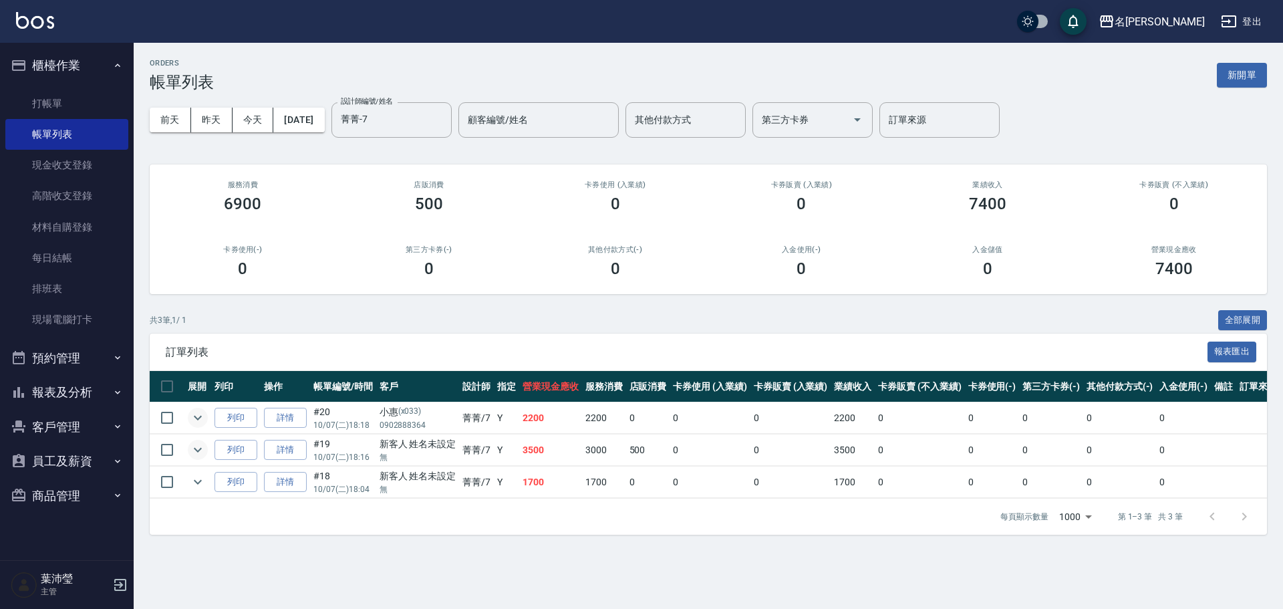
click at [194, 419] on icon "expand row" at bounding box center [198, 418] width 16 height 16
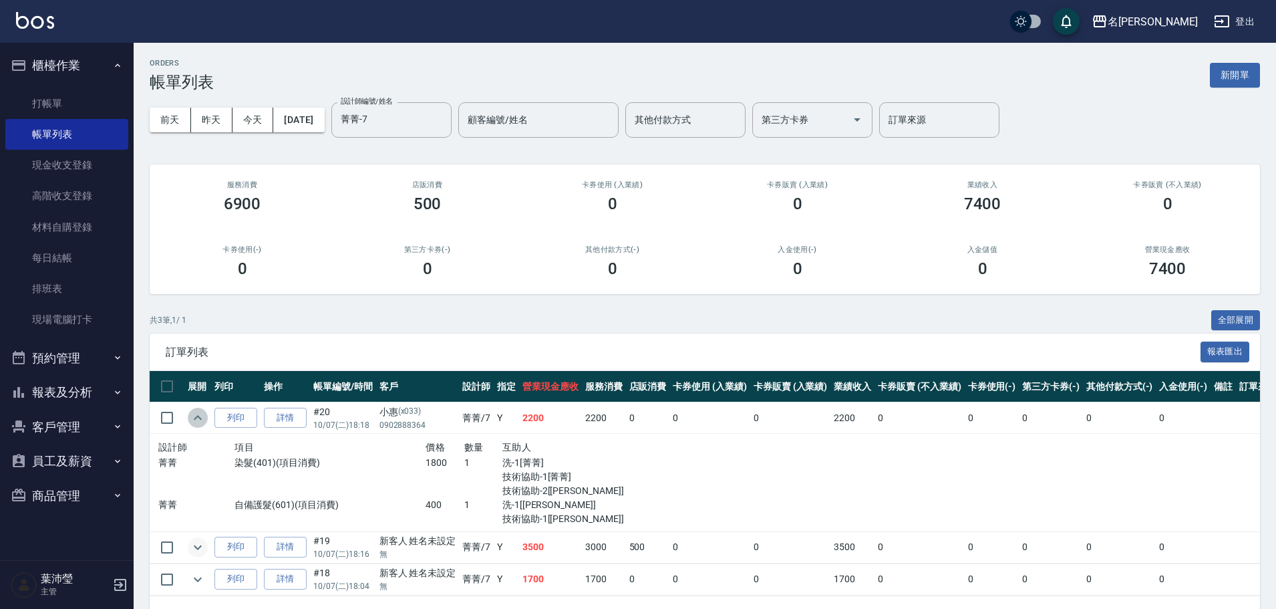
click at [194, 419] on icon "expand row" at bounding box center [198, 417] width 8 height 5
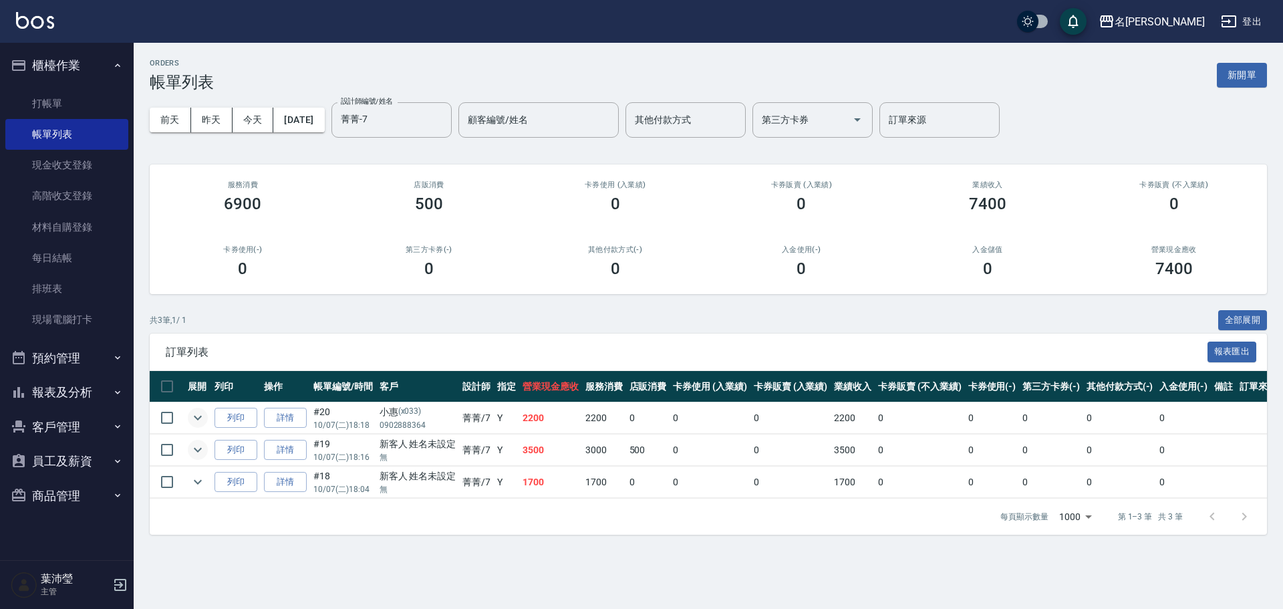
click at [210, 481] on td at bounding box center [197, 481] width 27 height 31
click at [197, 483] on icon "expand row" at bounding box center [198, 482] width 8 height 5
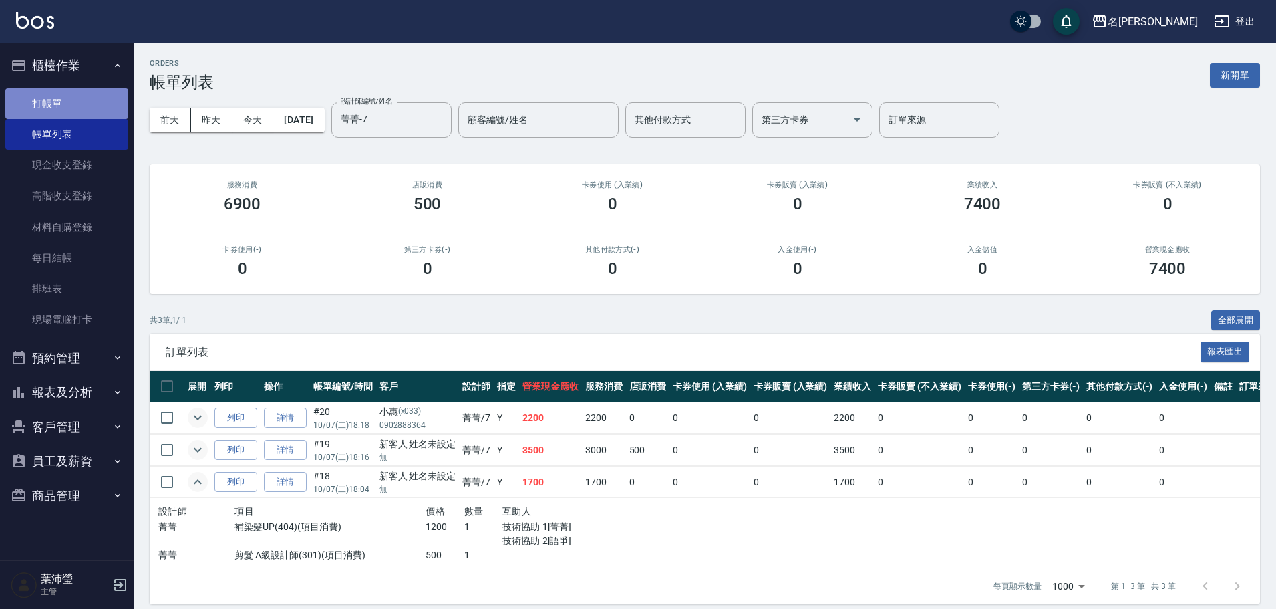
click at [98, 104] on link "打帳單" at bounding box center [66, 103] width 123 height 31
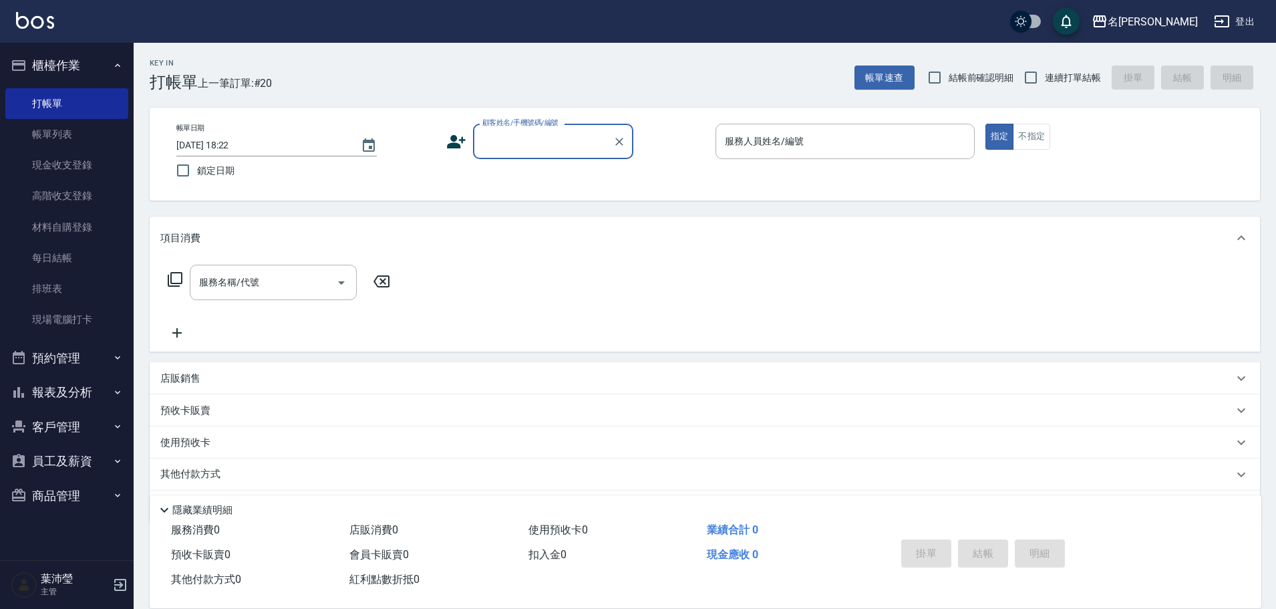
click at [508, 136] on input "顧客姓名/手機號碼/編號" at bounding box center [543, 141] width 128 height 23
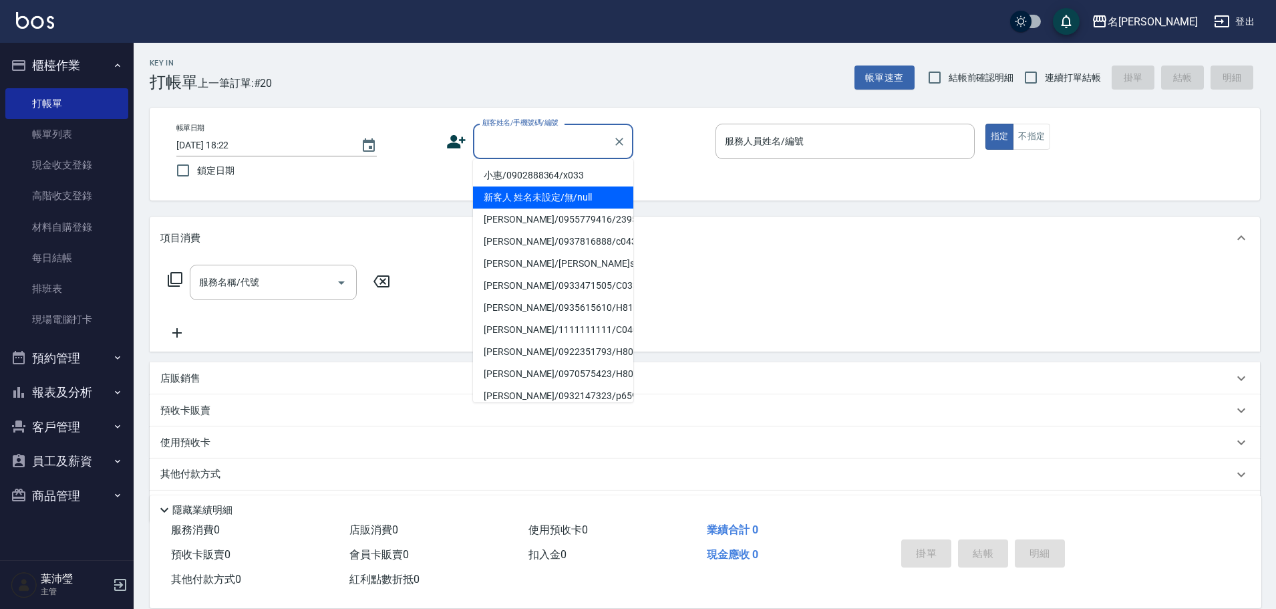
click at [514, 202] on li "新客人 姓名未設定/無/null" at bounding box center [553, 197] width 160 height 22
type input "新客人 姓名未設定/無/null"
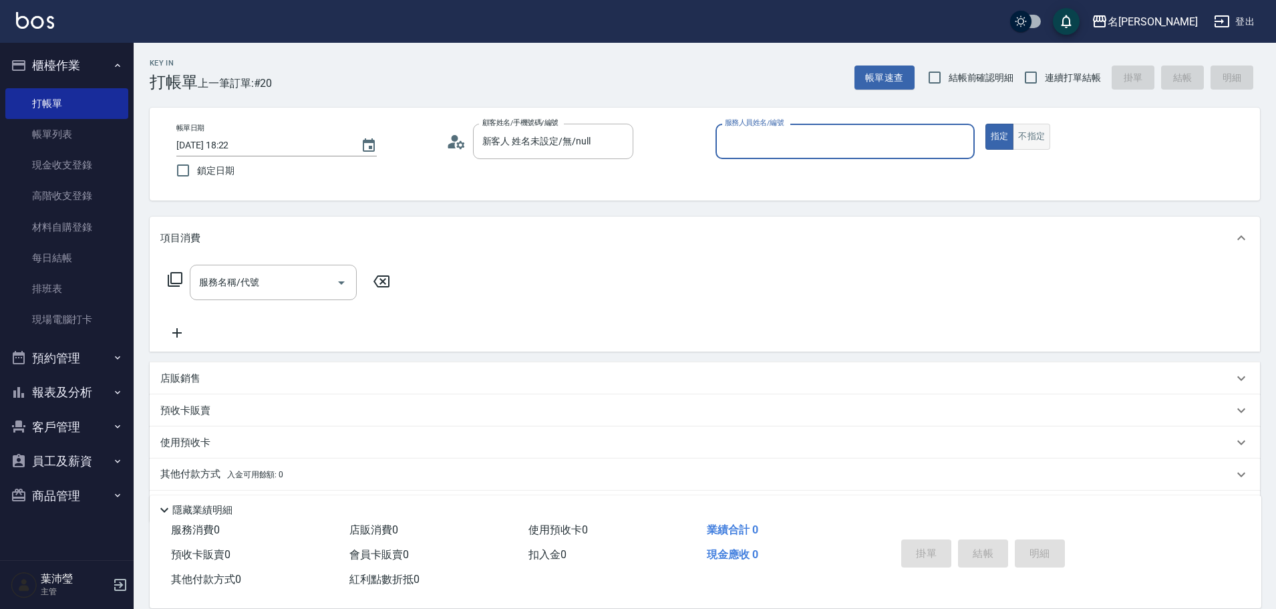
click at [1037, 143] on button "不指定" at bounding box center [1031, 137] width 37 height 26
click at [908, 142] on input "服務人員姓名/編號" at bounding box center [845, 141] width 247 height 23
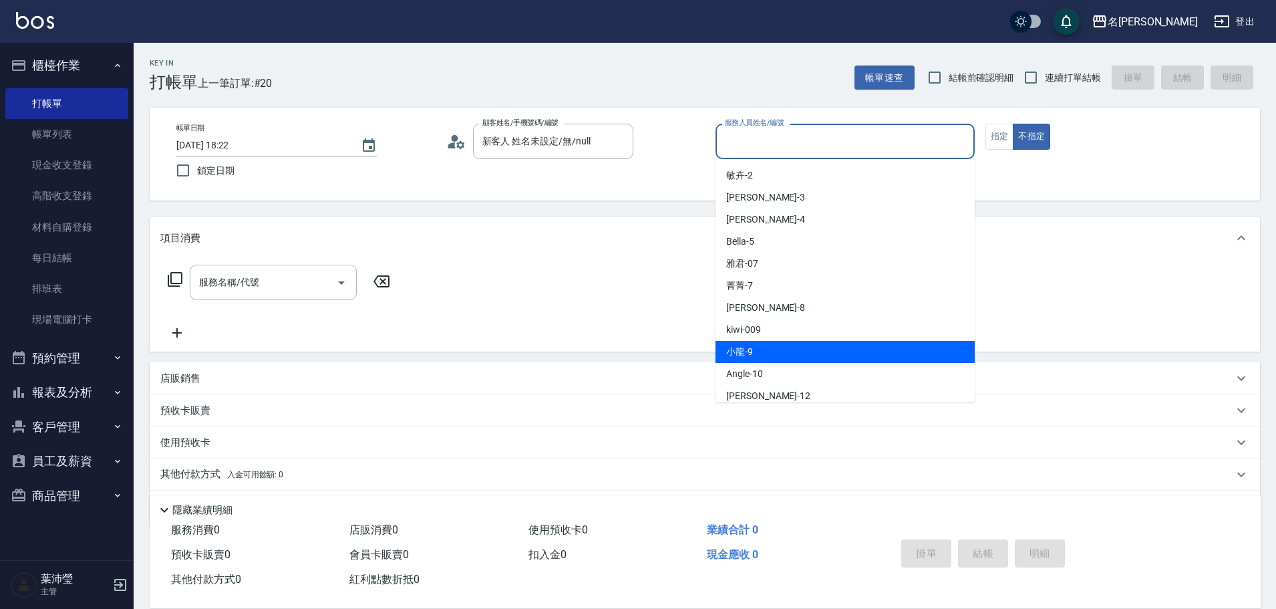
click at [765, 348] on div "小龍 -9" at bounding box center [845, 352] width 259 height 22
type input "小龍-9"
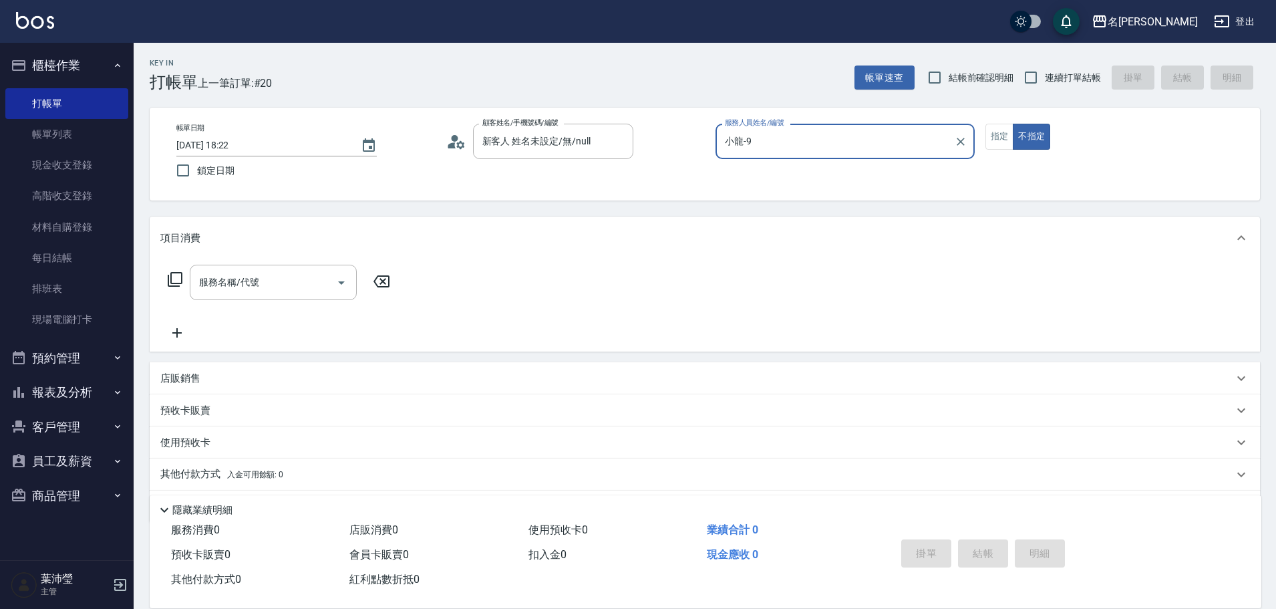
click at [178, 284] on icon at bounding box center [175, 279] width 16 height 16
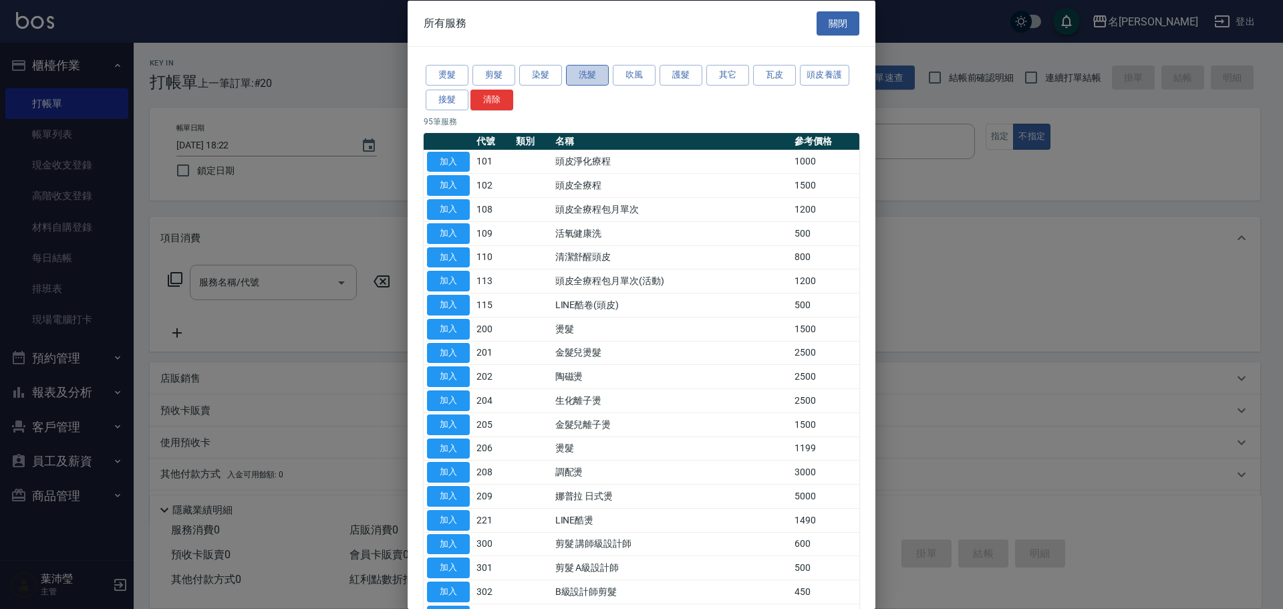
click at [595, 76] on button "洗髮" at bounding box center [587, 75] width 43 height 21
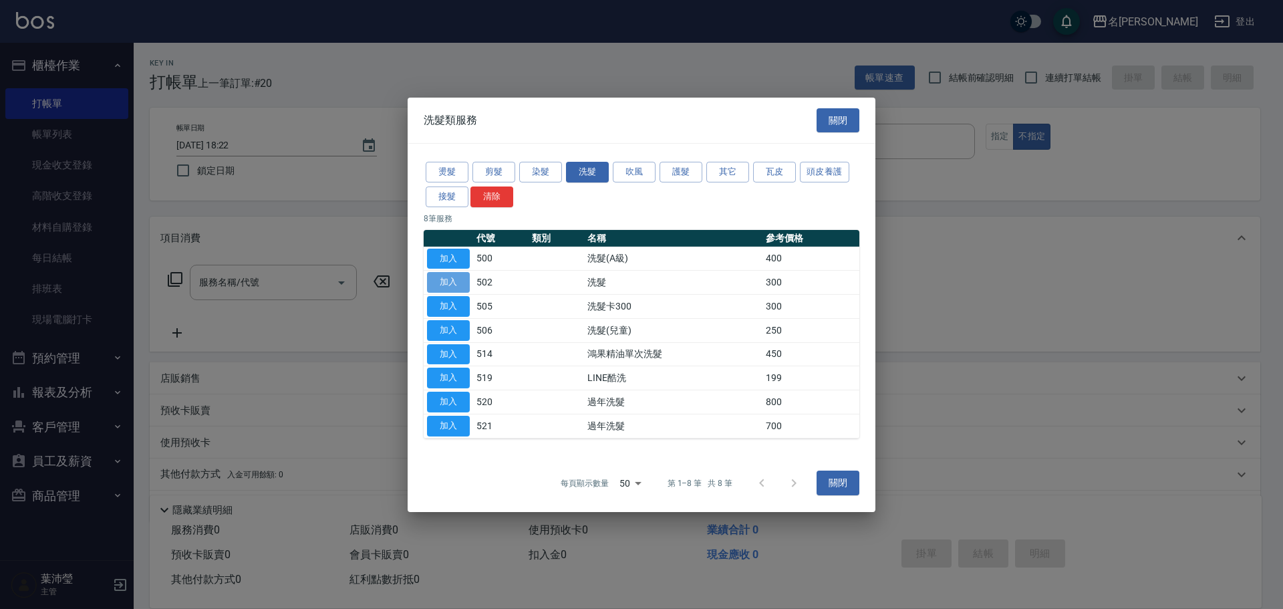
click at [452, 285] on button "加入" at bounding box center [448, 282] width 43 height 21
type input "洗髮(502)"
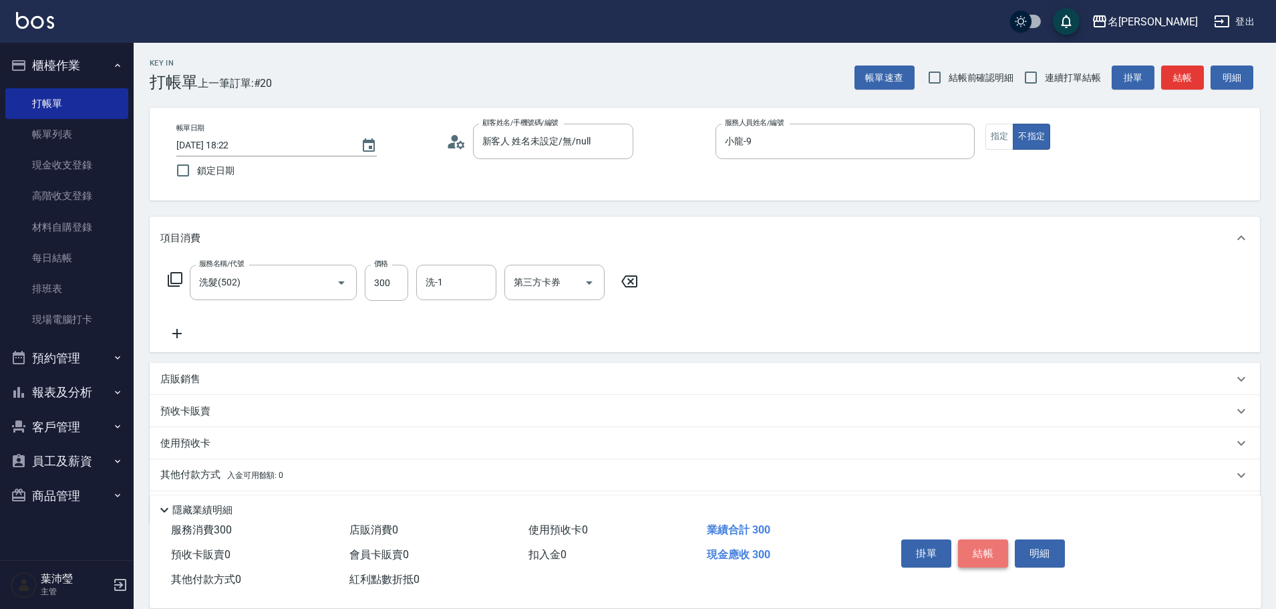
click at [971, 542] on button "結帳" at bounding box center [983, 553] width 50 height 28
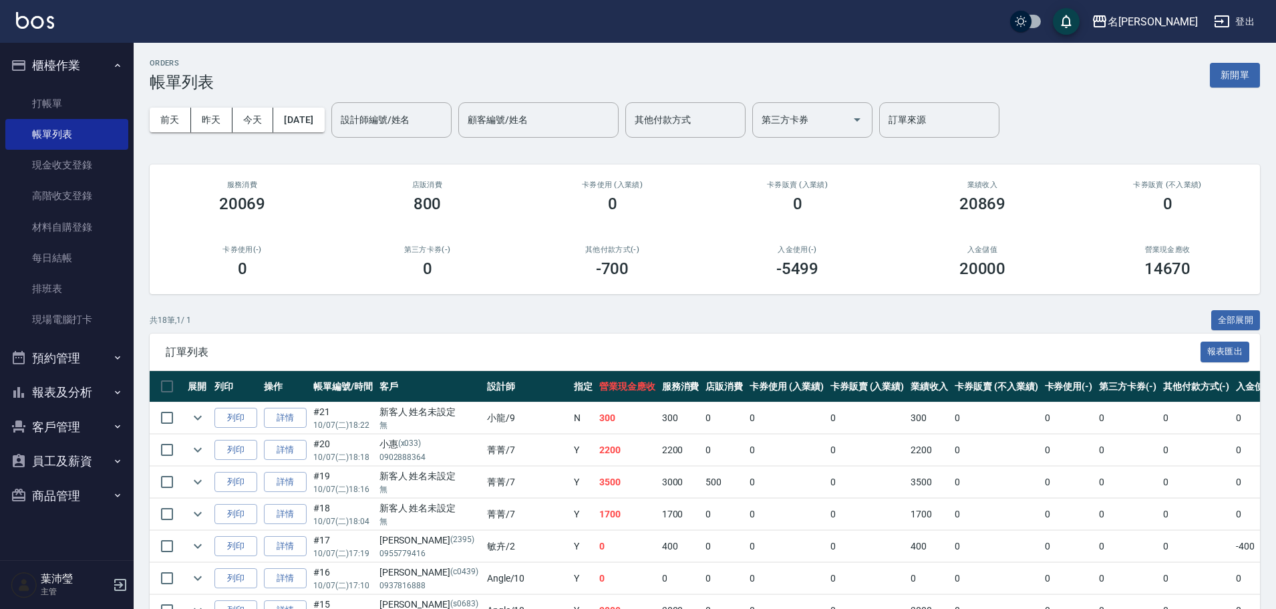
drag, startPoint x: 1101, startPoint y: 559, endPoint x: 1282, endPoint y: 522, distance: 184.6
click at [1160, 559] on td "0" at bounding box center [1196, 546] width 73 height 31
click at [398, 109] on div "設計師編號/姓名" at bounding box center [391, 119] width 120 height 35
click at [409, 150] on div "[PERSON_NAME] -12" at bounding box center [414, 154] width 120 height 22
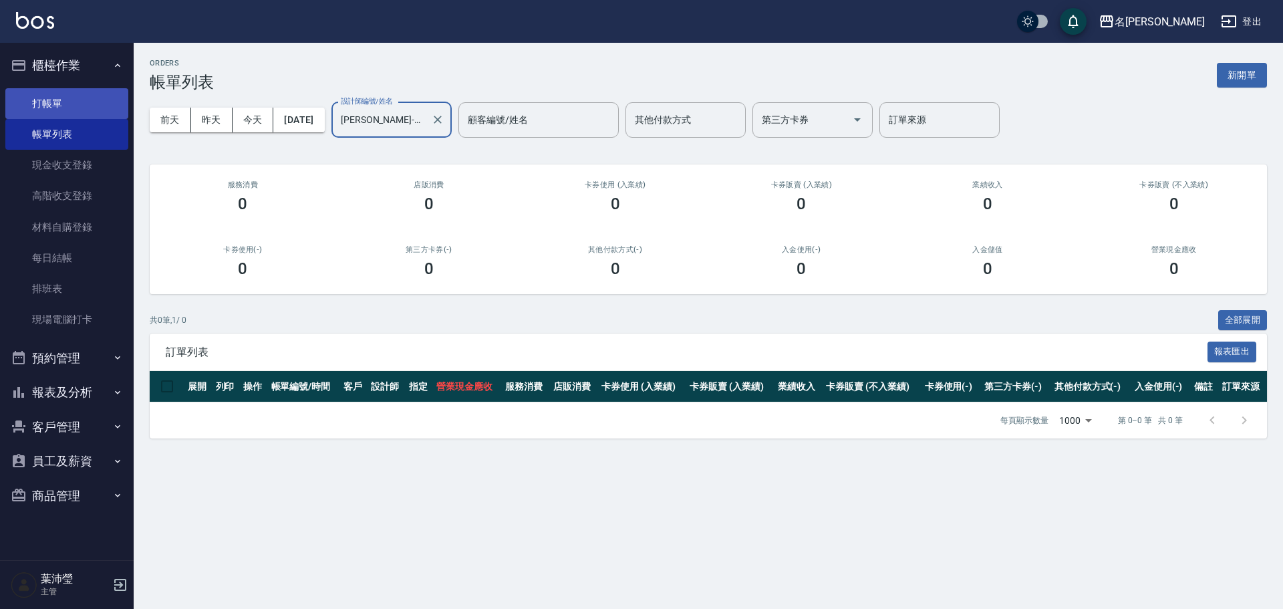
type input "[PERSON_NAME]-12"
click at [69, 104] on link "打帳單" at bounding box center [66, 103] width 123 height 31
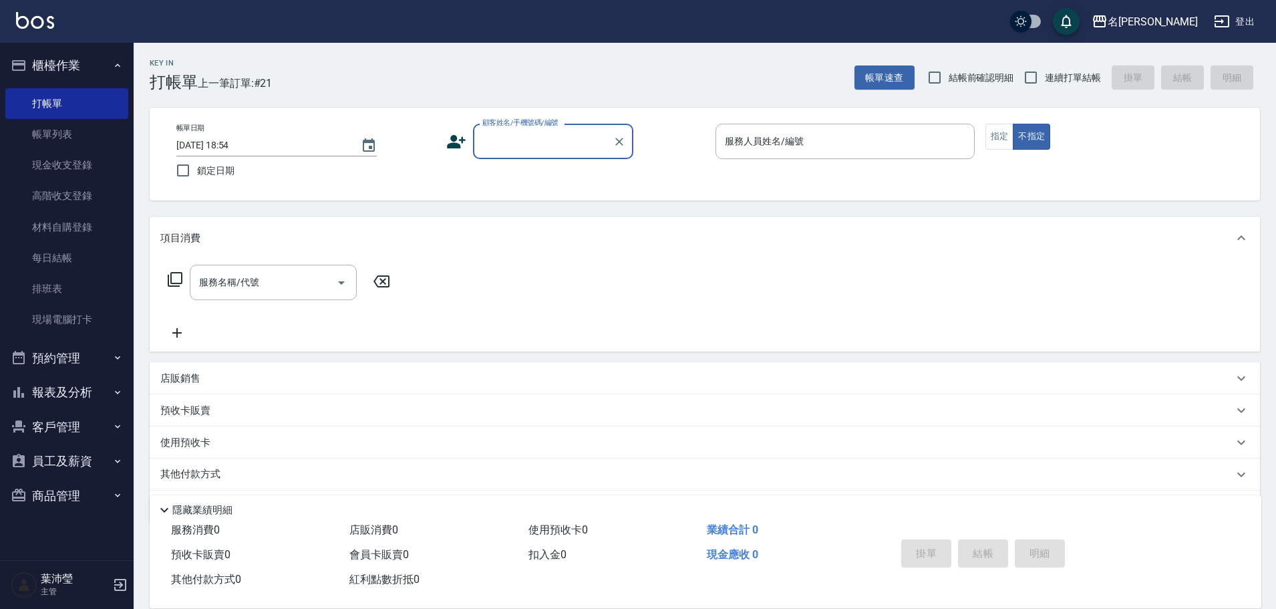
click at [543, 146] on input "顧客姓名/手機號碼/編號" at bounding box center [543, 141] width 128 height 23
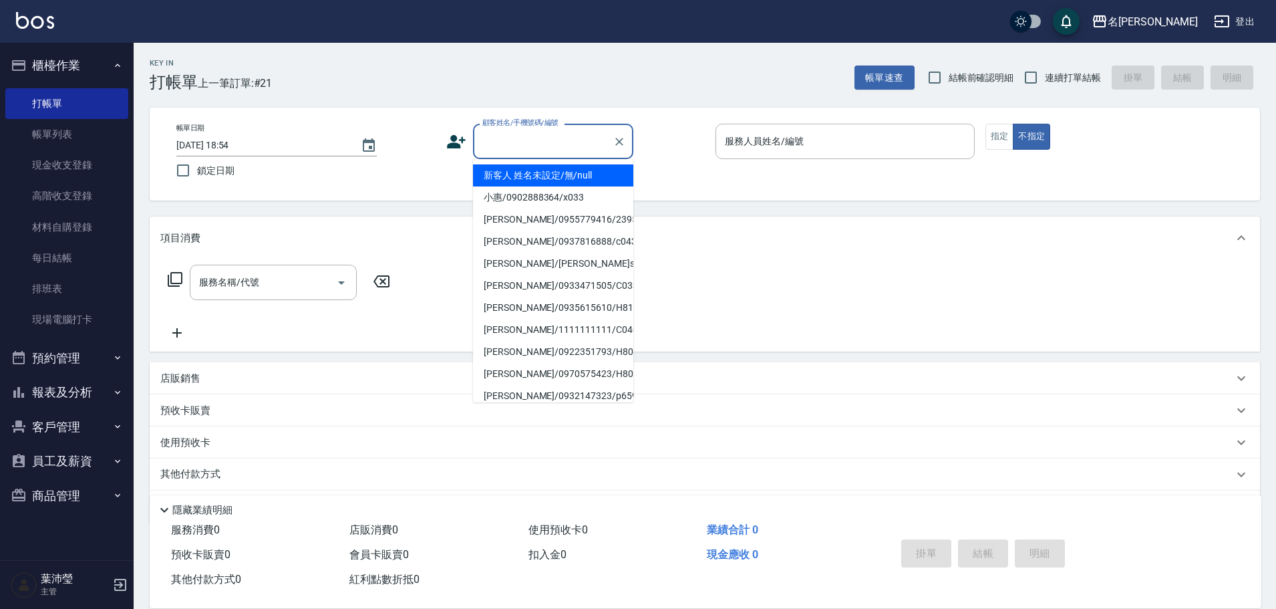
click at [540, 176] on li "新客人 姓名未設定/無/null" at bounding box center [553, 175] width 160 height 22
type input "新客人 姓名未設定/無/null"
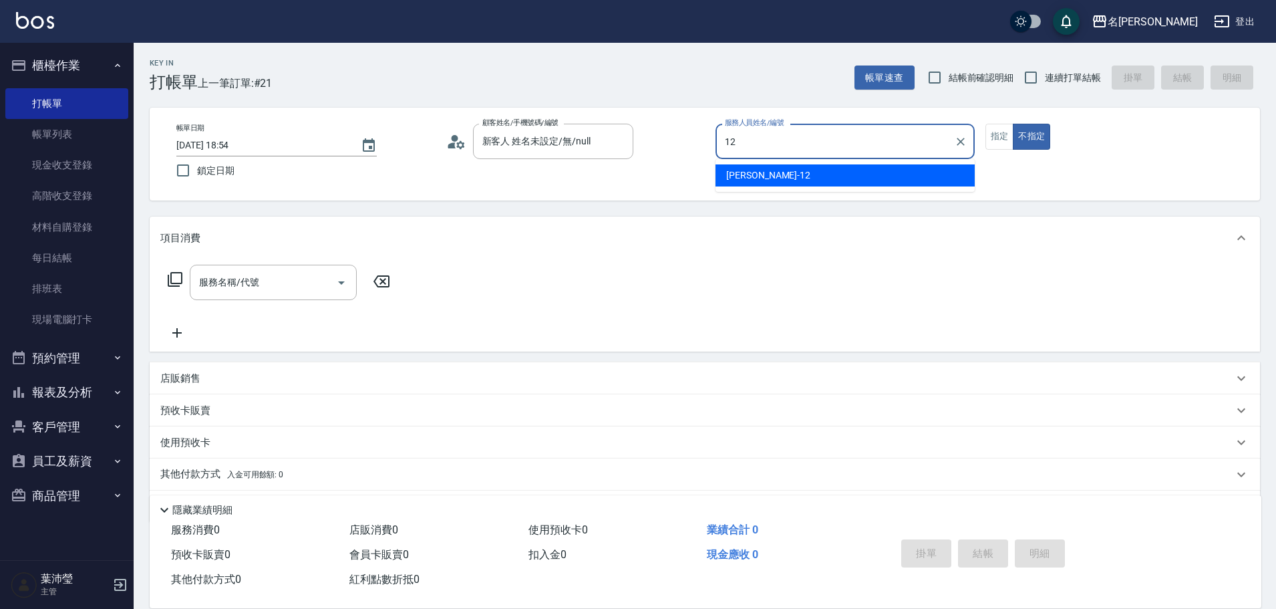
click at [851, 184] on div "[PERSON_NAME] -12" at bounding box center [845, 175] width 259 height 22
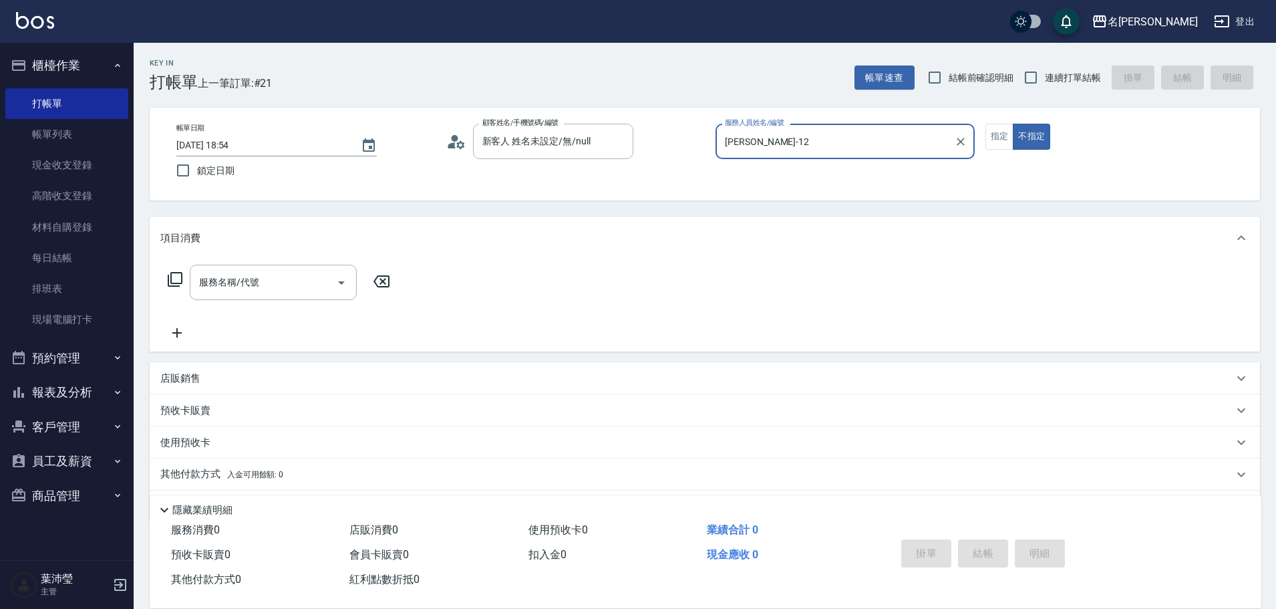
type input "[PERSON_NAME]-12"
click at [170, 283] on icon at bounding box center [175, 279] width 16 height 16
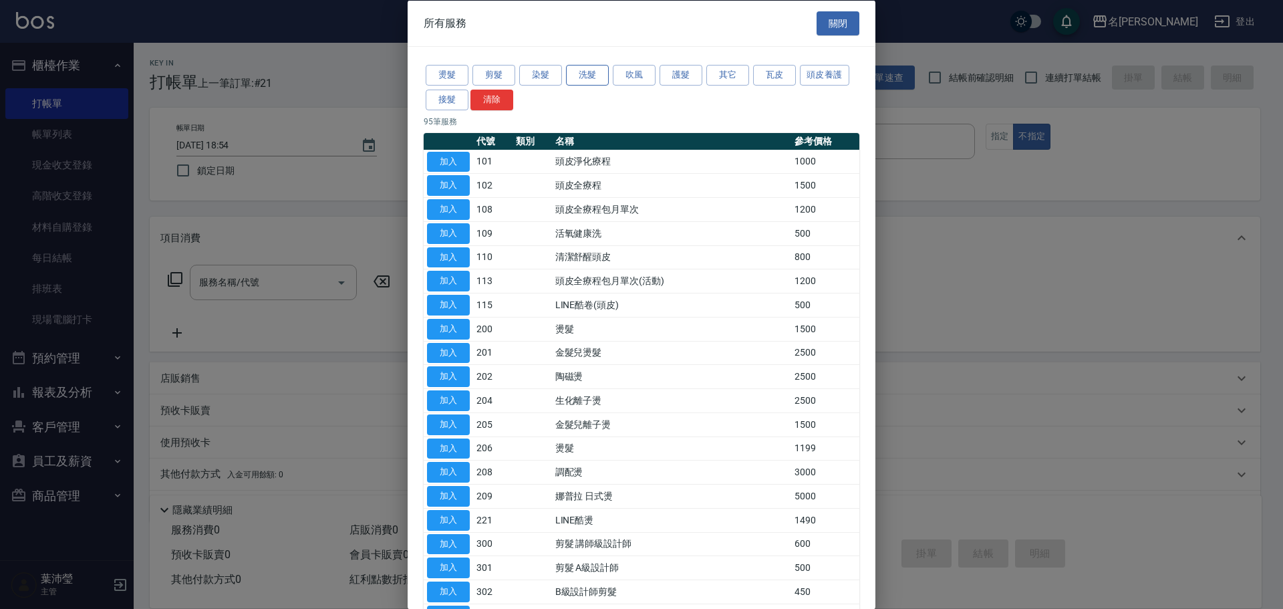
click at [587, 77] on button "洗髮" at bounding box center [587, 75] width 43 height 21
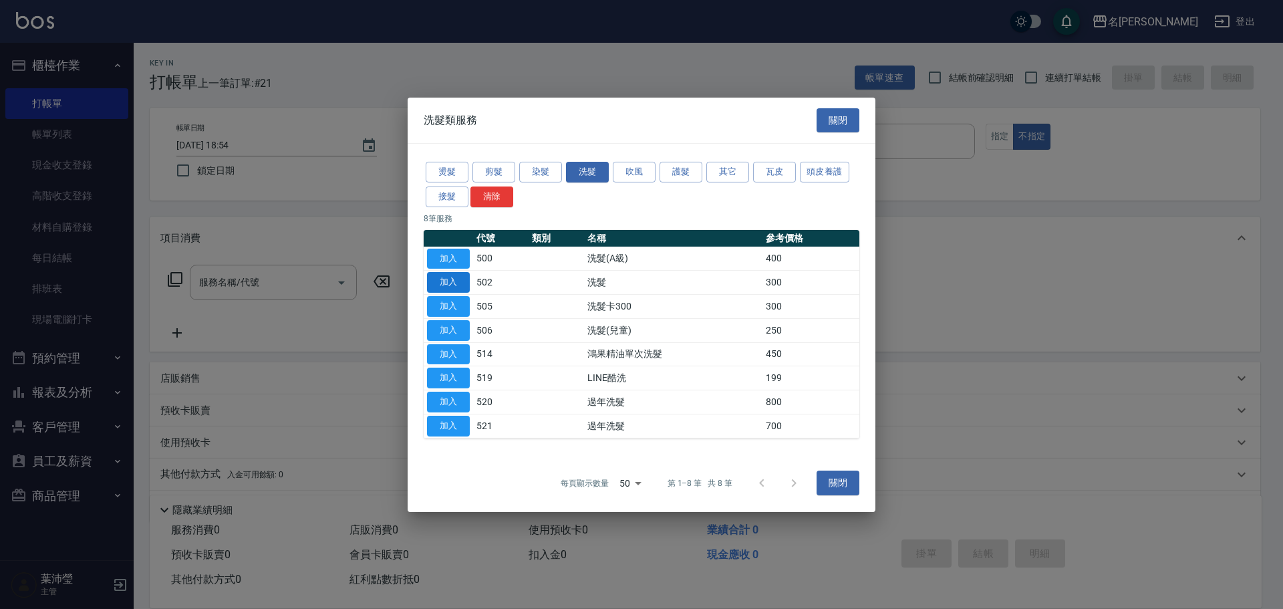
click at [437, 277] on button "加入" at bounding box center [448, 282] width 43 height 21
type input "洗髮(502)"
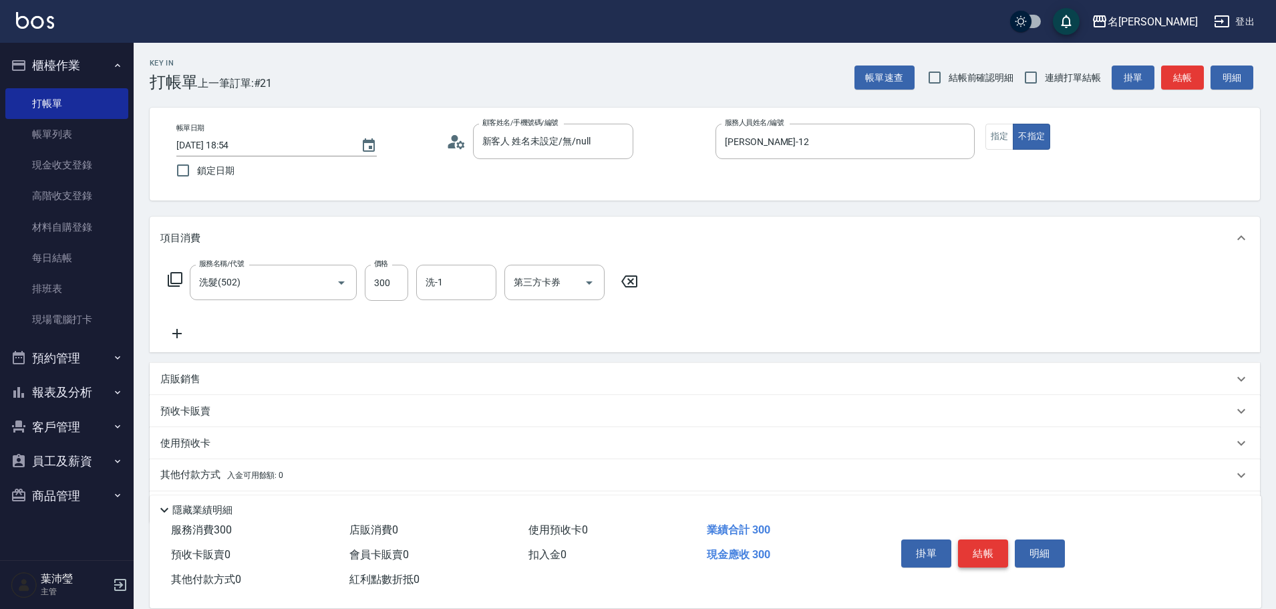
click at [980, 553] on button "結帳" at bounding box center [983, 553] width 50 height 28
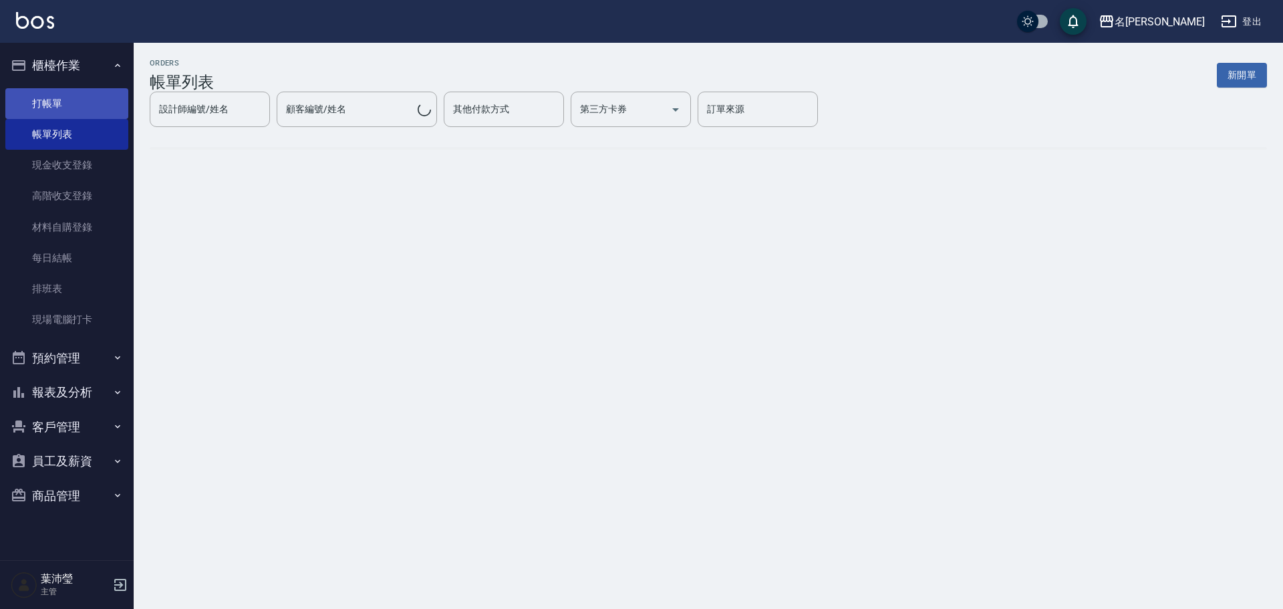
click at [79, 109] on link "打帳單" at bounding box center [66, 103] width 123 height 31
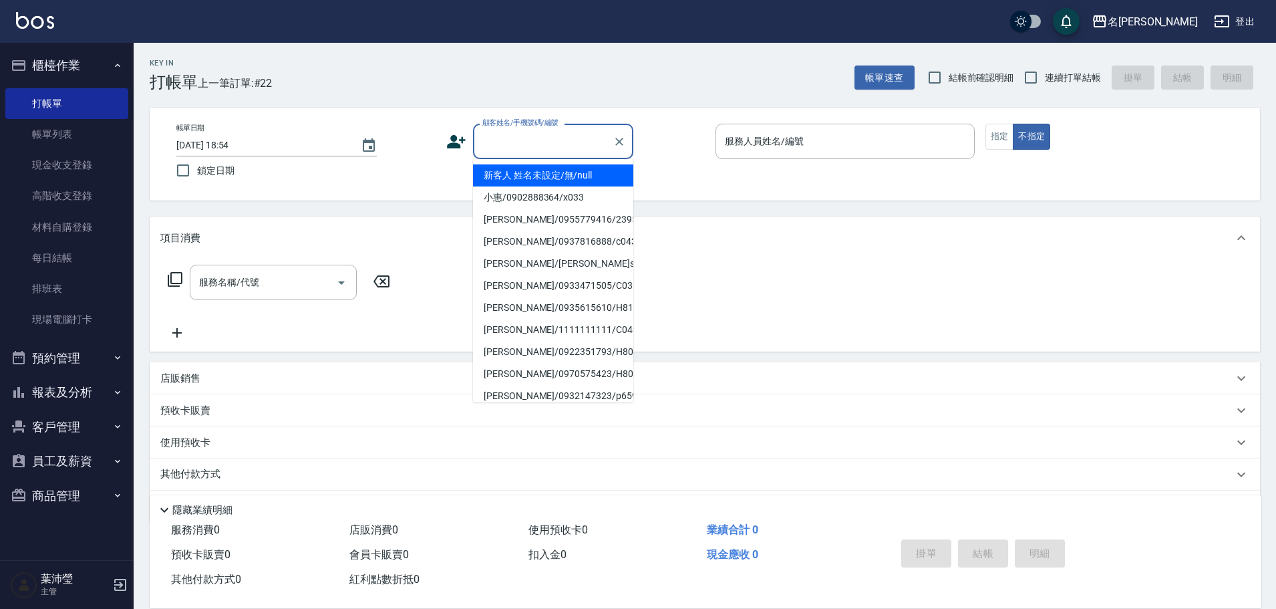
click at [557, 139] on input "顧客姓名/手機號碼/編號" at bounding box center [543, 141] width 128 height 23
click at [561, 174] on li "新客人 姓名未設定/無/null" at bounding box center [553, 175] width 160 height 22
type input "新客人 姓名未設定/無/null"
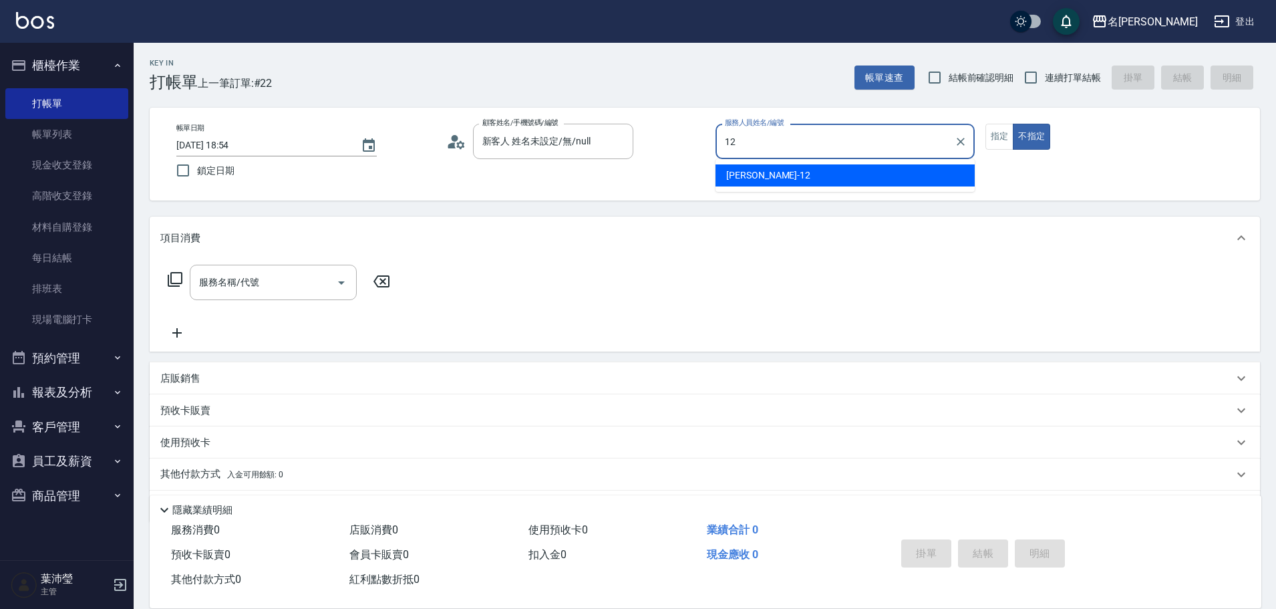
drag, startPoint x: 744, startPoint y: 176, endPoint x: 993, endPoint y: 153, distance: 249.7
click at [753, 177] on span "[PERSON_NAME] -12" at bounding box center [768, 175] width 84 height 14
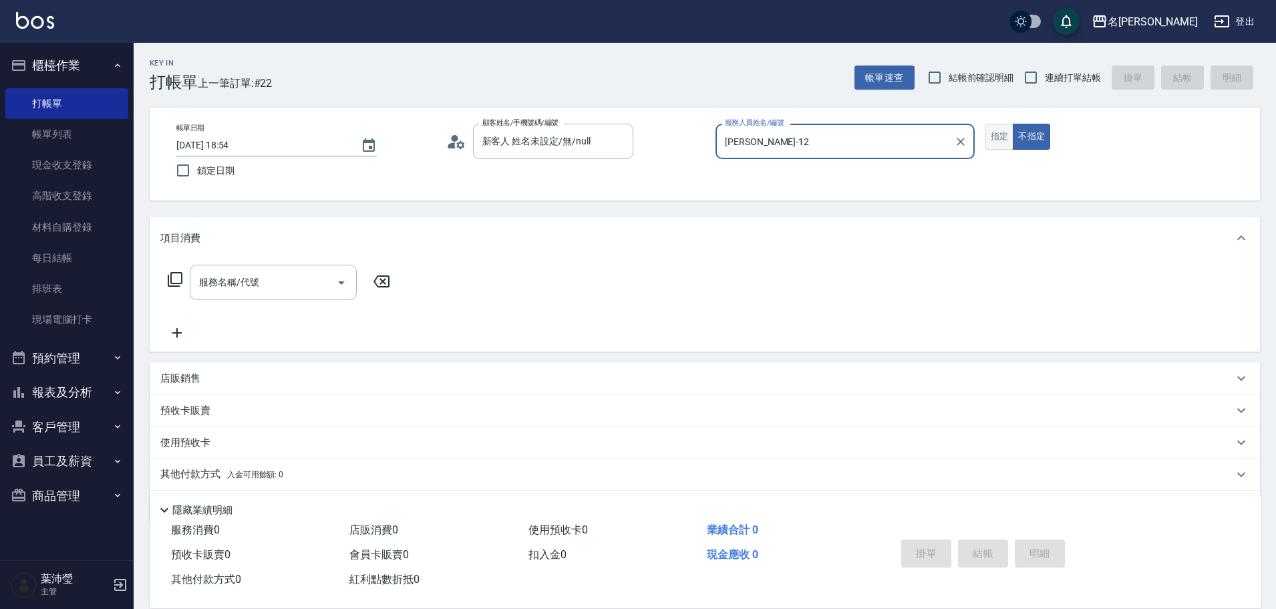
type input "[PERSON_NAME]-12"
click at [990, 143] on button "指定" at bounding box center [1000, 137] width 29 height 26
click at [168, 281] on icon at bounding box center [175, 279] width 15 height 15
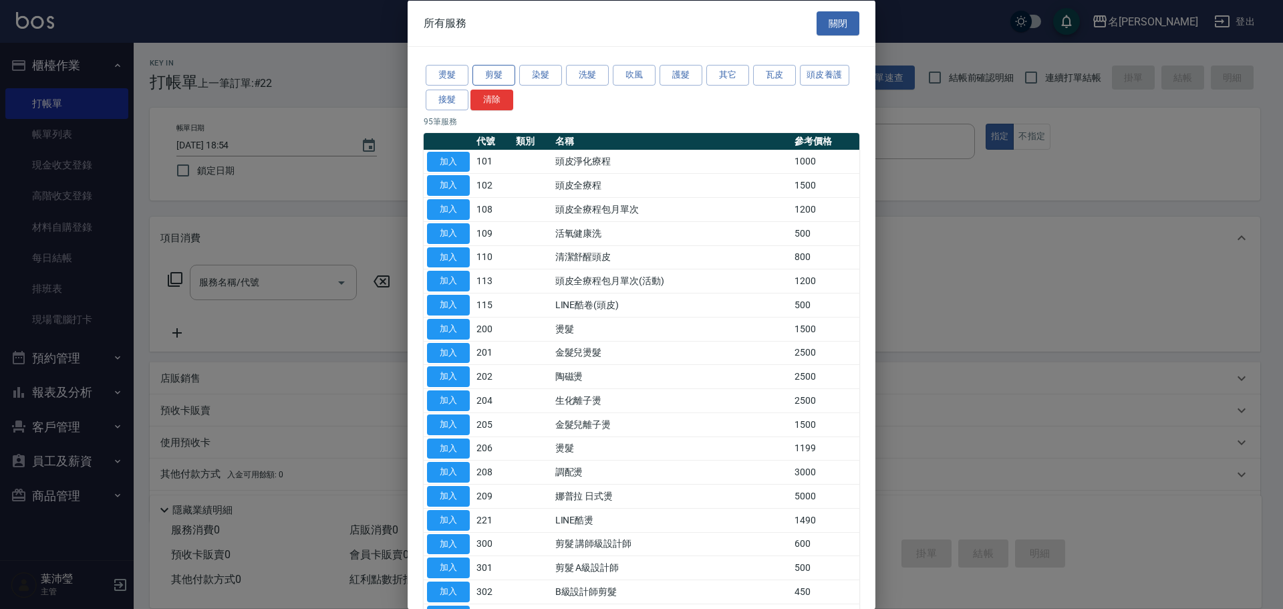
click at [500, 76] on button "剪髮" at bounding box center [493, 75] width 43 height 21
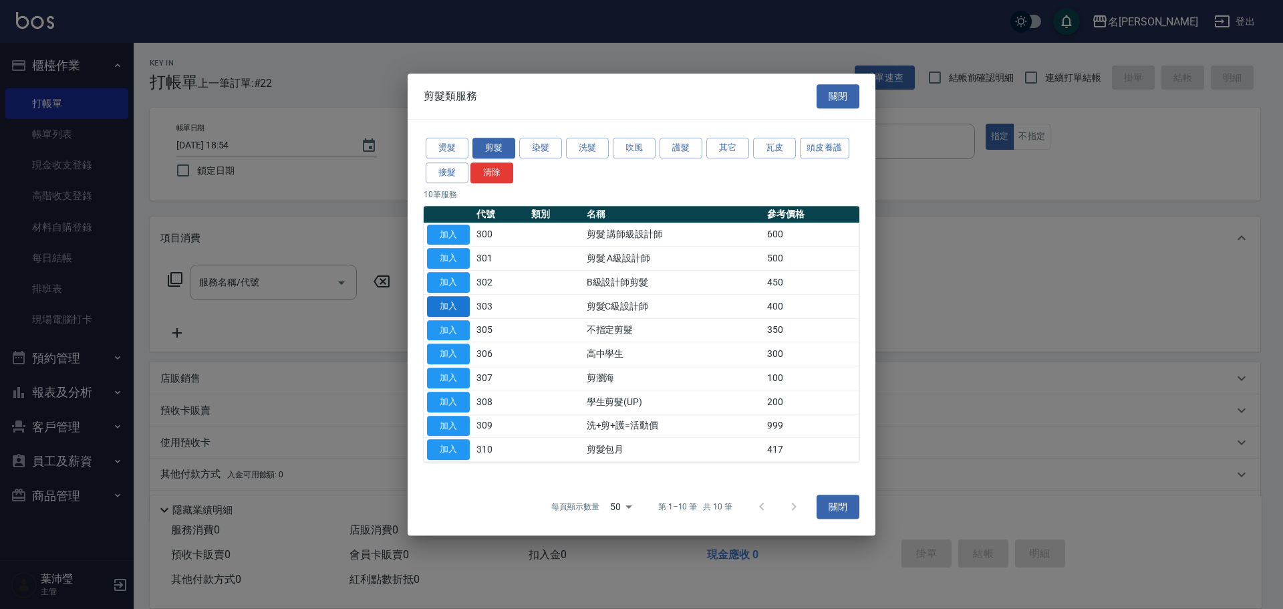
click at [460, 301] on button "加入" at bounding box center [448, 306] width 43 height 21
type input "剪髮C級設計師(303)"
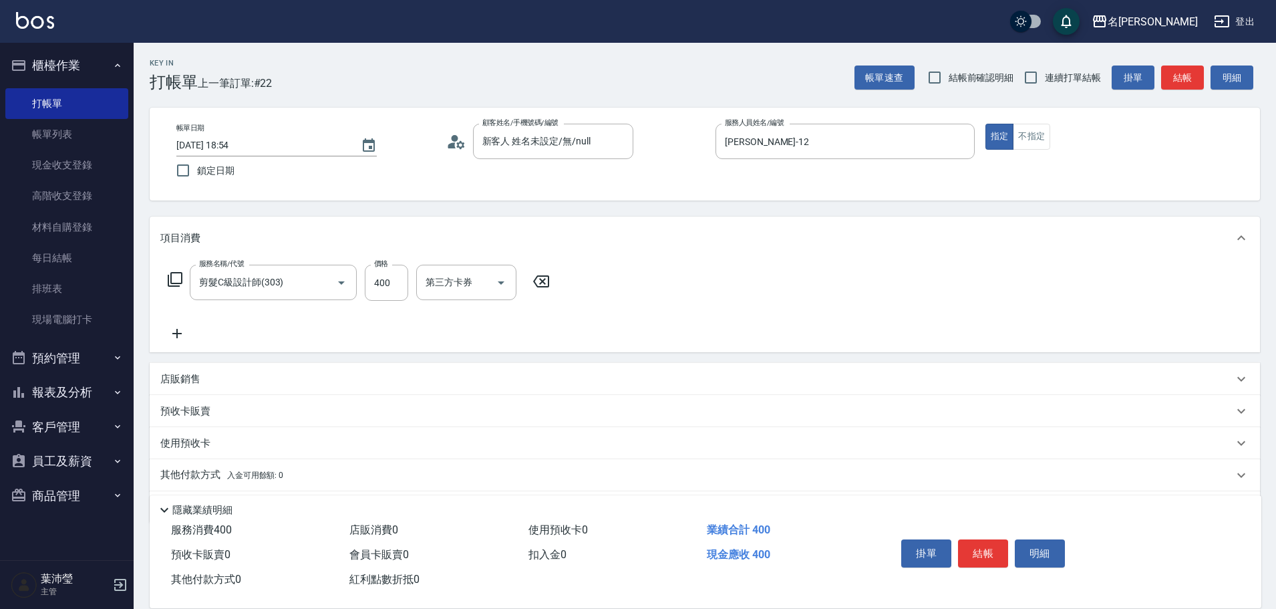
click at [364, 282] on div "服務名稱/代號 剪髮C級設計師(303) 服務名稱/代號 價格 400 價格 第三方卡券 第三方卡券" at bounding box center [359, 283] width 398 height 36
click at [394, 287] on input "400" at bounding box center [386, 283] width 43 height 36
type input "200"
click at [984, 551] on button "結帳" at bounding box center [983, 553] width 50 height 28
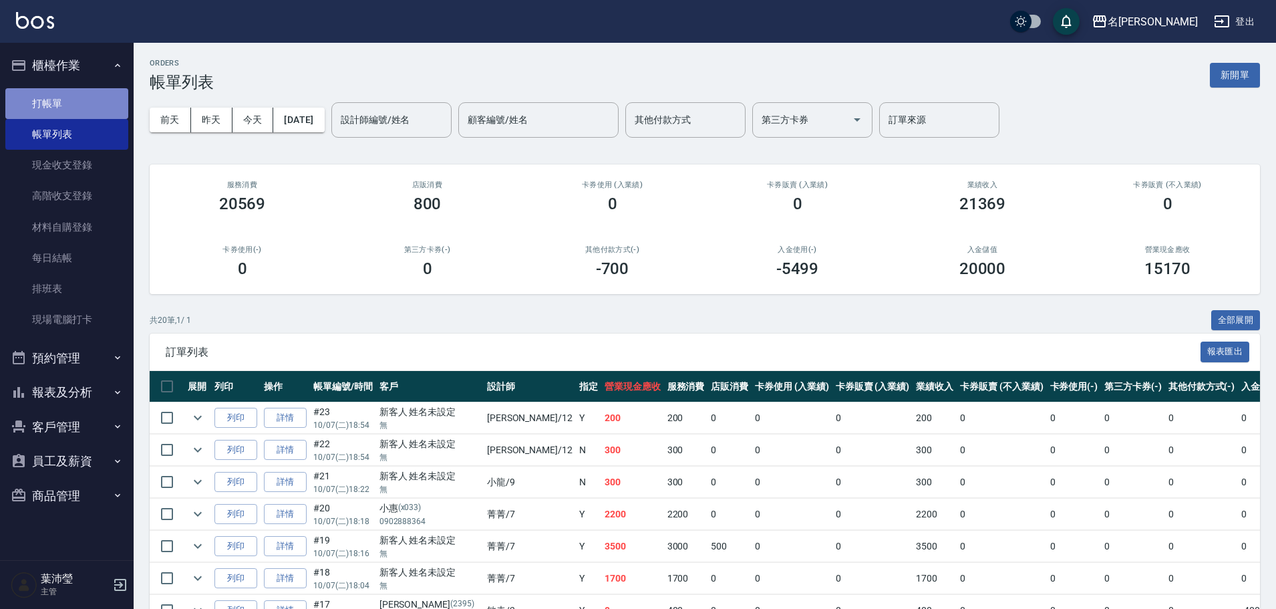
click at [75, 102] on link "打帳單" at bounding box center [66, 103] width 123 height 31
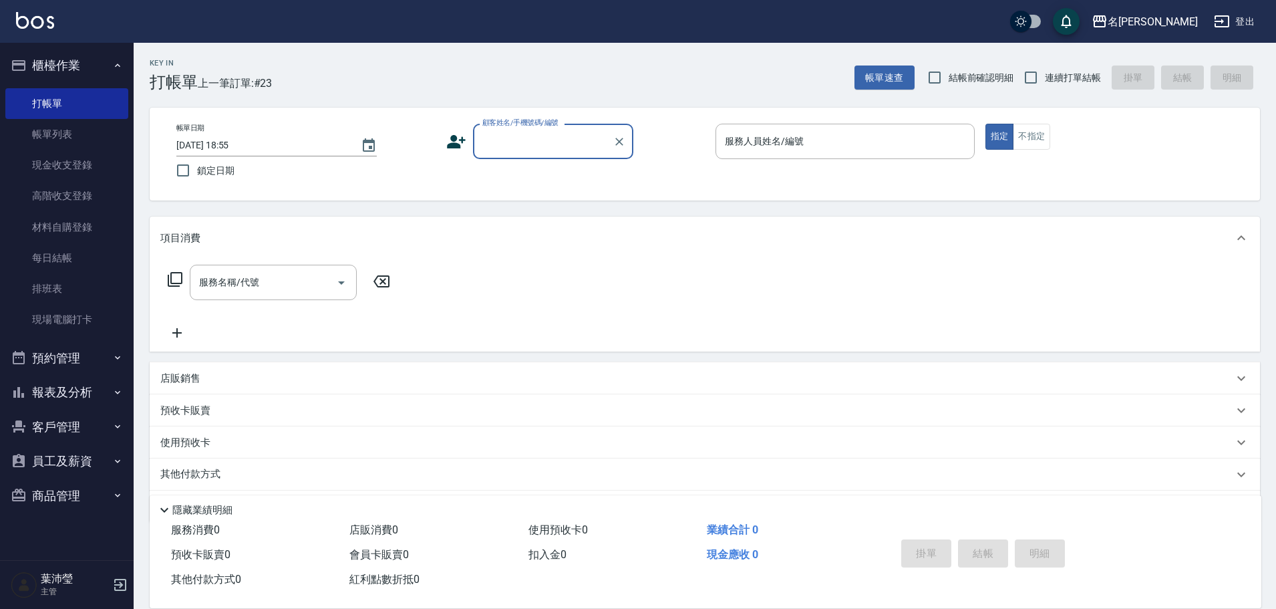
click at [527, 158] on div "顧客姓名/手機號碼/編號" at bounding box center [553, 141] width 160 height 35
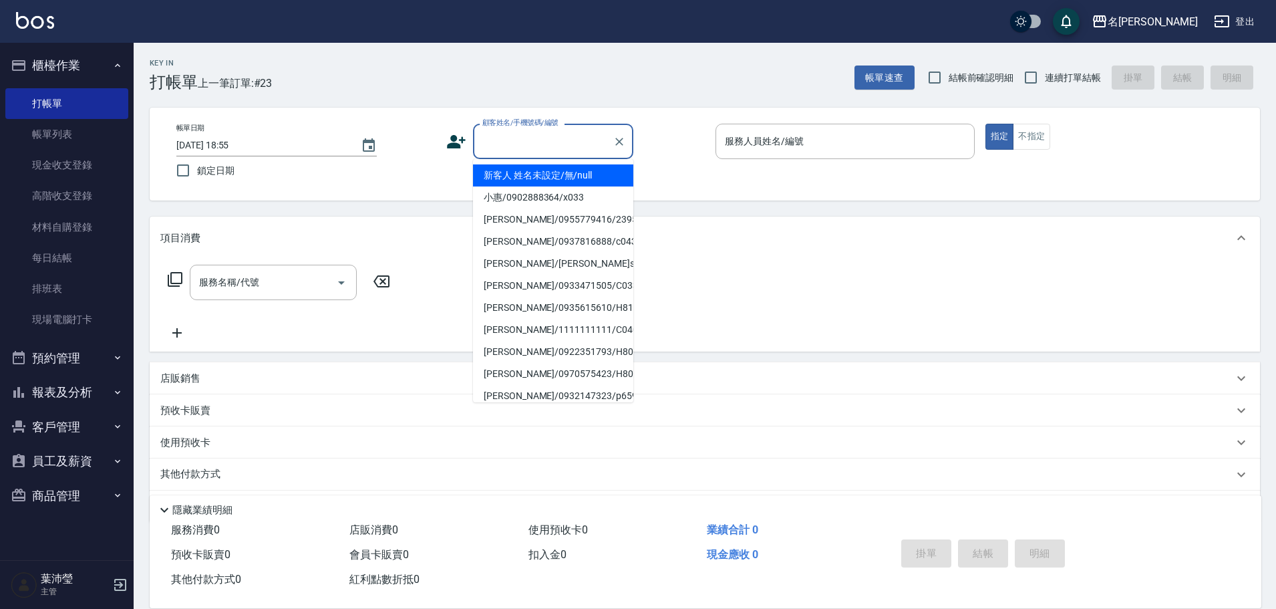
drag, startPoint x: 531, startPoint y: 178, endPoint x: 580, endPoint y: 194, distance: 51.3
click at [531, 178] on li "新客人 姓名未設定/無/null" at bounding box center [553, 175] width 160 height 22
type input "新客人 姓名未設定/無/null"
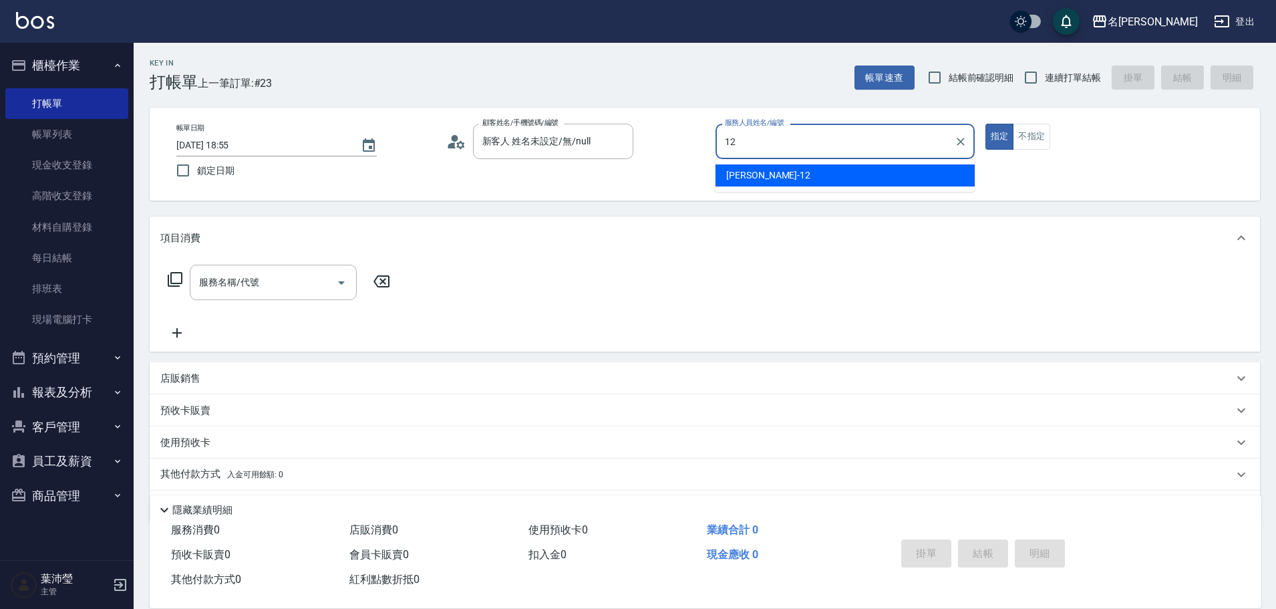
click at [760, 179] on span "[PERSON_NAME] -12" at bounding box center [768, 175] width 84 height 14
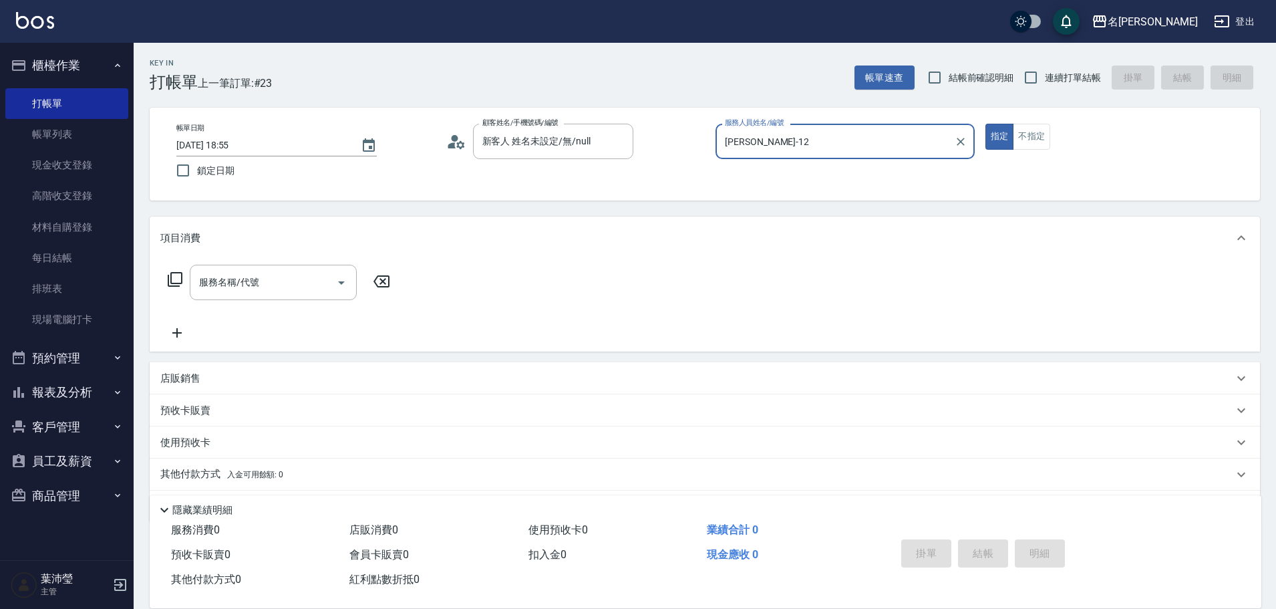
type input "[PERSON_NAME]-12"
click at [168, 277] on icon at bounding box center [175, 279] width 15 height 15
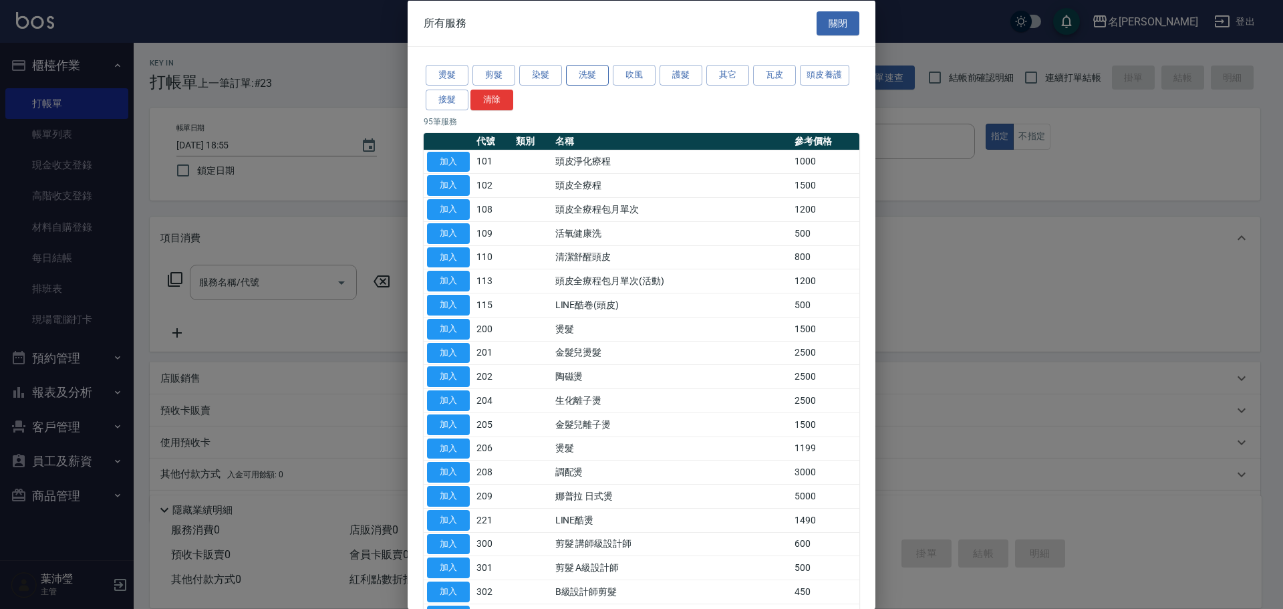
click at [585, 73] on button "洗髮" at bounding box center [587, 75] width 43 height 21
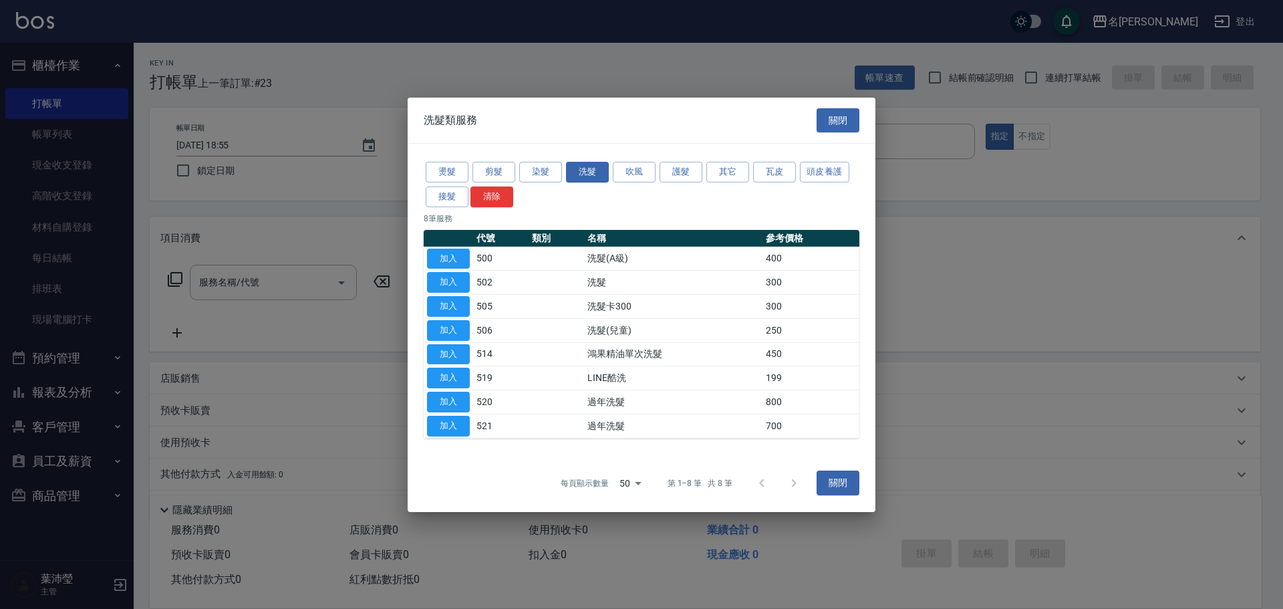
drag, startPoint x: 454, startPoint y: 279, endPoint x: 357, endPoint y: 275, distance: 97.0
click at [453, 279] on button "加入" at bounding box center [448, 282] width 43 height 21
type input "洗髮(502)"
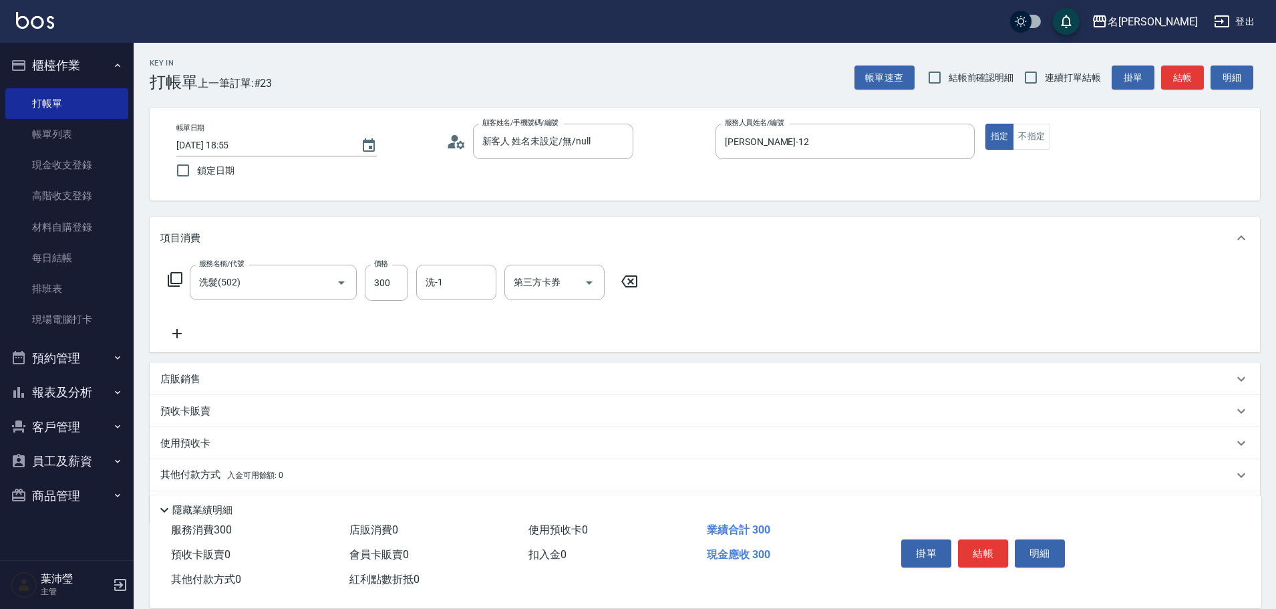
click at [172, 279] on icon at bounding box center [175, 279] width 16 height 16
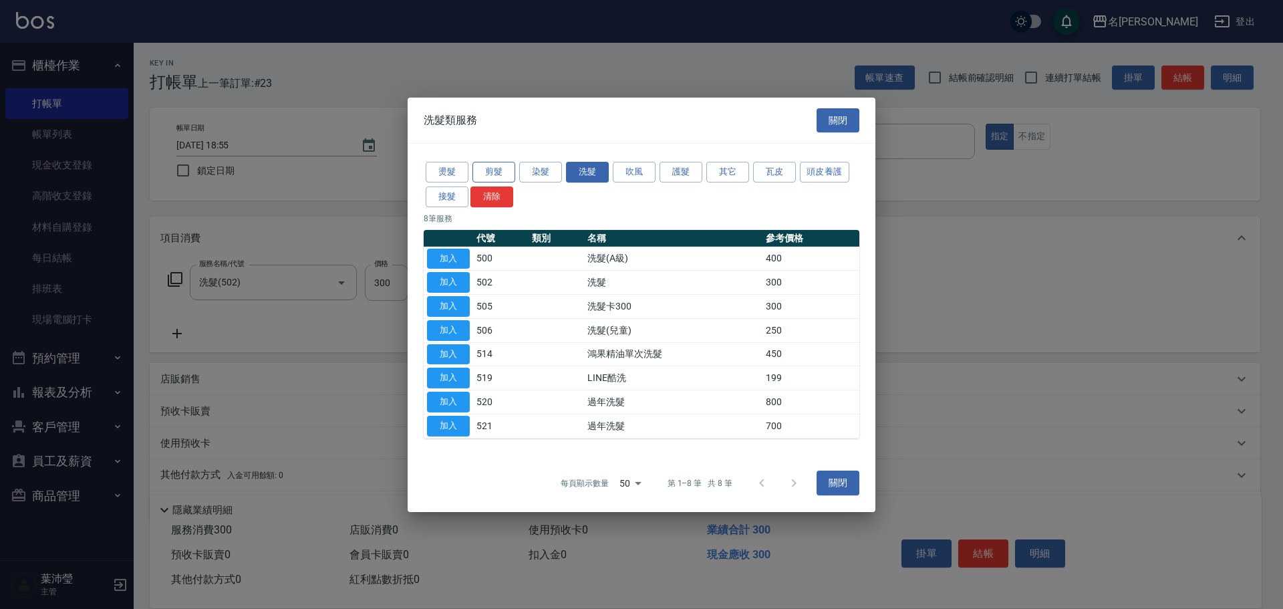
click at [493, 170] on button "剪髮" at bounding box center [493, 172] width 43 height 21
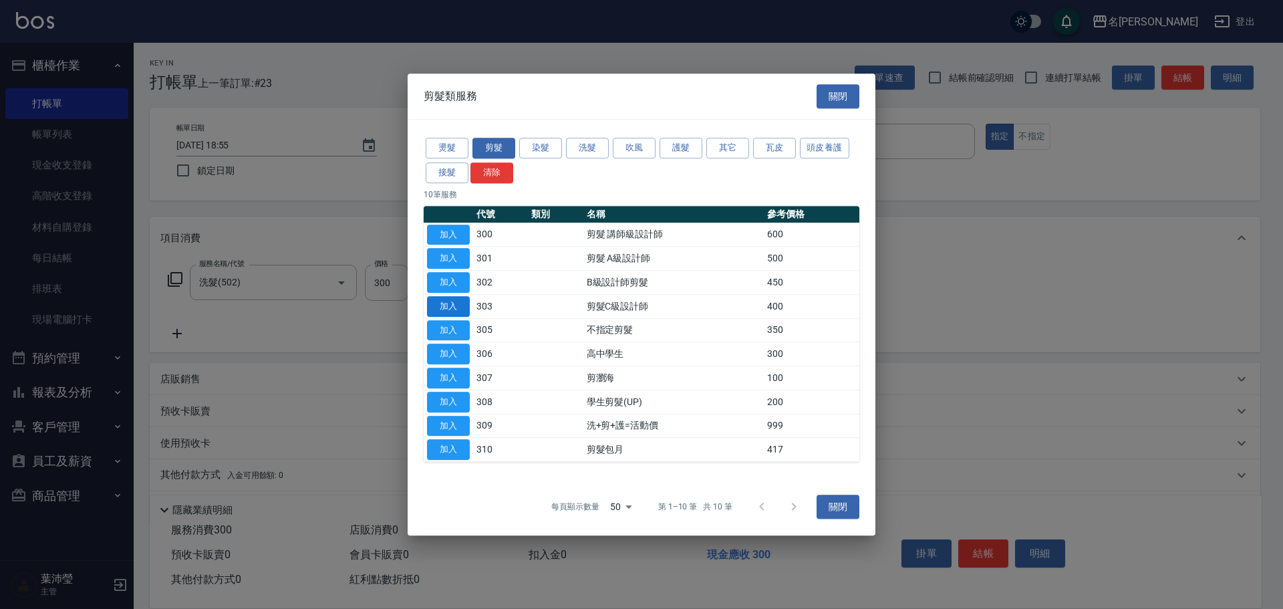
click at [440, 305] on button "加入" at bounding box center [448, 306] width 43 height 21
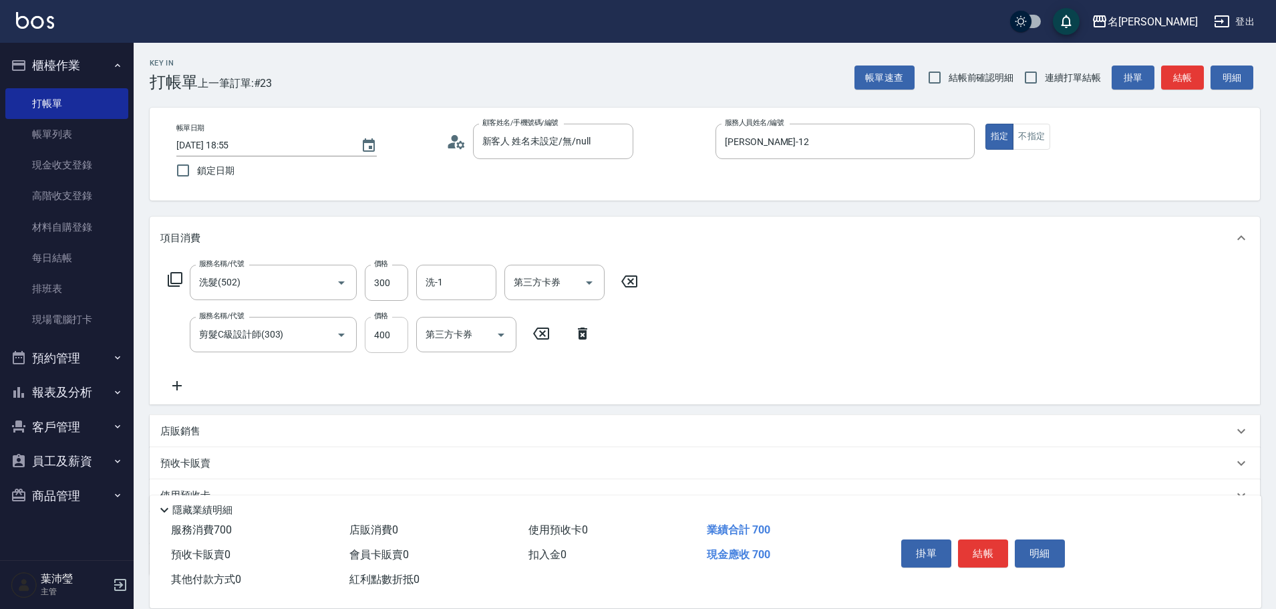
click at [389, 338] on input "400" at bounding box center [386, 335] width 43 height 36
type input "200"
click at [984, 547] on button "結帳" at bounding box center [983, 553] width 50 height 28
